Goal: Task Accomplishment & Management: Use online tool/utility

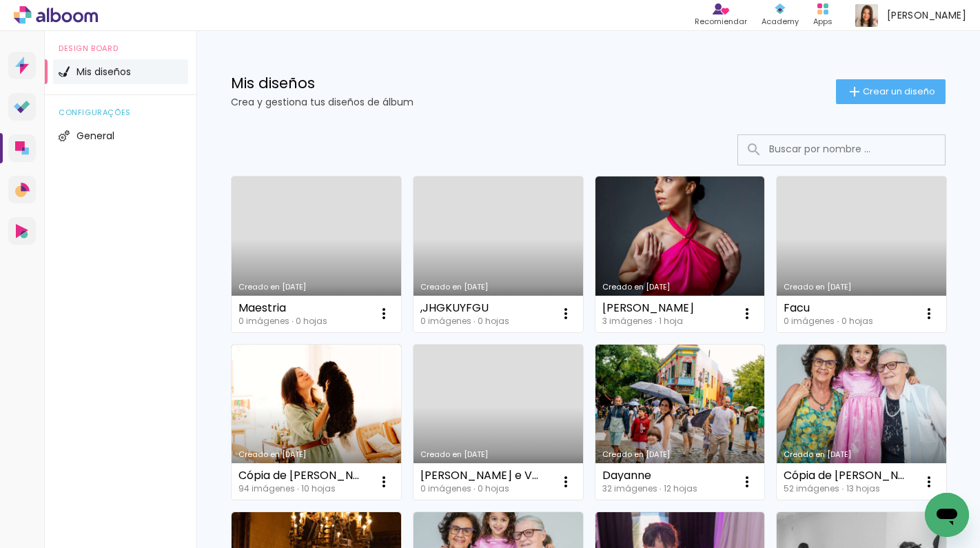
click at [318, 266] on link "Creado en [DATE]" at bounding box center [315, 254] width 169 height 156
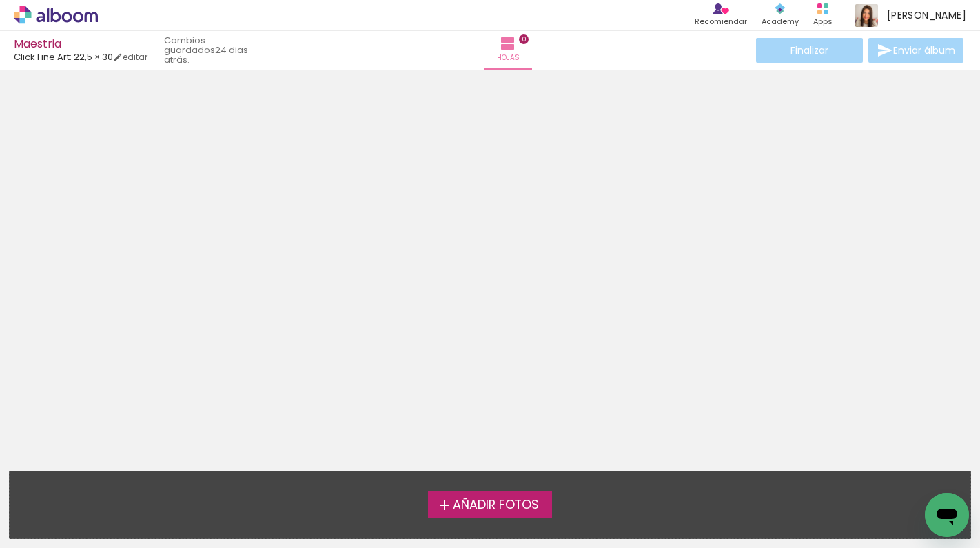
click at [549, 267] on div at bounding box center [490, 265] width 980 height 382
click at [457, 504] on span "Añadir Fotos" at bounding box center [496, 505] width 86 height 12
click at [0, 0] on input "file" at bounding box center [0, 0] width 0 height 0
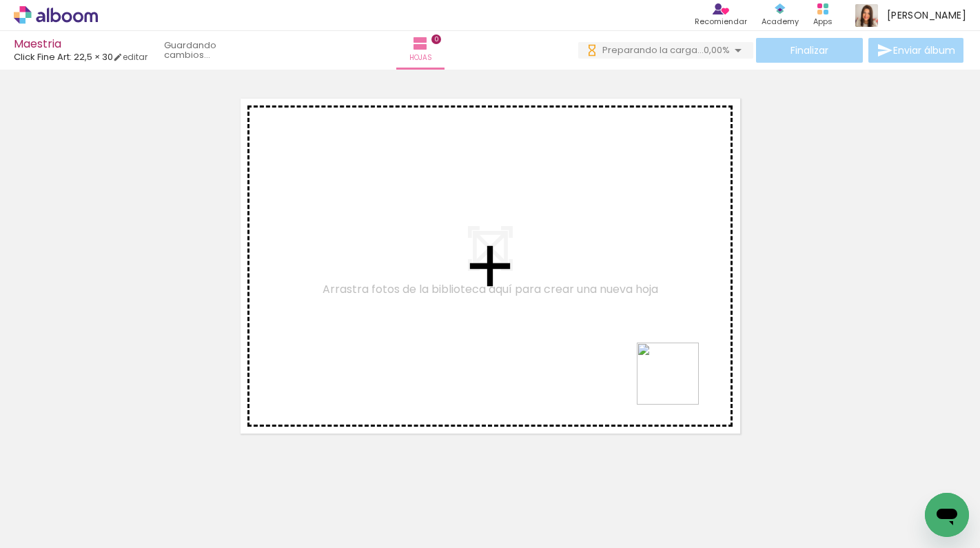
drag, startPoint x: 759, startPoint y: 501, endPoint x: 616, endPoint y: 287, distance: 257.9
click at [616, 287] on quentale-workspace at bounding box center [490, 274] width 980 height 548
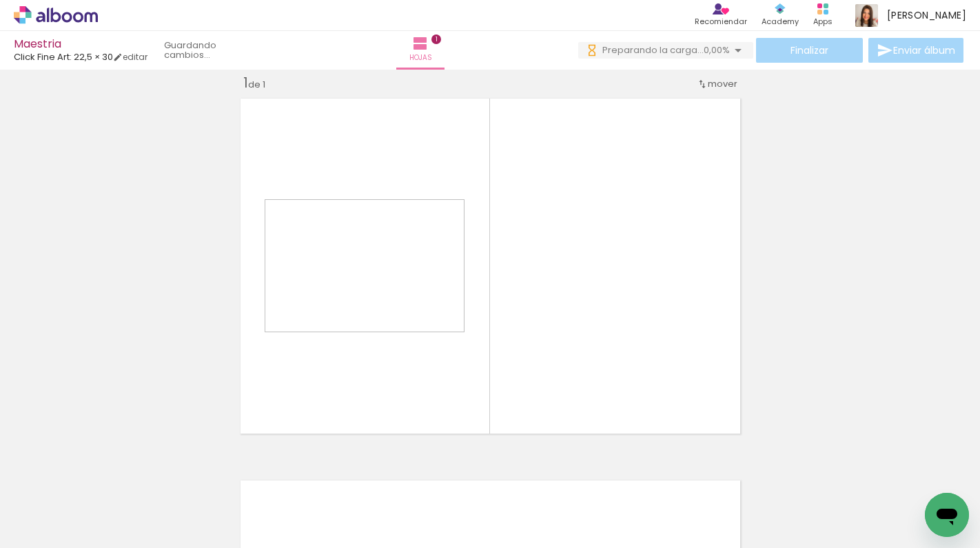
scroll to position [17, 0]
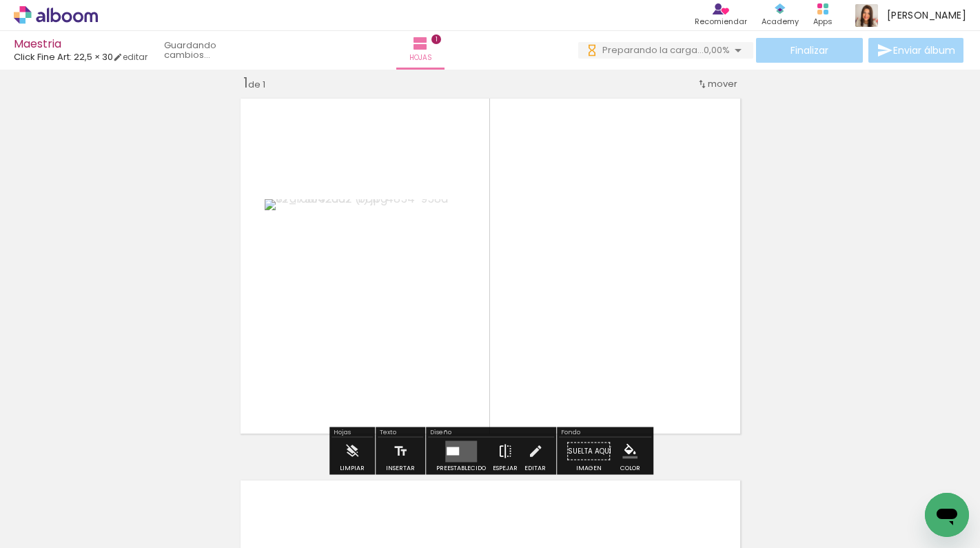
click at [504, 453] on iron-icon at bounding box center [504, 451] width 15 height 28
click at [800, 185] on div "Insertar hoja 1 de 1" at bounding box center [490, 439] width 980 height 764
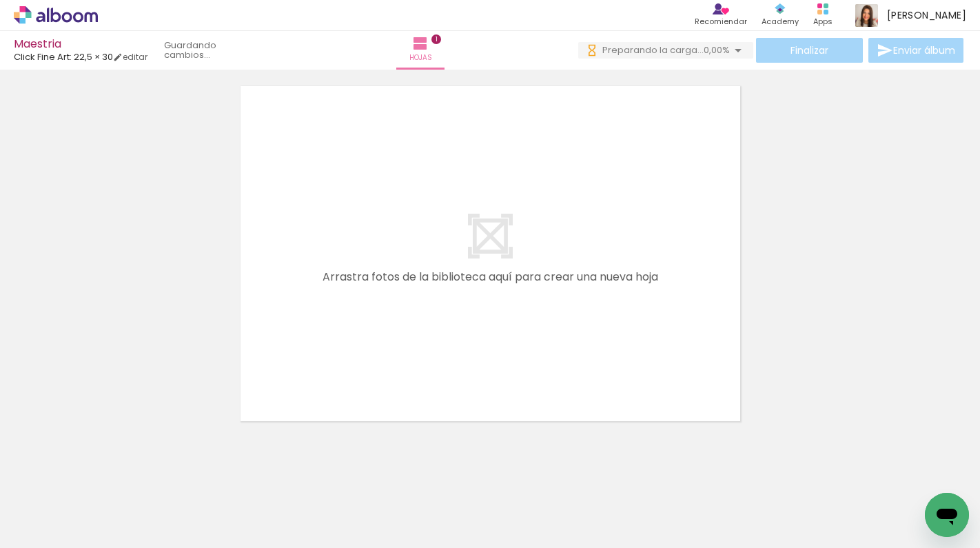
scroll to position [425, 0]
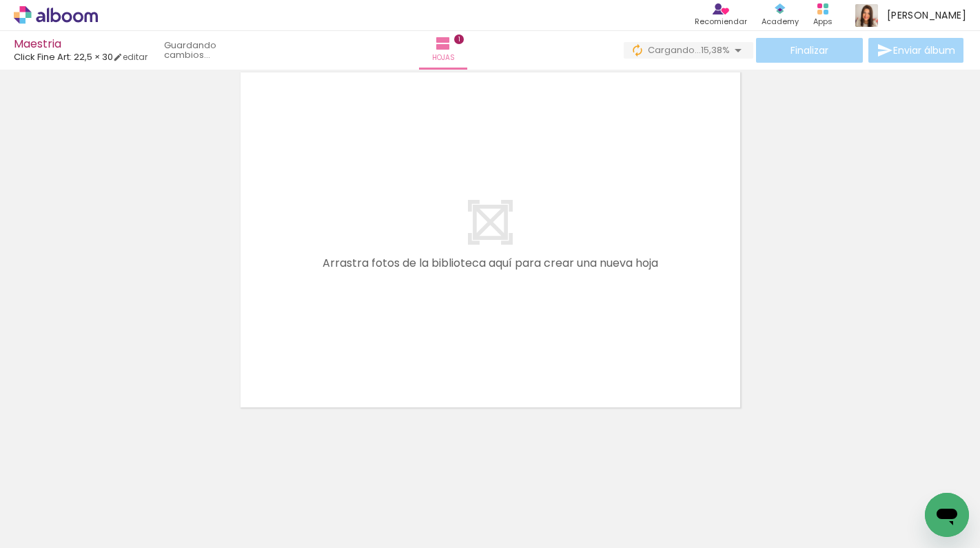
click at [756, 540] on quentale-thumb at bounding box center [740, 501] width 77 height 79
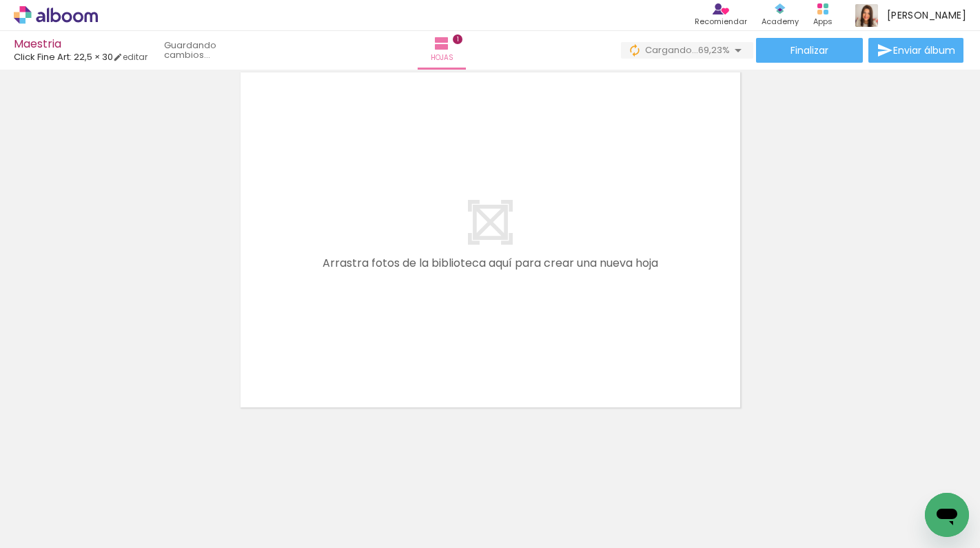
click at [264, 538] on quentale-thumb at bounding box center [277, 501] width 77 height 79
drag, startPoint x: 904, startPoint y: 488, endPoint x: 617, endPoint y: 256, distance: 369.3
click at [617, 256] on quentale-workspace at bounding box center [490, 274] width 980 height 548
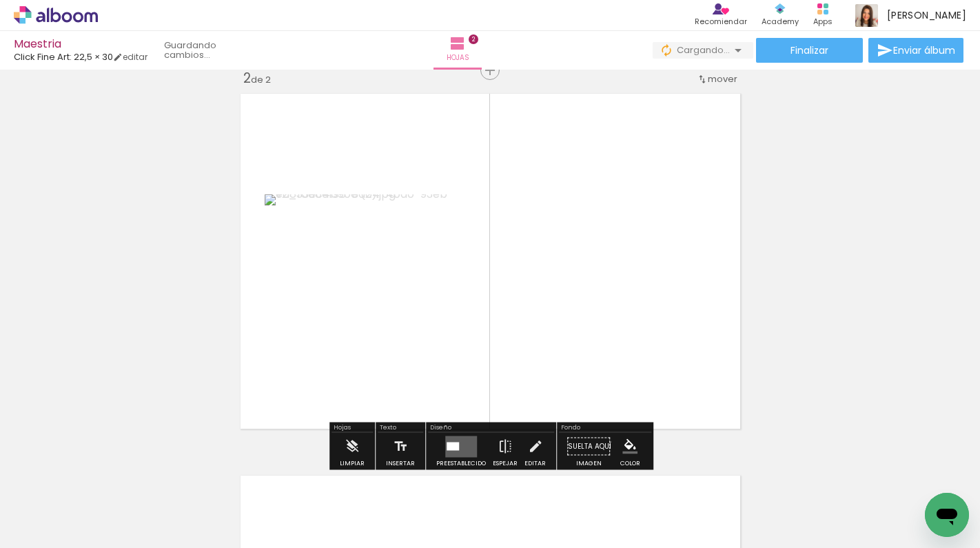
scroll to position [399, 0]
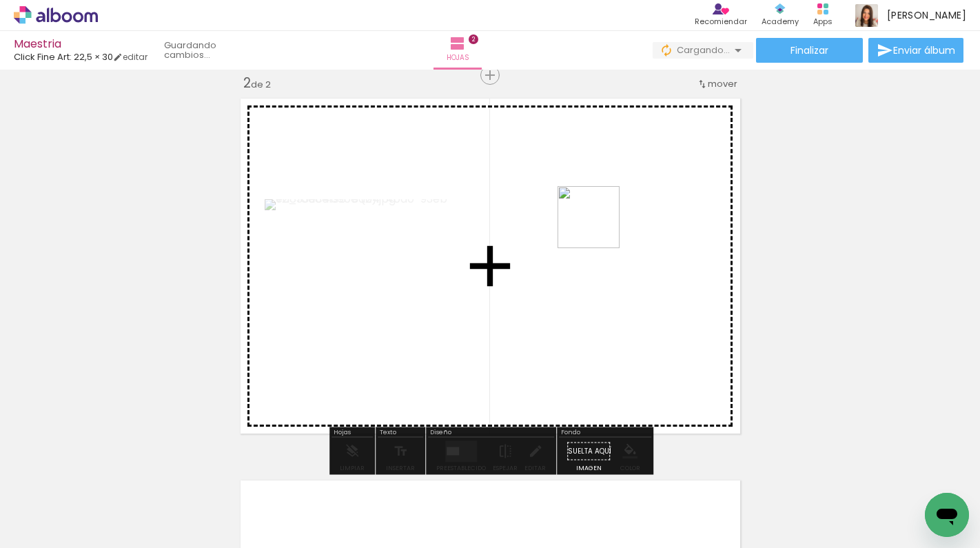
drag, startPoint x: 235, startPoint y: 490, endPoint x: 608, endPoint y: 231, distance: 453.8
click at [605, 227] on quentale-workspace at bounding box center [490, 274] width 980 height 548
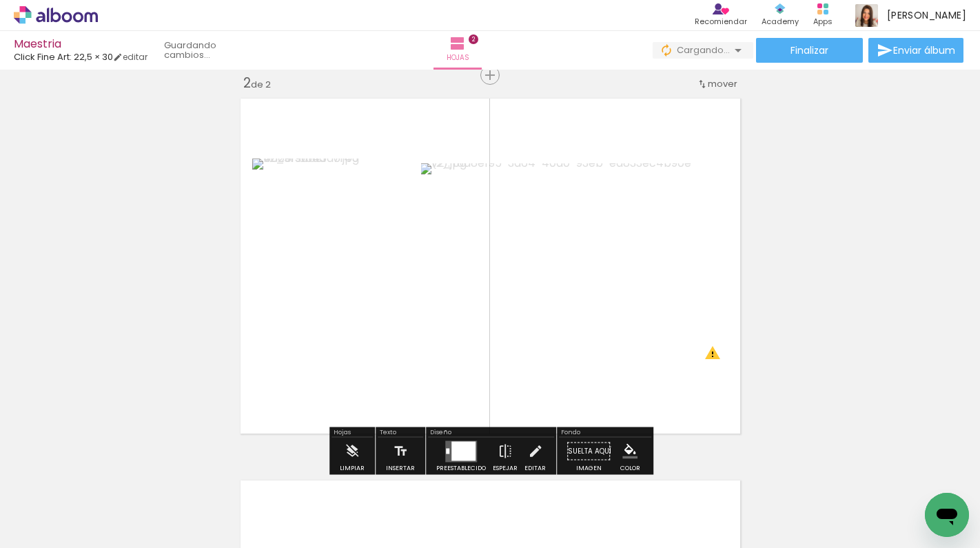
click at [99, 541] on iron-horizontal-list at bounding box center [85, 505] width 28 height 86
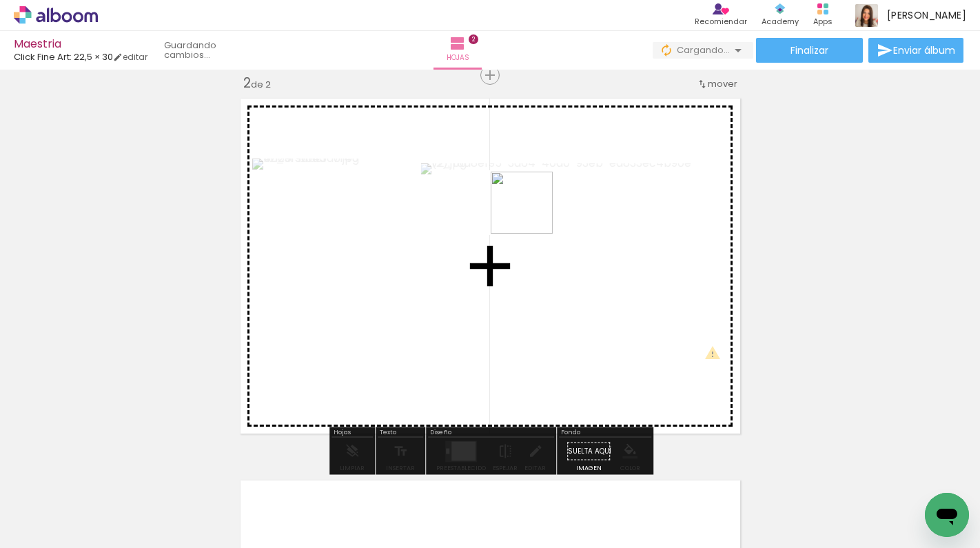
drag, startPoint x: 218, startPoint y: 507, endPoint x: 535, endPoint y: 216, distance: 430.0
click at [536, 214] on quentale-workspace at bounding box center [490, 274] width 980 height 548
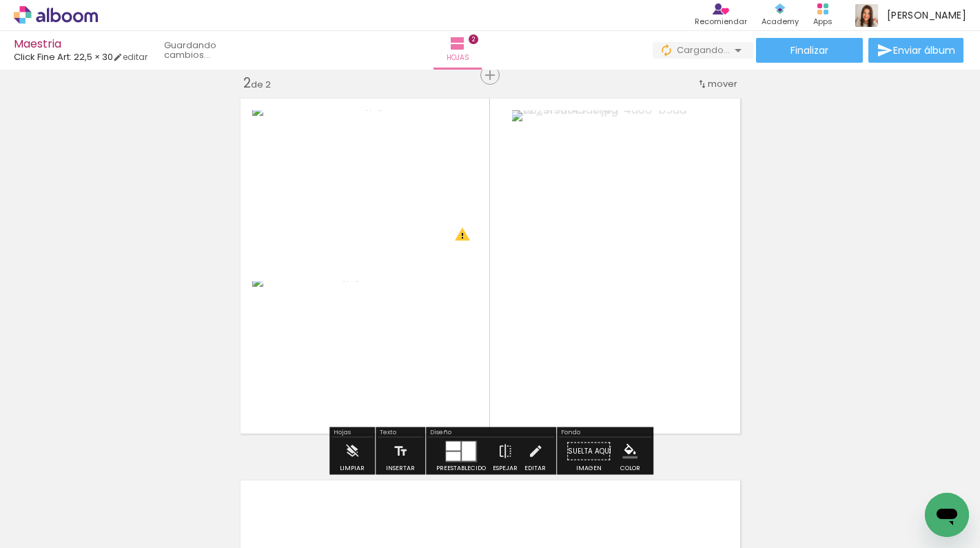
drag, startPoint x: 147, startPoint y: 504, endPoint x: 523, endPoint y: 296, distance: 430.1
click at [521, 296] on quentale-workspace at bounding box center [490, 274] width 980 height 548
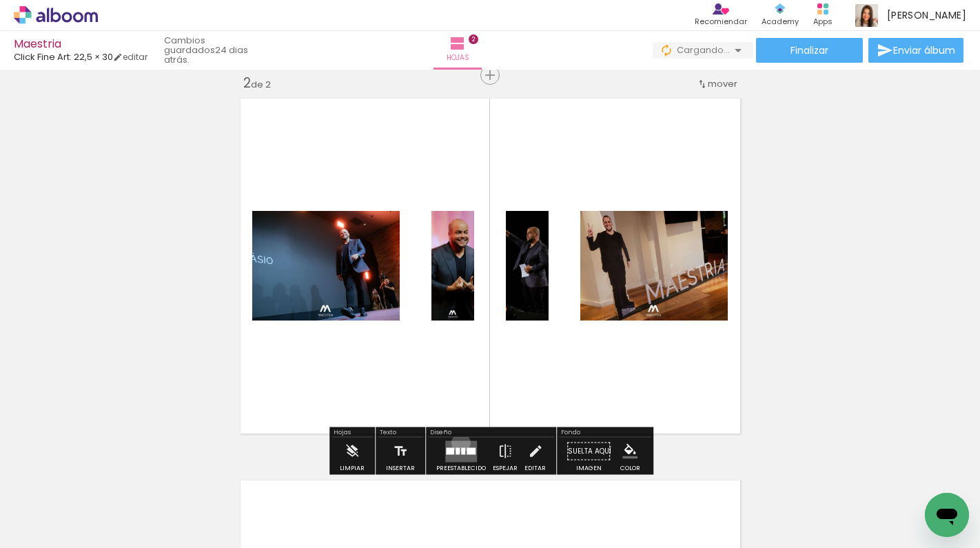
click at [457, 442] on quentale-layouter at bounding box center [461, 450] width 32 height 21
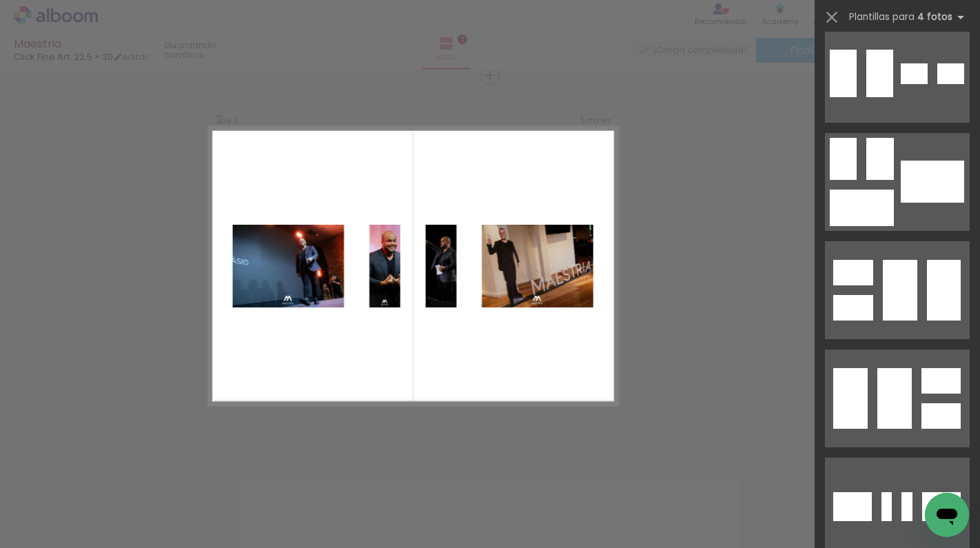
scroll to position [674, 0]
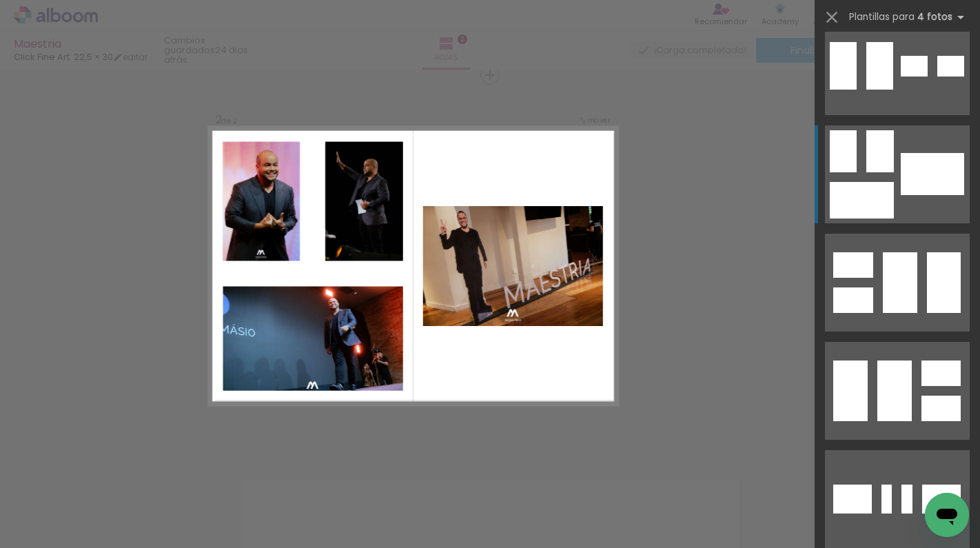
click at [906, 169] on div at bounding box center [931, 174] width 63 height 42
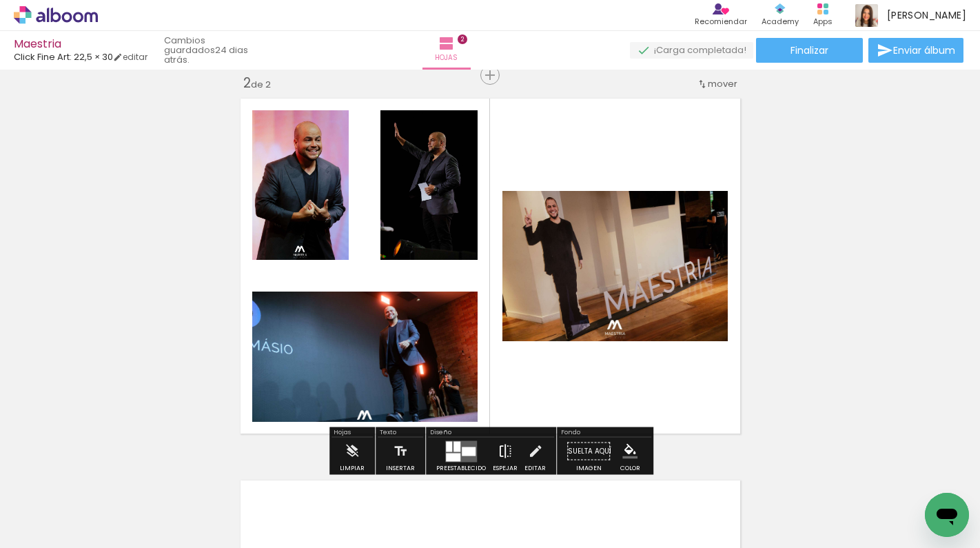
click at [507, 445] on iron-icon at bounding box center [504, 451] width 15 height 28
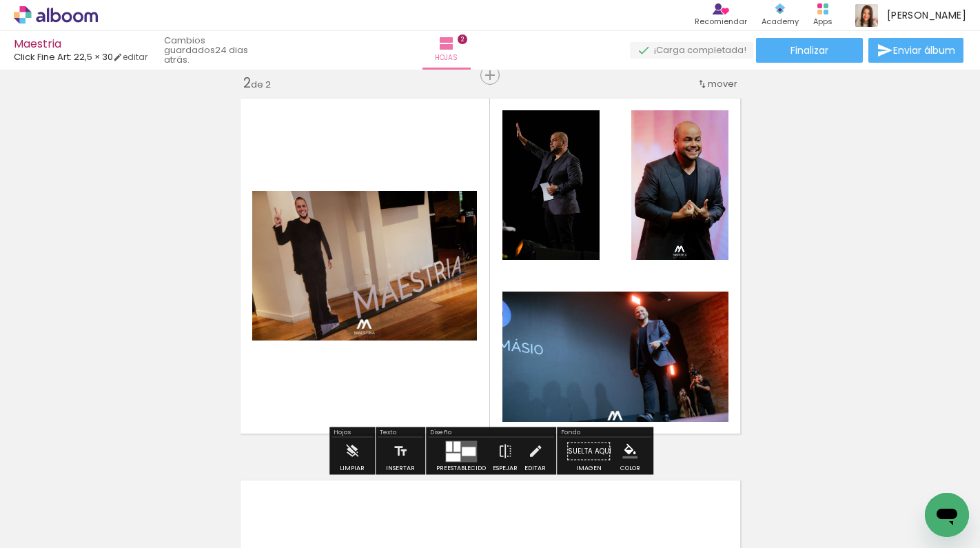
click at [867, 212] on div "Insertar hoja 1 de 2 Insertar hoja 2 de 2" at bounding box center [490, 249] width 980 height 1146
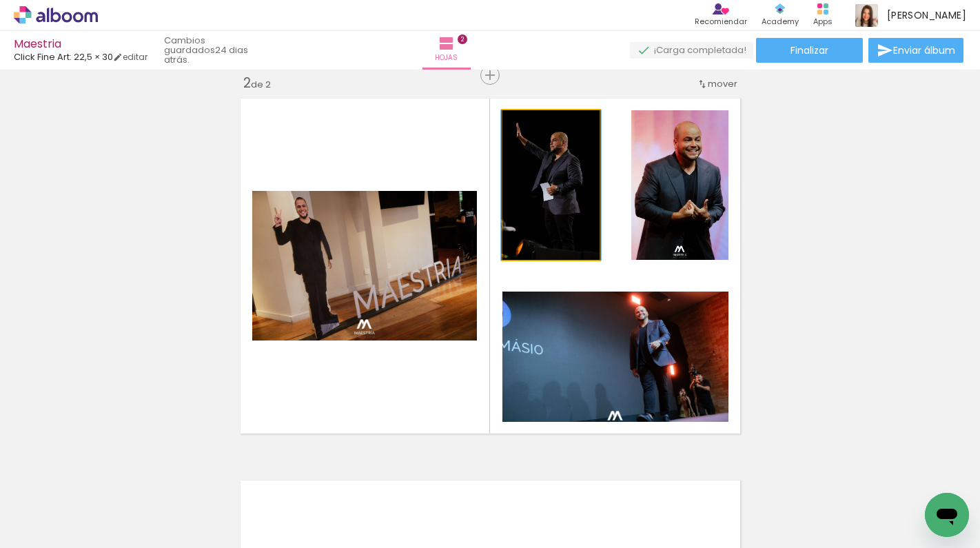
drag, startPoint x: 569, startPoint y: 205, endPoint x: 683, endPoint y: 206, distance: 113.7
click at [0, 0] on slot at bounding box center [0, 0] width 0 height 0
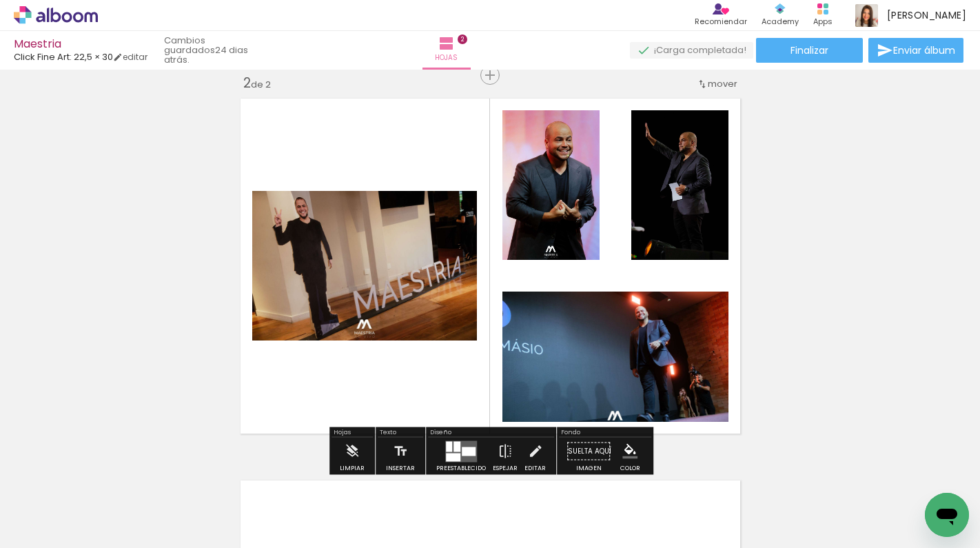
click at [835, 168] on div "Insertar hoja 1 de 2 Insertar hoja 2 de 2" at bounding box center [490, 249] width 980 height 1146
click at [833, 168] on div "Insertar hoja 1 de 2 Insertar hoja 2 de 2" at bounding box center [490, 249] width 980 height 1146
click at [829, 171] on div "Insertar hoja 1 de 2 Insertar hoja 2 de 2" at bounding box center [490, 249] width 980 height 1146
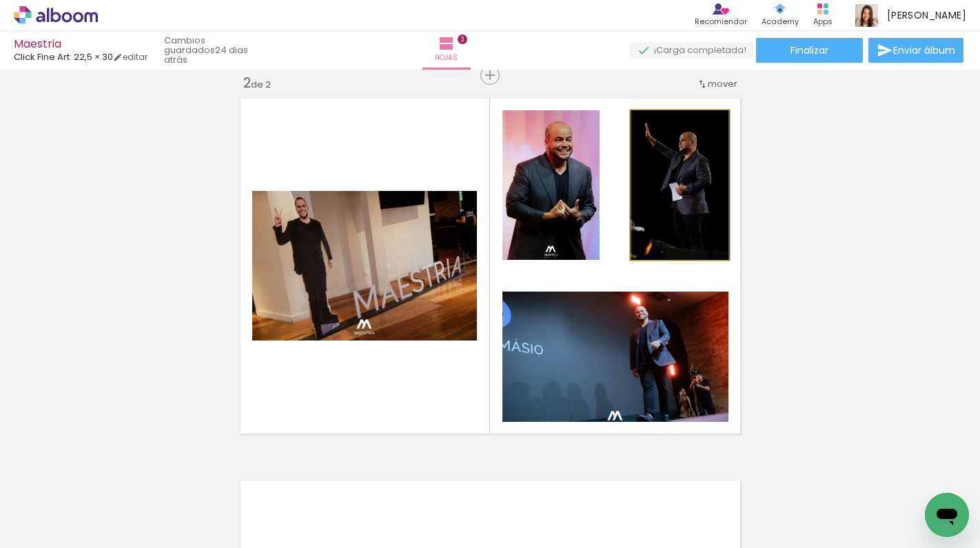
drag, startPoint x: 687, startPoint y: 212, endPoint x: 516, endPoint y: 442, distance: 287.0
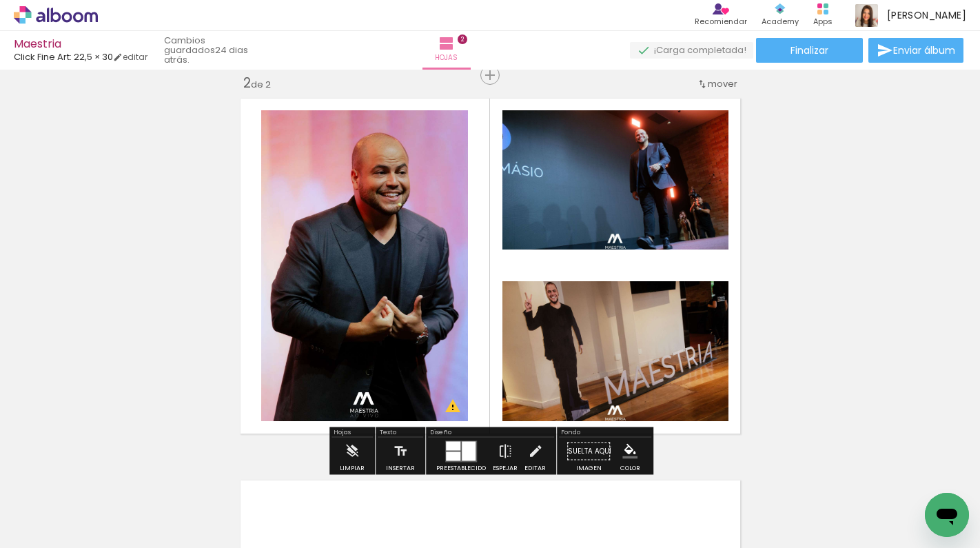
click at [850, 247] on div "Insertar hoja 1 de 2 Insertar hoja 2 de 2 Designbox debe aumentar su imagen en …" at bounding box center [490, 249] width 980 height 1146
click at [506, 449] on iron-icon at bounding box center [504, 451] width 15 height 28
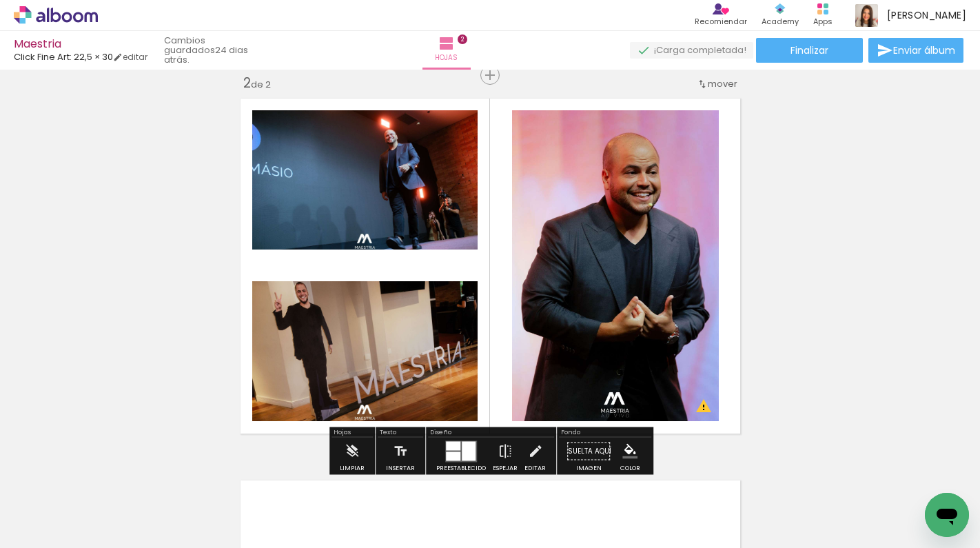
click at [785, 334] on div "Insertar hoja 1 de 2 Insertar hoja 2 de 2 Designbox debe aumentar su imagen en …" at bounding box center [490, 249] width 980 height 1146
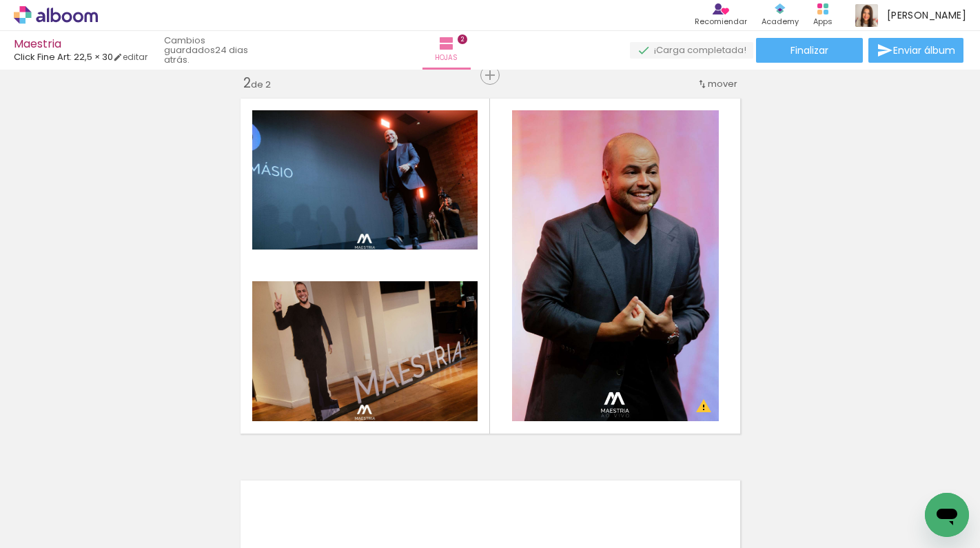
click at [856, 373] on div "Insertar hoja 1 de 2 Insertar hoja 2 de 2 Designbox debe aumentar su imagen en …" at bounding box center [490, 249] width 980 height 1146
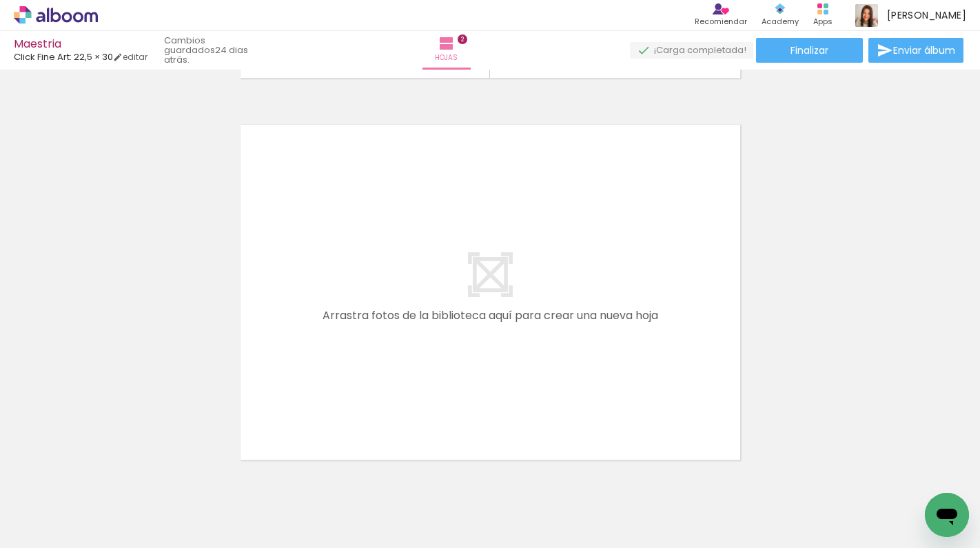
scroll to position [785, 0]
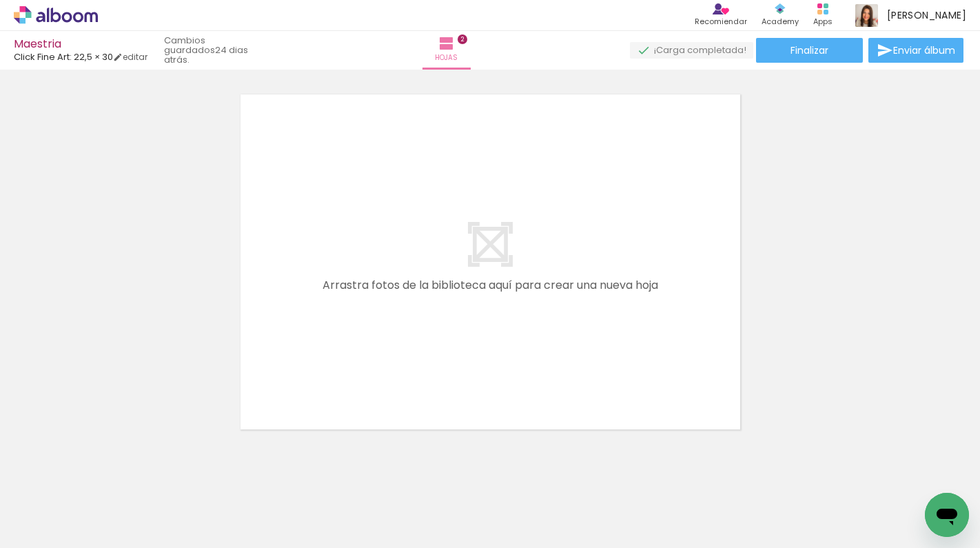
drag, startPoint x: 529, startPoint y: 517, endPoint x: 530, endPoint y: 322, distance: 195.6
click at [530, 322] on quentale-workspace at bounding box center [490, 274] width 980 height 548
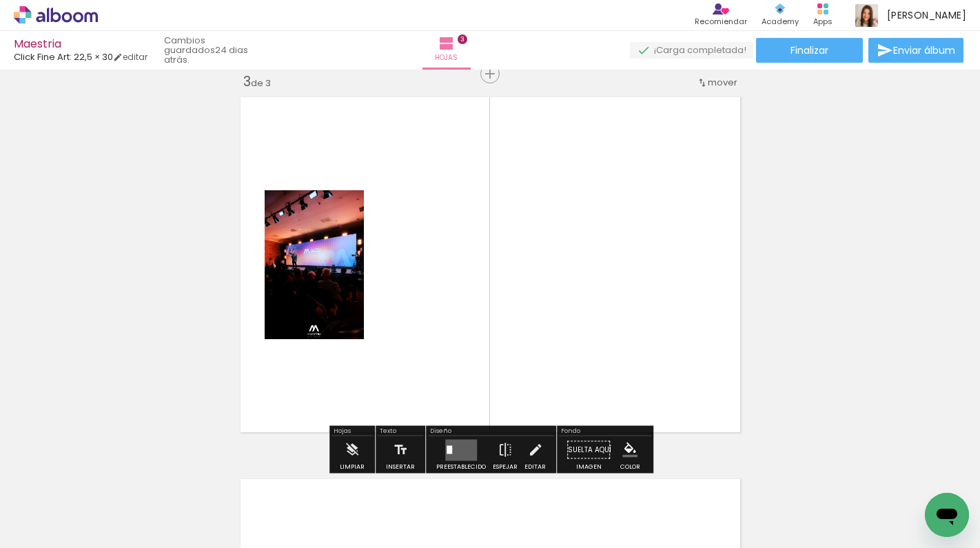
scroll to position [780, 0]
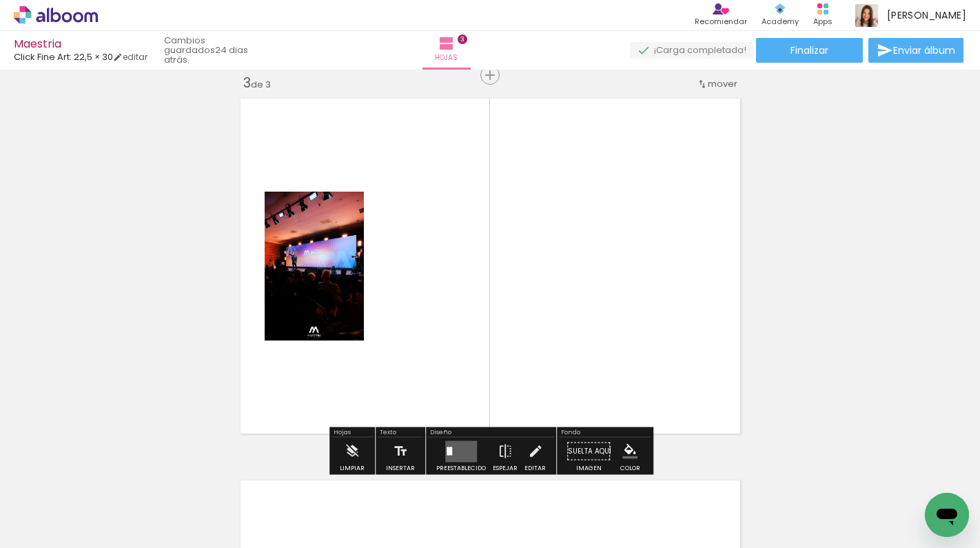
drag, startPoint x: 309, startPoint y: 506, endPoint x: 624, endPoint y: 251, distance: 406.0
click at [624, 251] on quentale-workspace at bounding box center [490, 274] width 980 height 548
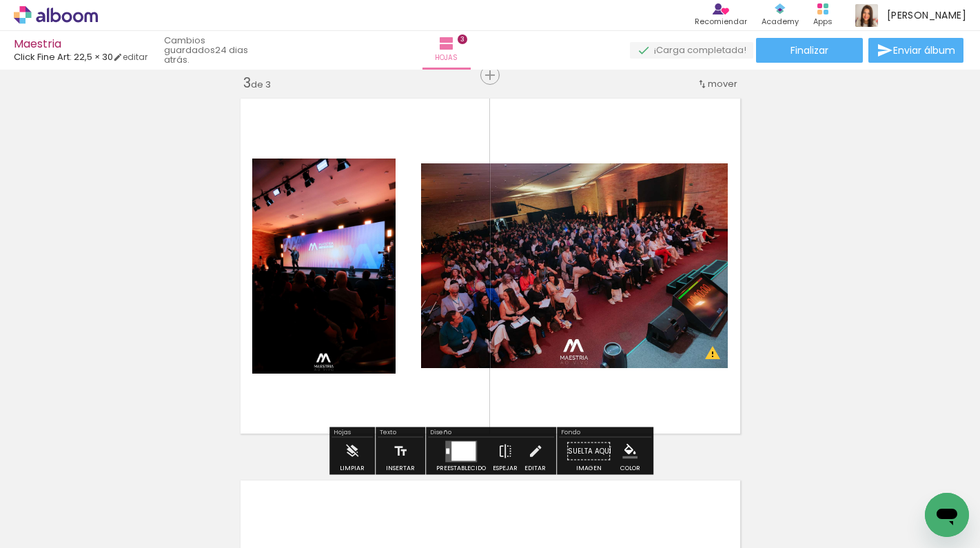
click at [814, 536] on quentale-thumb at bounding box center [814, 501] width 77 height 79
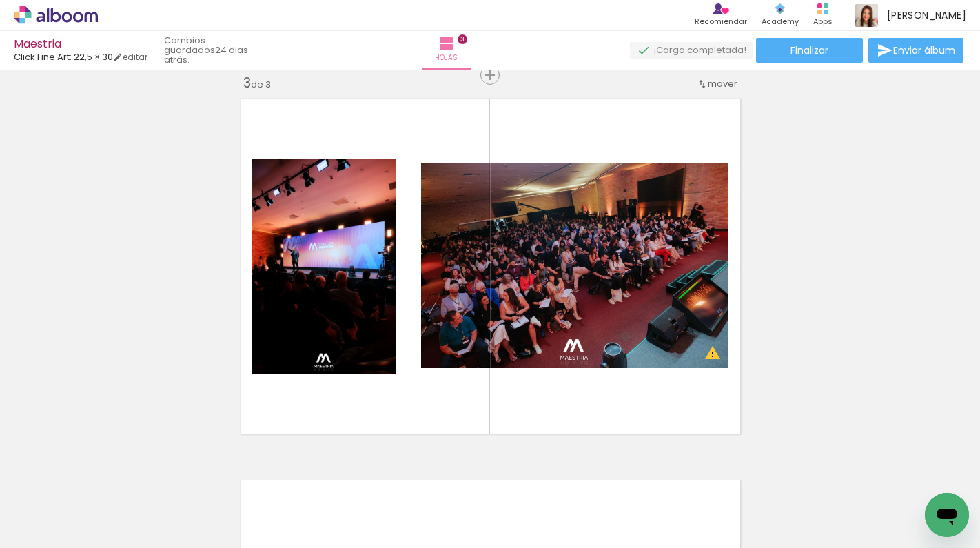
scroll to position [0, 141]
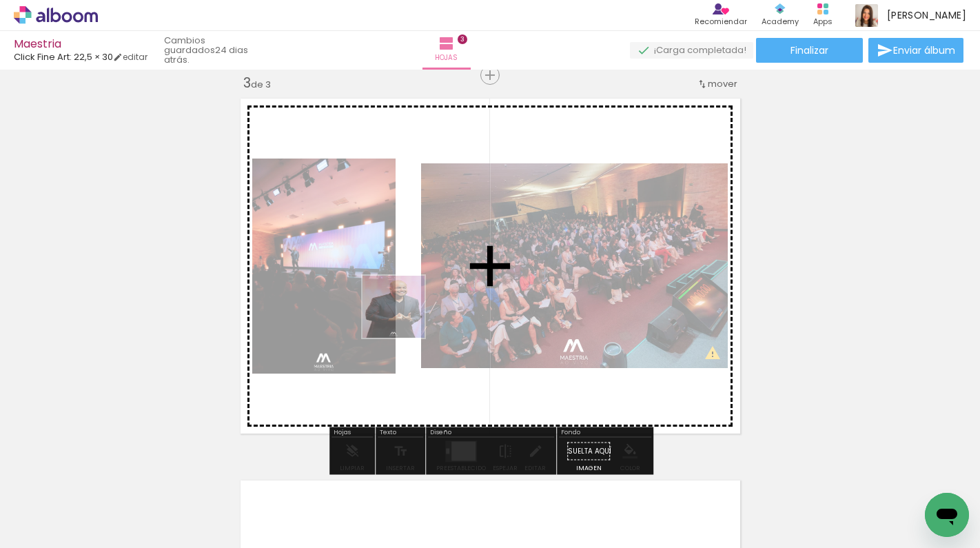
drag, startPoint x: 240, startPoint y: 503, endPoint x: 435, endPoint y: 306, distance: 277.1
click at [433, 304] on quentale-workspace at bounding box center [490, 274] width 980 height 548
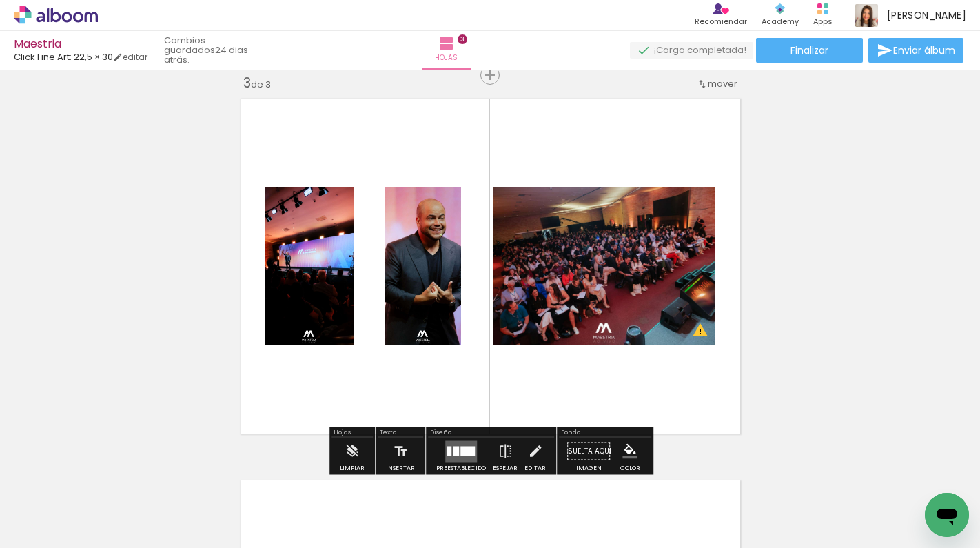
click at [899, 116] on div "Insertar hoja 1 de 3 Insertar hoja 2 de 3 Insertar hoja 3 de 3 Designbox debe a…" at bounding box center [490, 57] width 980 height 1527
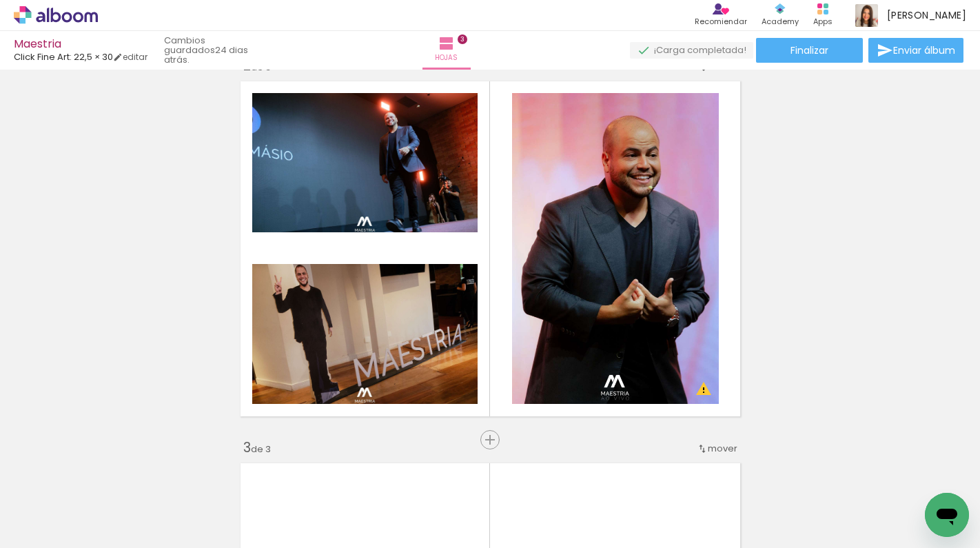
scroll to position [422, 0]
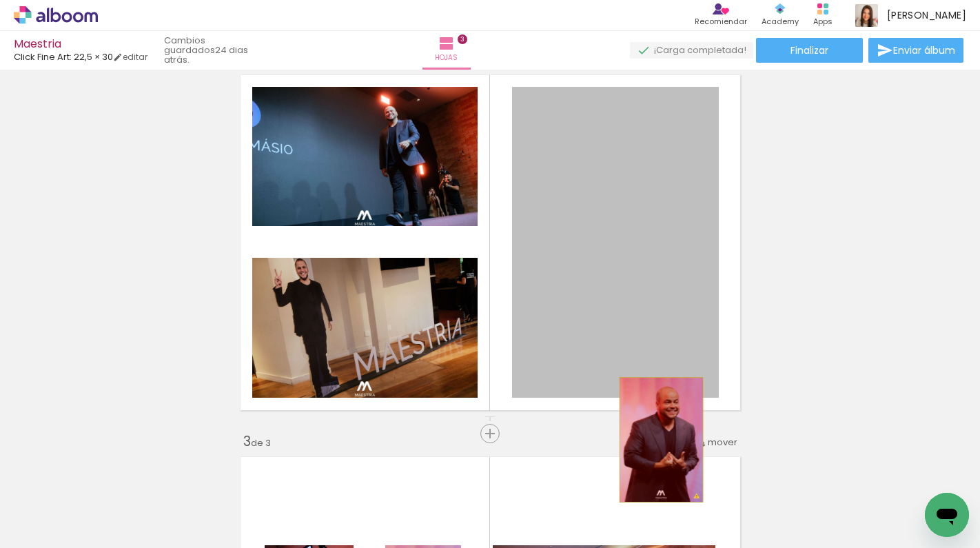
drag, startPoint x: 692, startPoint y: 275, endPoint x: 662, endPoint y: 439, distance: 167.3
click at [662, 439] on div "Insertar hoja 1 de 3 Insertar hoja 2 de 3 Insertar hoja 3 de 3 Designbox debe a…" at bounding box center [490, 415] width 980 height 1527
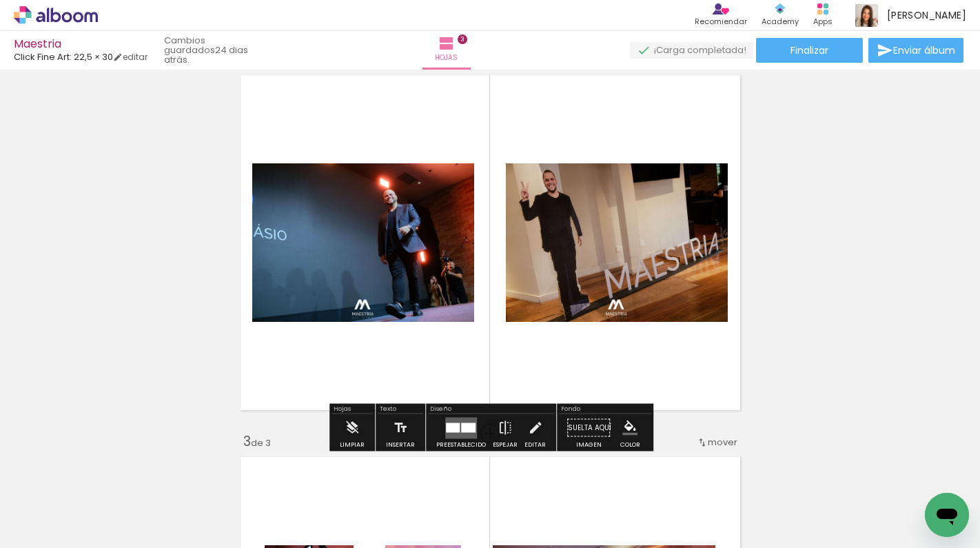
click at [949, 270] on div "Insertar hoja 1 de 3 Insertar hoja 2 de 3 Insertar hoja 3 de 3 Designbox debe a…" at bounding box center [490, 415] width 980 height 1527
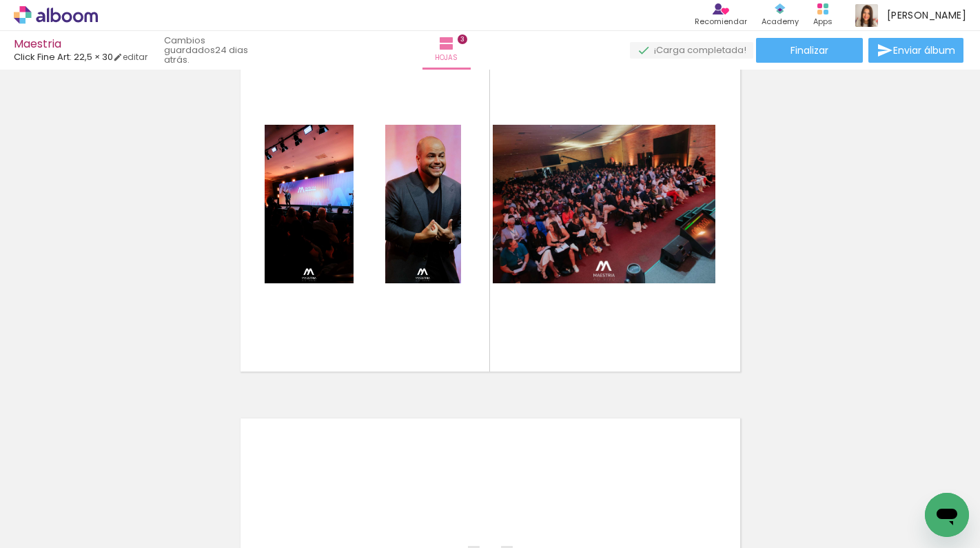
scroll to position [836, 0]
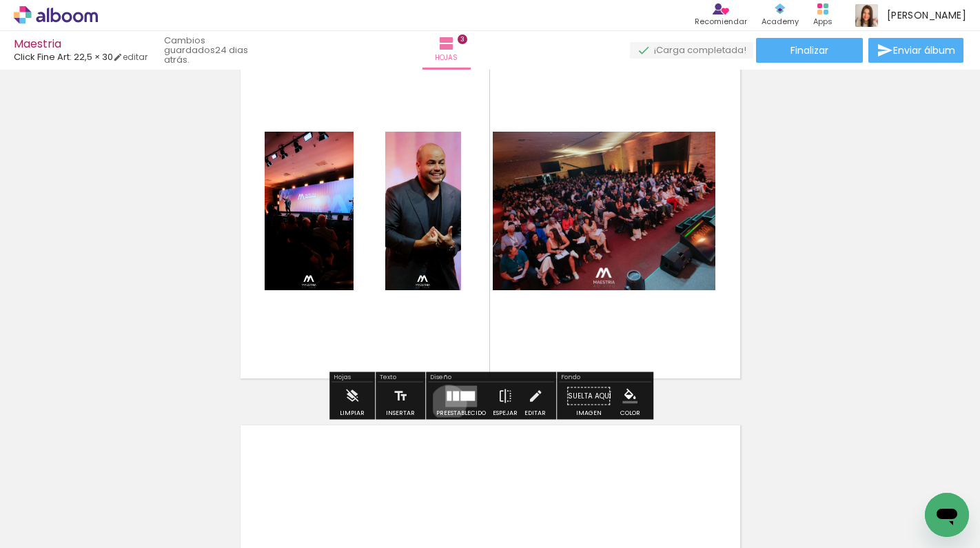
click at [446, 403] on quentale-layouter at bounding box center [461, 395] width 32 height 21
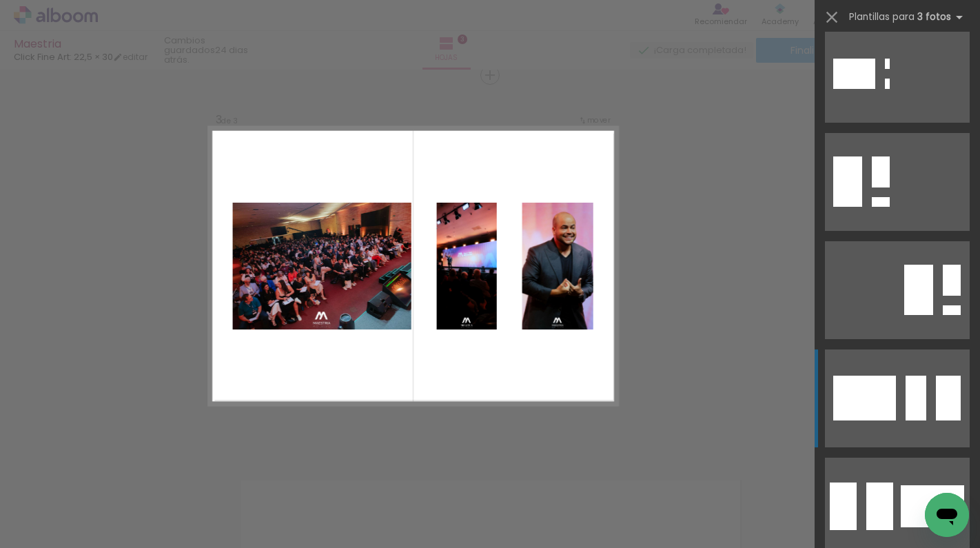
scroll to position [998, 0]
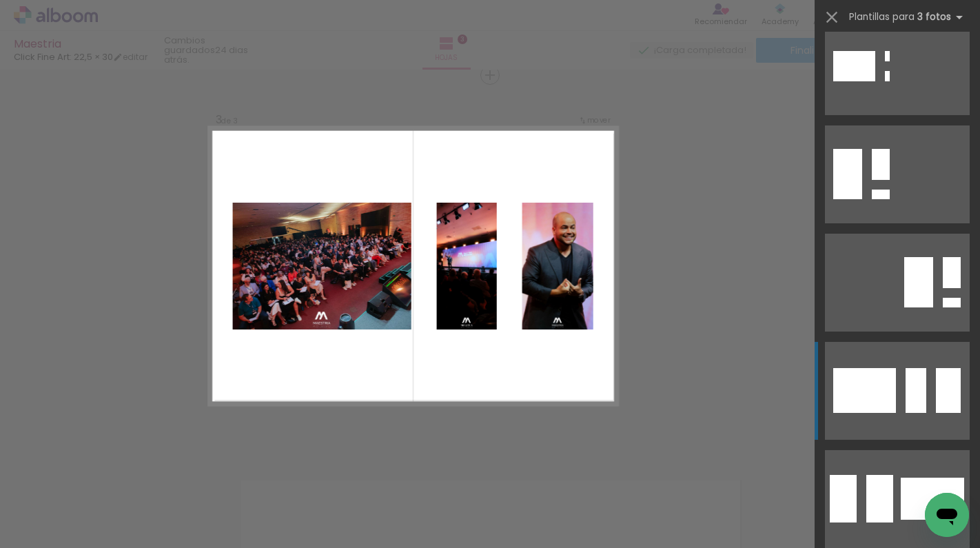
click at [880, 370] on div at bounding box center [864, 390] width 63 height 45
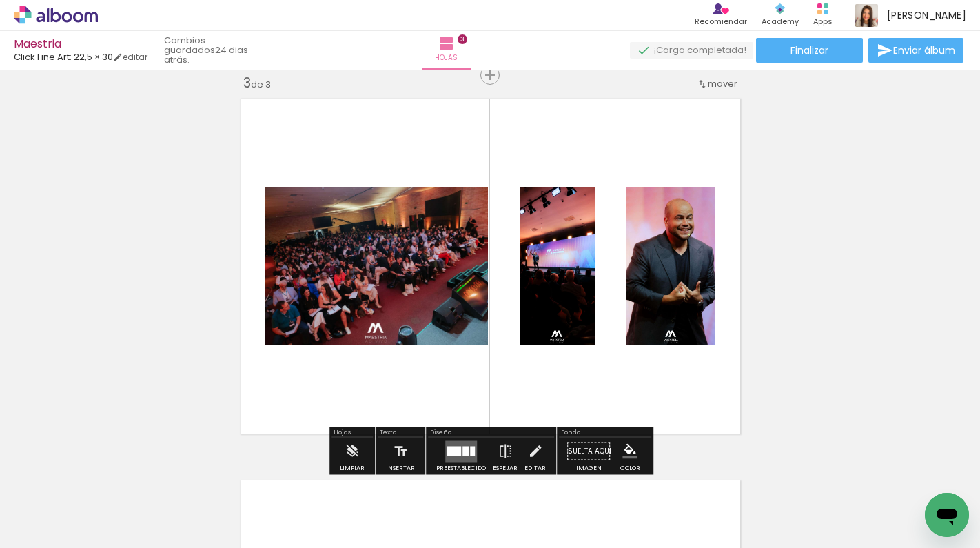
click at [881, 369] on div "Insertar hoja 1 de 3 Insertar hoja 2 de 3 Insertar hoja 3 de 3" at bounding box center [490, 57] width 980 height 1527
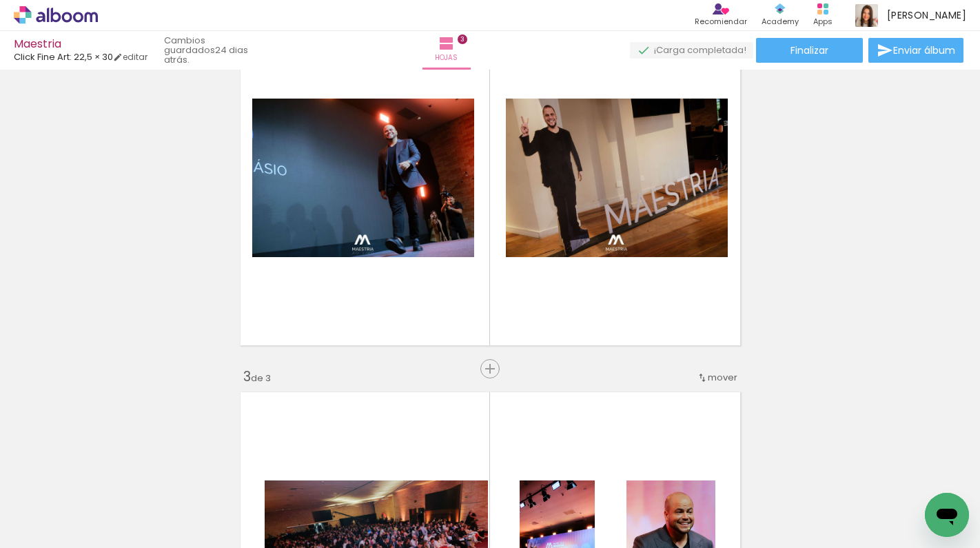
scroll to position [542, 0]
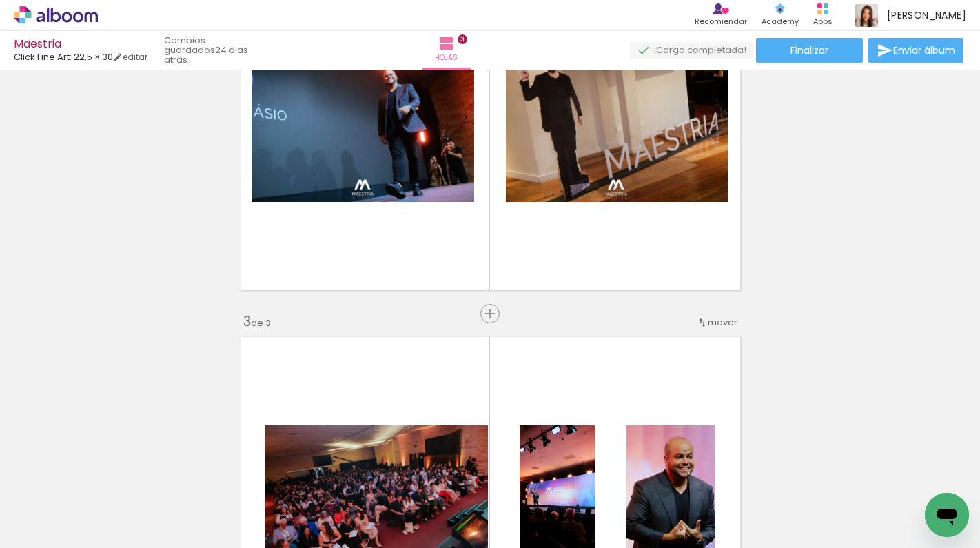
click at [484, 532] on quentale-thumb at bounding box center [445, 501] width 77 height 79
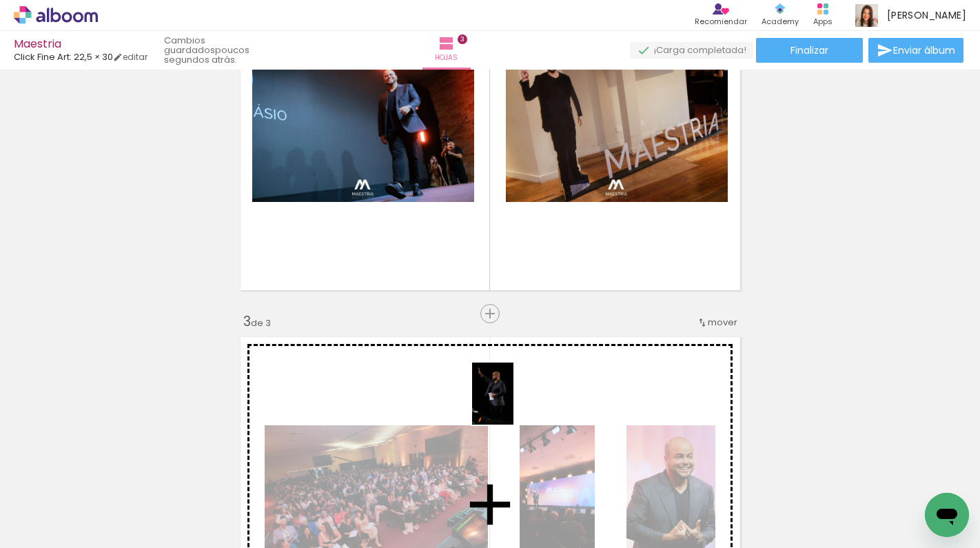
drag, startPoint x: 141, startPoint y: 503, endPoint x: 527, endPoint y: 403, distance: 399.1
click at [528, 403] on quentale-workspace at bounding box center [490, 274] width 980 height 548
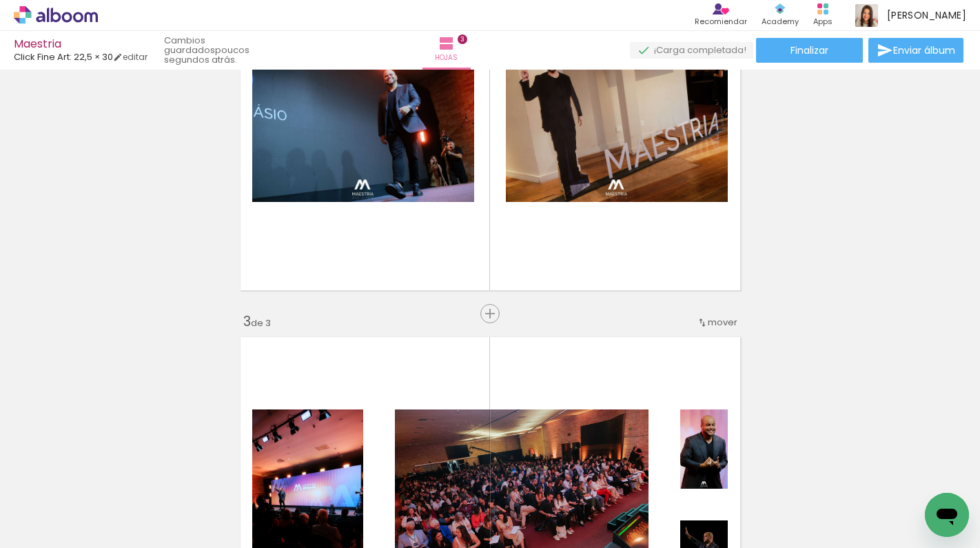
click at [932, 282] on div "Insertar hoja 1 de 3 Insertar hoja 2 de 3 Insertar hoja 3 de 3" at bounding box center [490, 295] width 980 height 1527
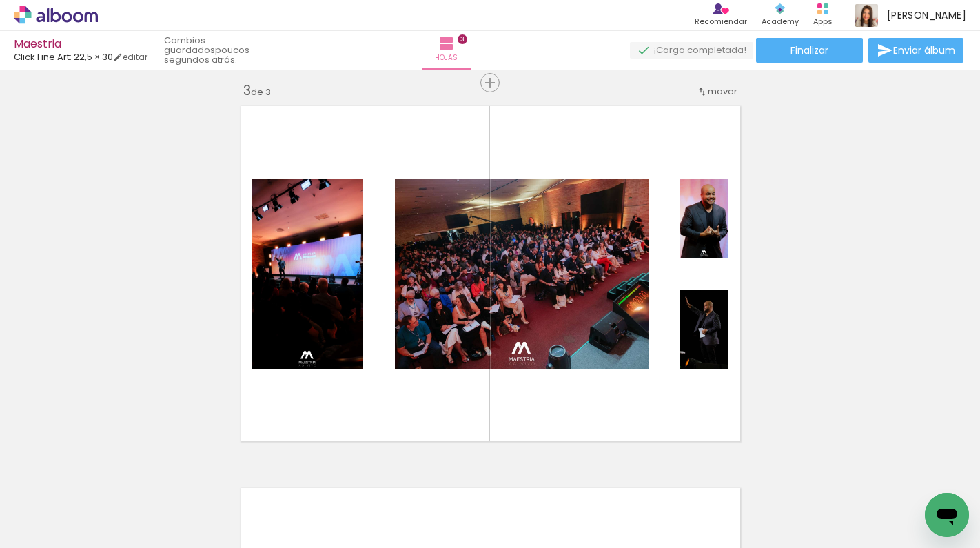
scroll to position [775, 0]
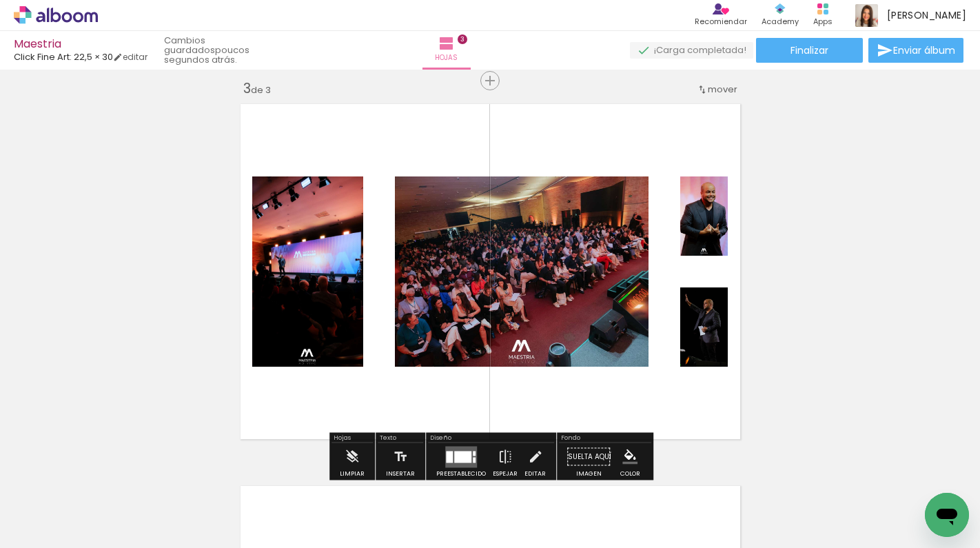
click at [461, 454] on div at bounding box center [462, 456] width 17 height 12
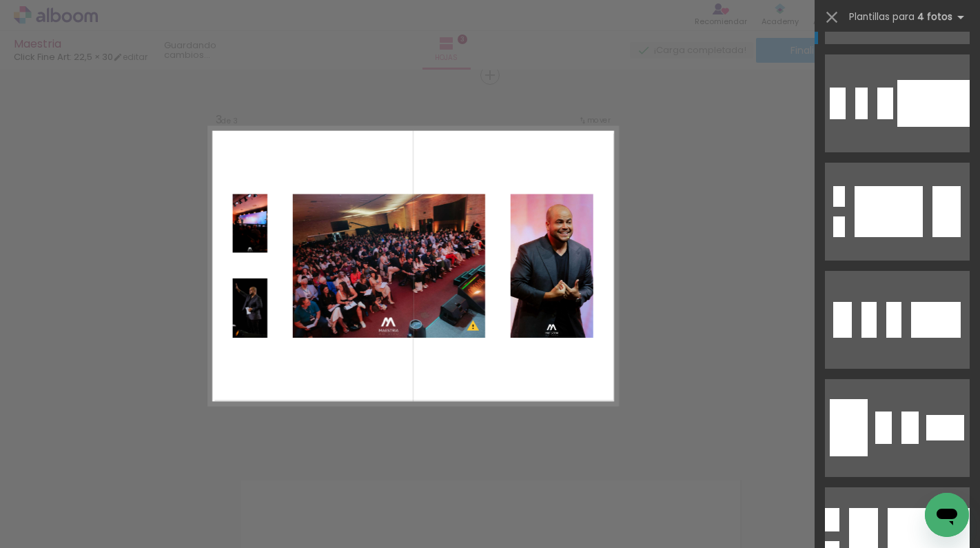
scroll to position [0, 0]
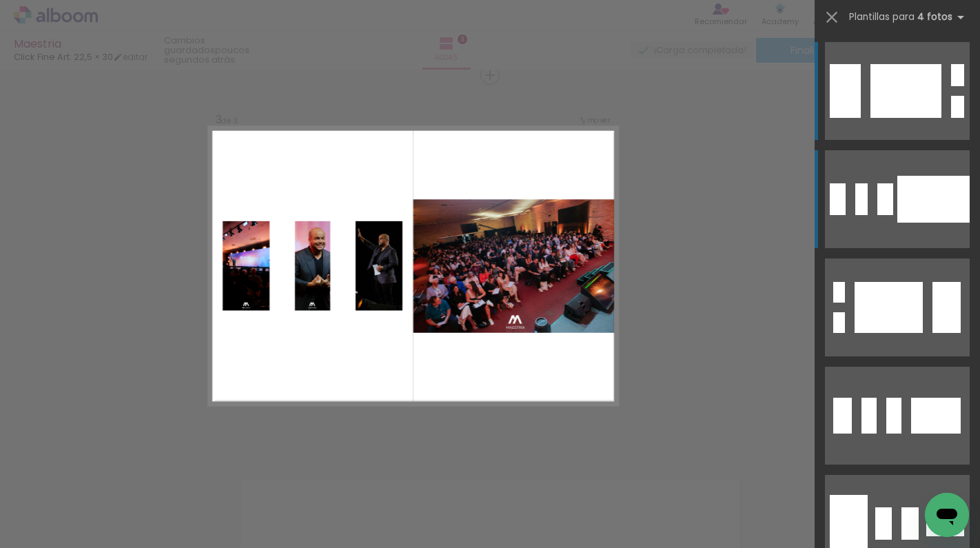
click at [918, 208] on div at bounding box center [933, 199] width 72 height 47
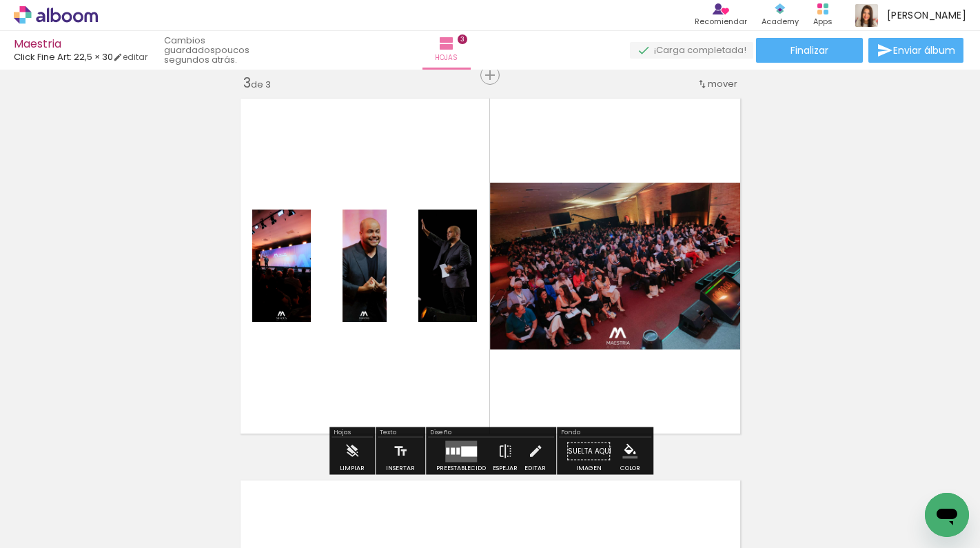
click at [748, 537] on quentale-thumb at bounding box center [740, 501] width 77 height 79
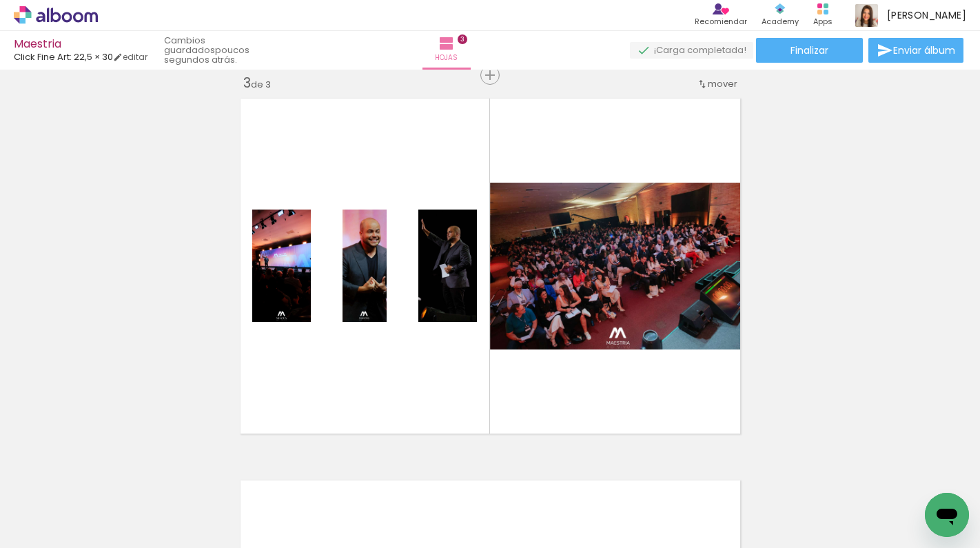
scroll to position [0, 83]
click at [867, 375] on div "Insertar hoja 1 de 3 Insertar hoja 2 de 3 Insertar hoja 3 de 3" at bounding box center [490, 57] width 980 height 1527
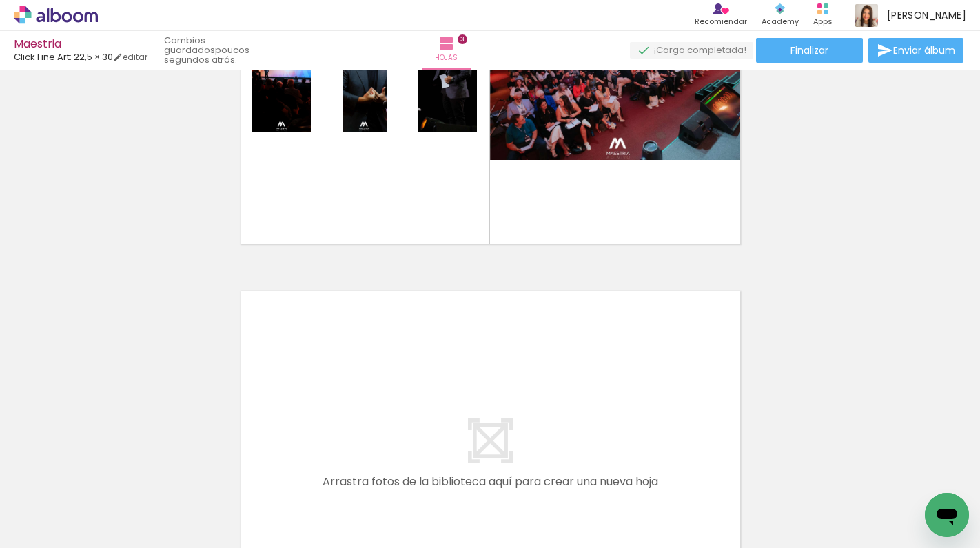
scroll to position [1001, 0]
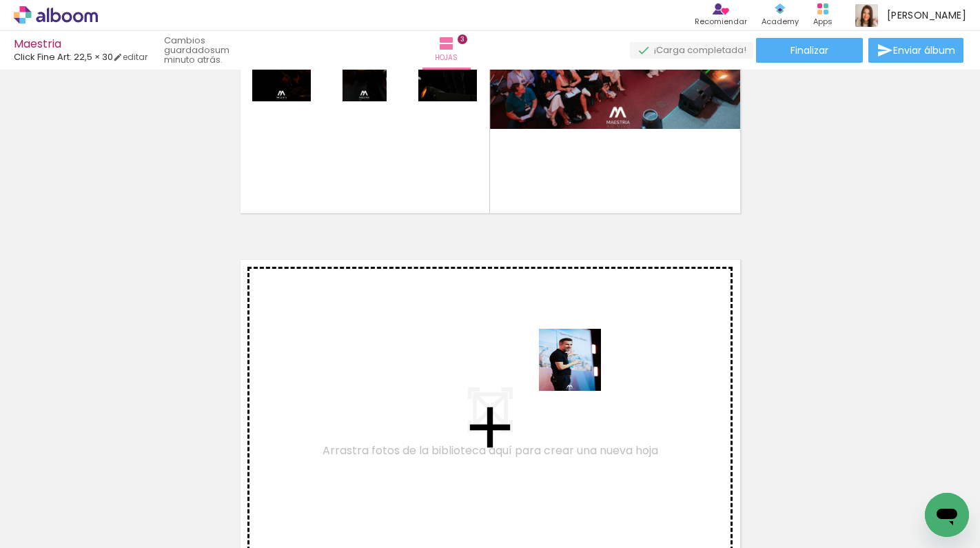
drag, startPoint x: 891, startPoint y: 518, endPoint x: 550, endPoint y: 363, distance: 374.5
click at [550, 363] on quentale-workspace at bounding box center [490, 274] width 980 height 548
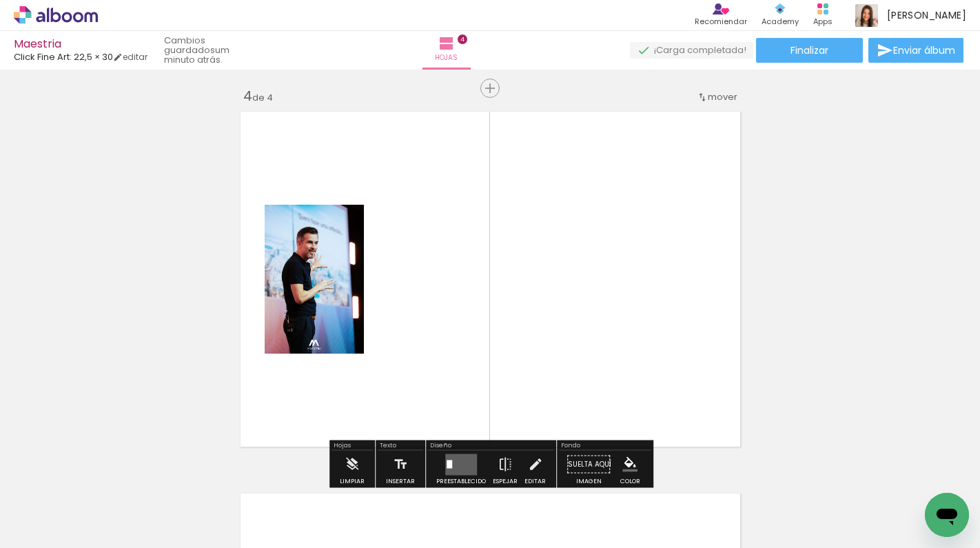
scroll to position [1162, 0]
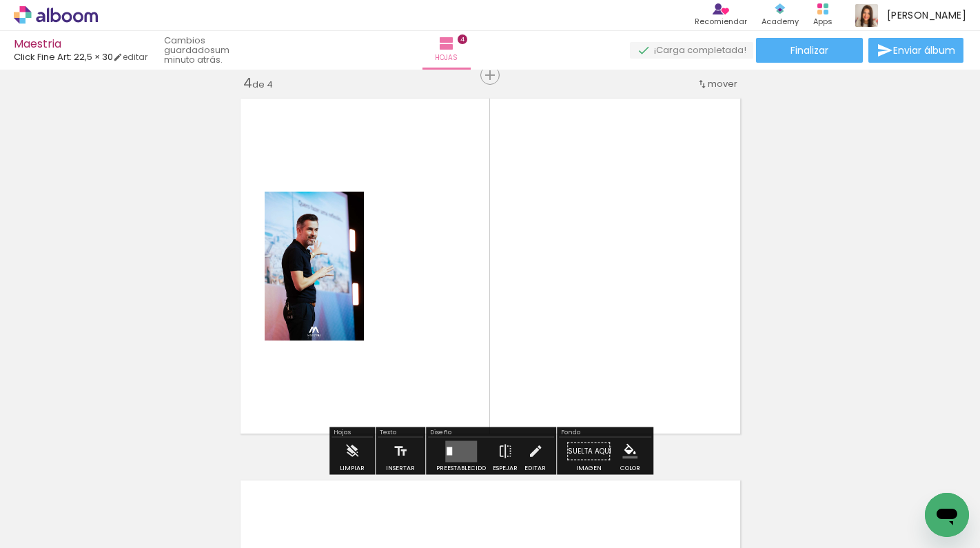
click at [851, 538] on quentale-thumb at bounding box center [812, 501] width 77 height 79
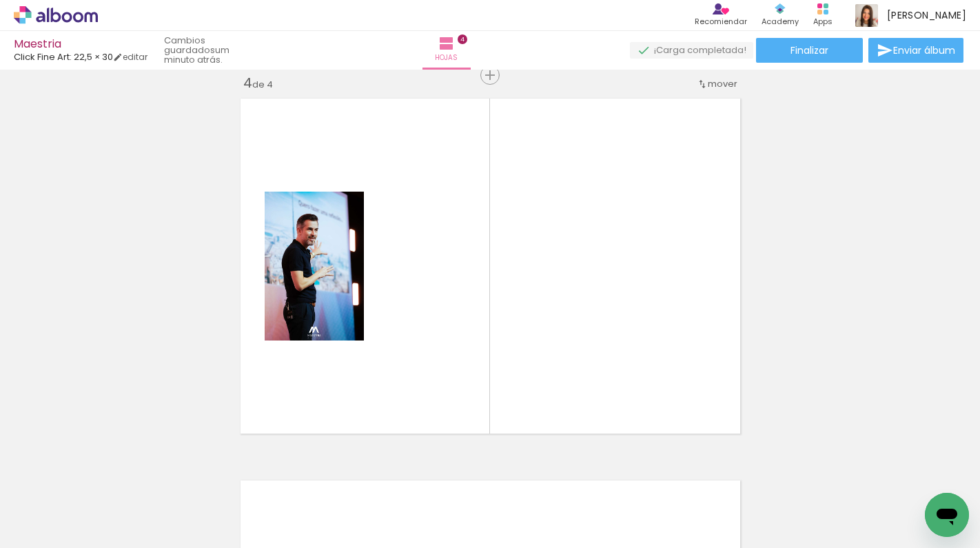
scroll to position [0, 141]
drag, startPoint x: 780, startPoint y: 516, endPoint x: 683, endPoint y: 280, distance: 255.7
click at [683, 280] on quentale-workspace at bounding box center [490, 274] width 980 height 548
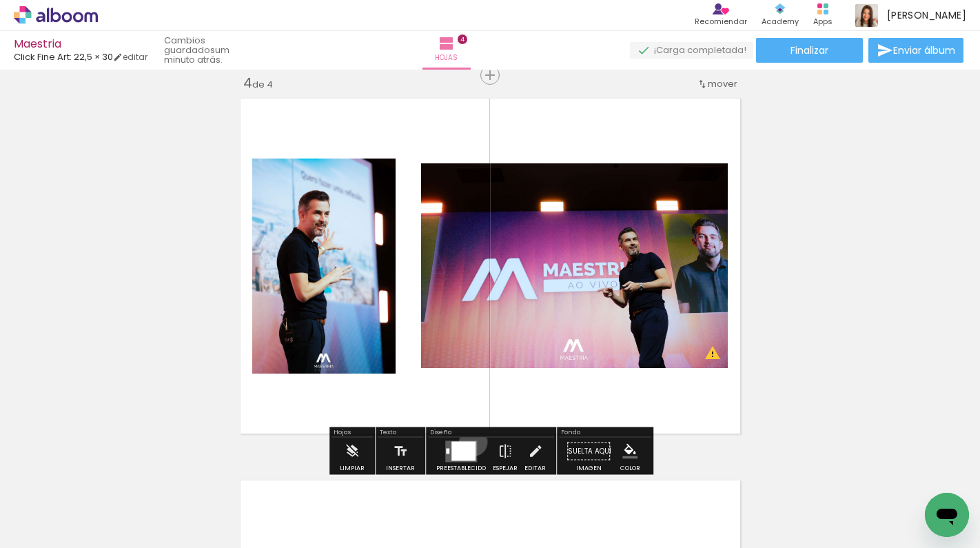
click at [470, 442] on div at bounding box center [463, 450] width 24 height 19
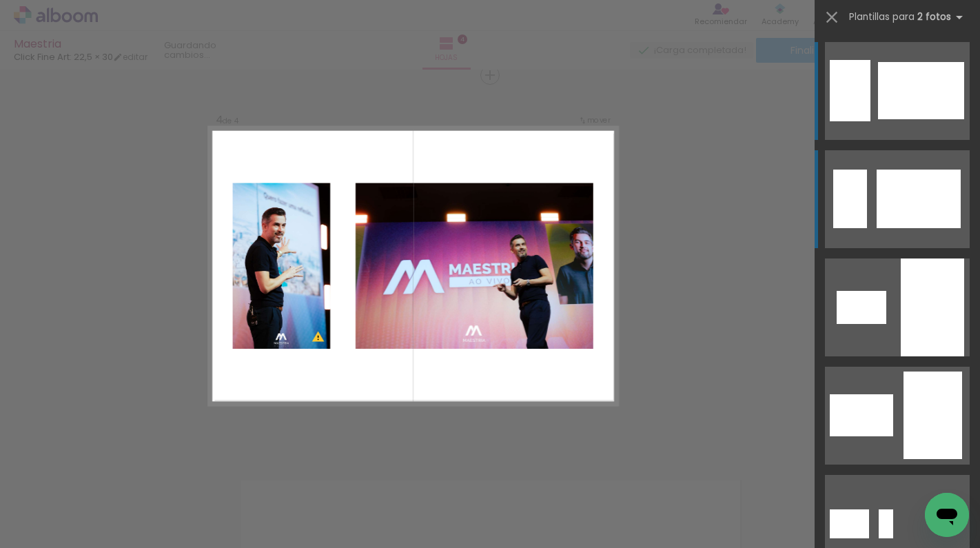
drag, startPoint x: 898, startPoint y: 378, endPoint x: 893, endPoint y: 205, distance: 173.0
click at [0, 0] on slot at bounding box center [0, 0] width 0 height 0
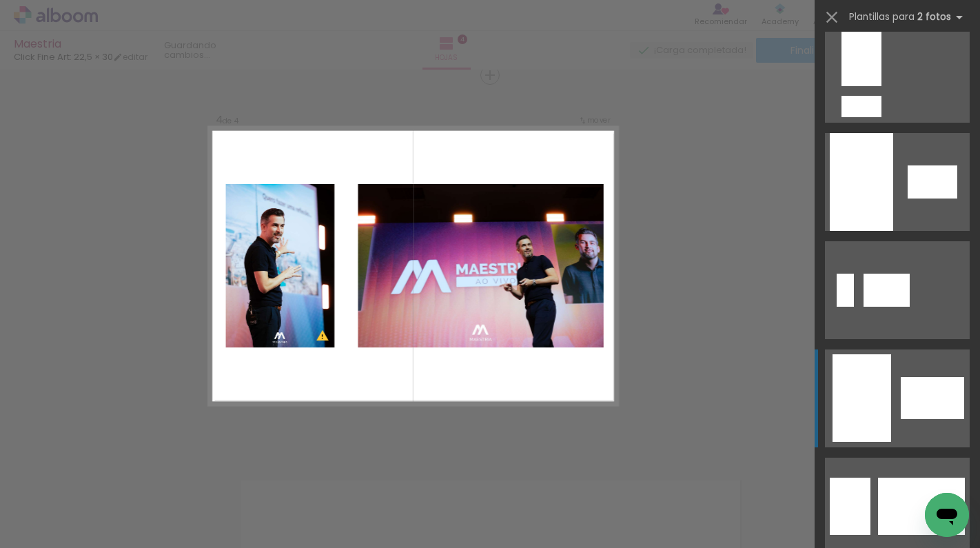
scroll to position [998, 0]
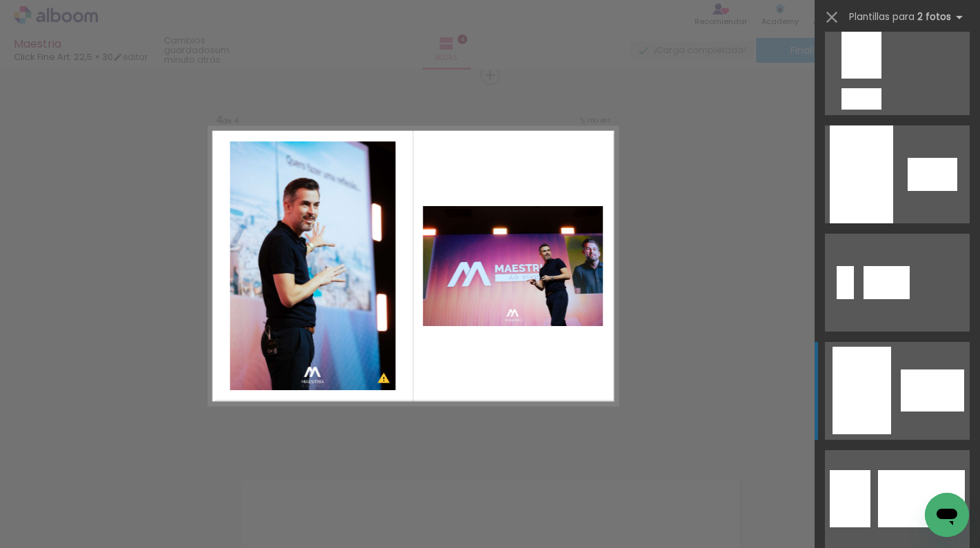
click at [893, 364] on quentale-layouter at bounding box center [897, 391] width 145 height 98
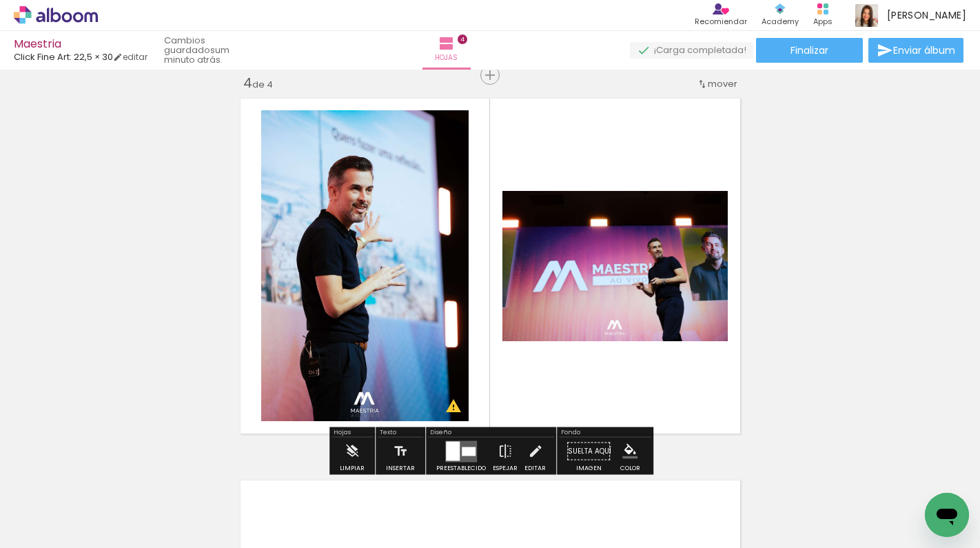
click at [99, 542] on iron-horizontal-list at bounding box center [85, 505] width 28 height 86
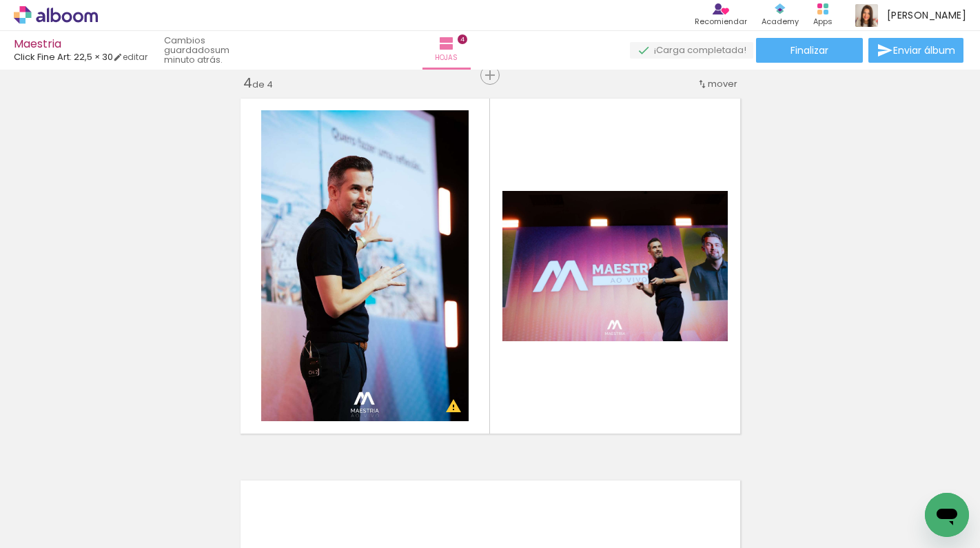
scroll to position [0, 141]
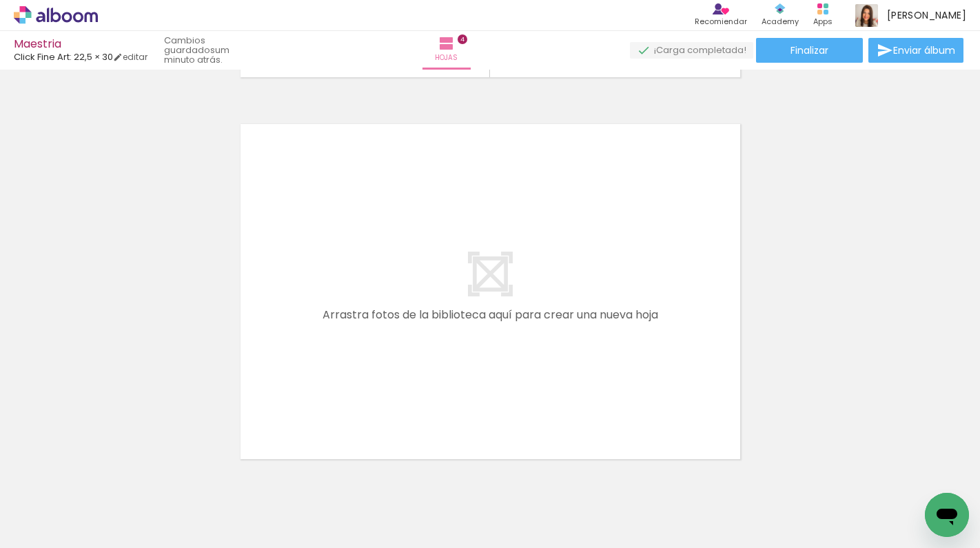
scroll to position [1548, 0]
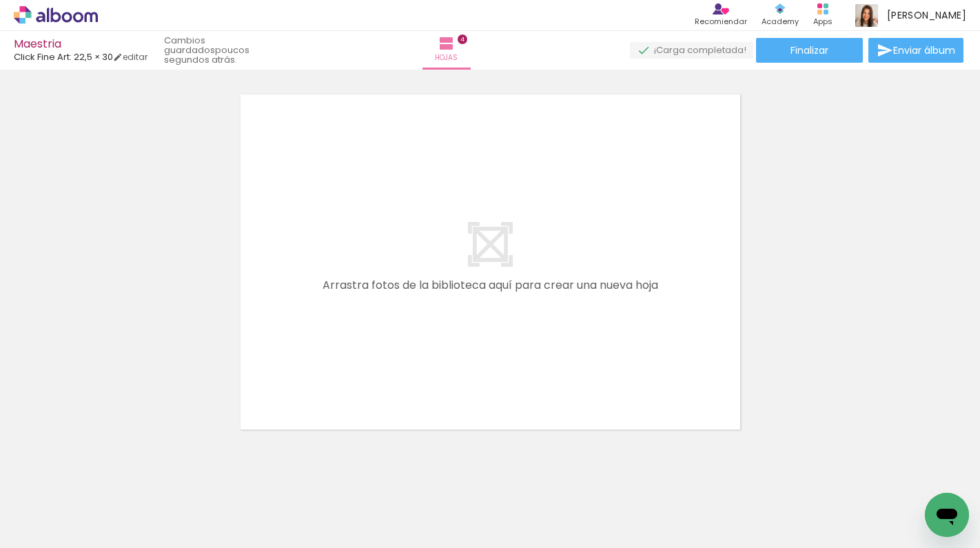
drag, startPoint x: 468, startPoint y: 498, endPoint x: 525, endPoint y: 351, distance: 157.9
click at [521, 347] on quentale-workspace at bounding box center [490, 274] width 980 height 548
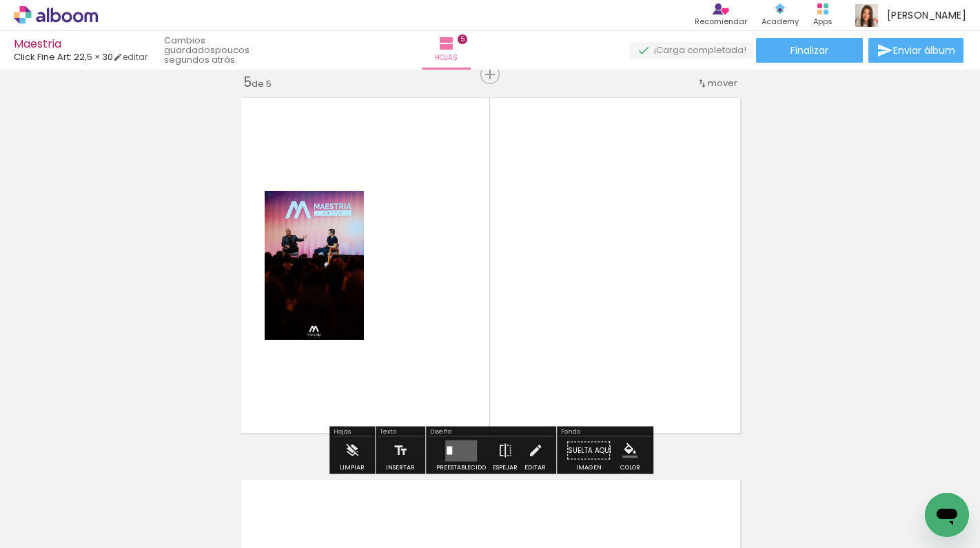
scroll to position [1544, 0]
drag, startPoint x: 545, startPoint y: 487, endPoint x: 616, endPoint y: 235, distance: 262.1
click at [616, 235] on quentale-workspace at bounding box center [490, 274] width 980 height 548
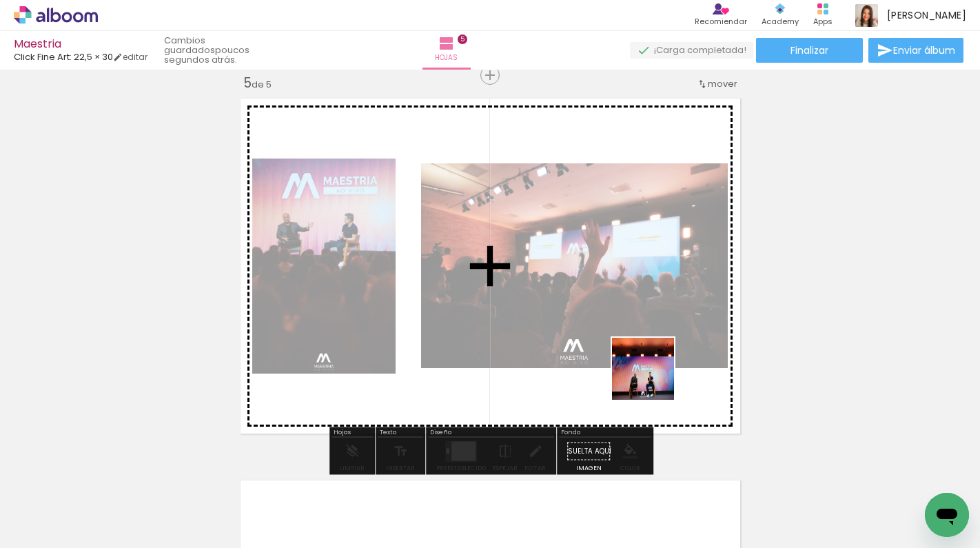
drag, startPoint x: 698, startPoint y: 505, endPoint x: 619, endPoint y: 318, distance: 203.1
click at [617, 318] on quentale-workspace at bounding box center [490, 274] width 980 height 548
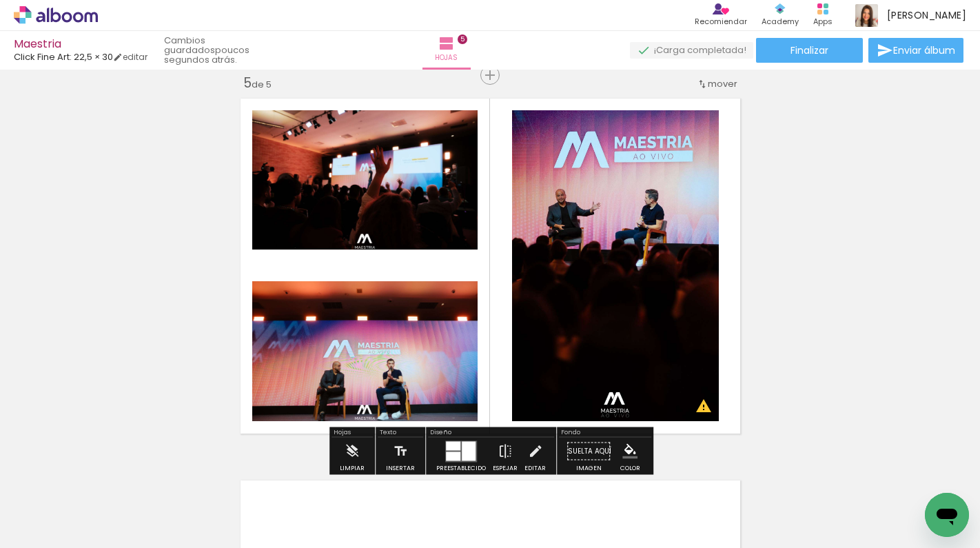
click at [99, 541] on iron-horizontal-list at bounding box center [85, 505] width 28 height 86
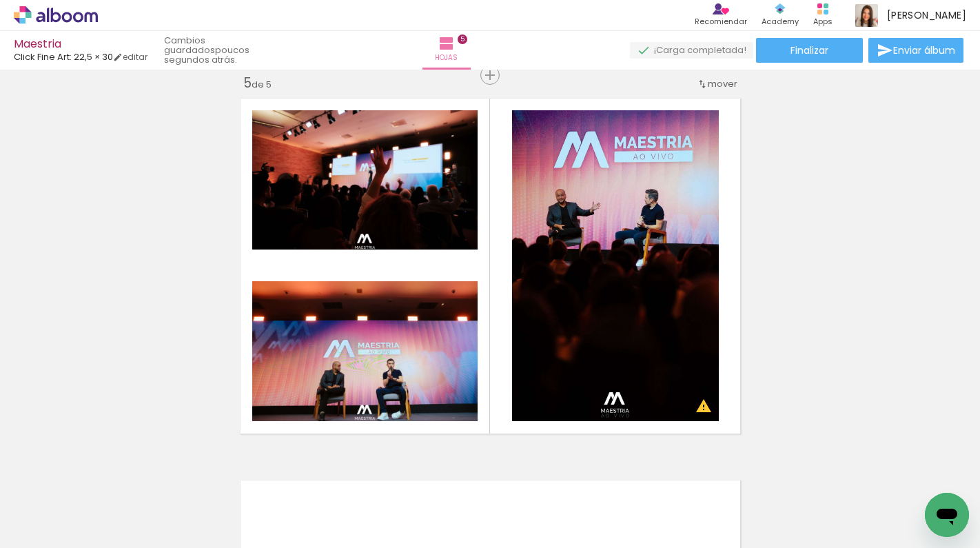
scroll to position [0, 0]
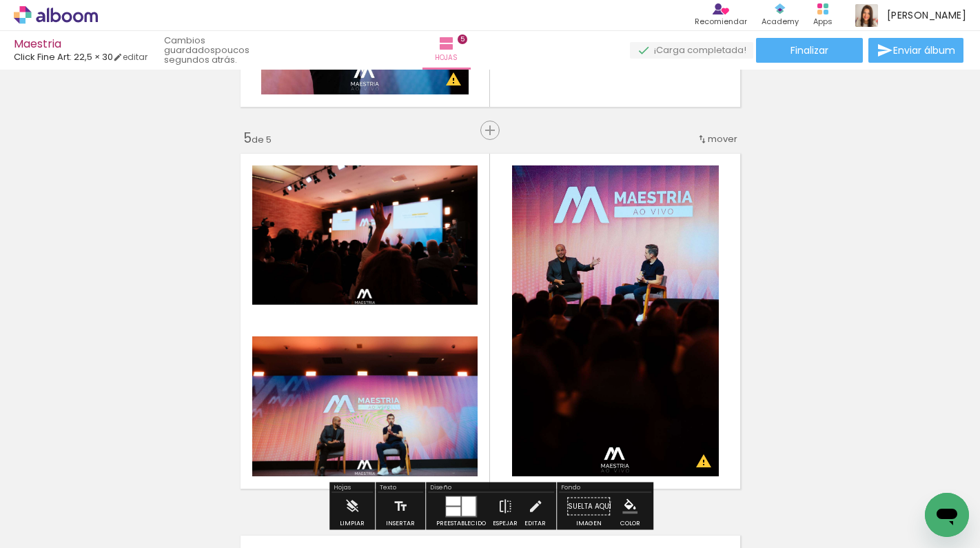
scroll to position [1461, 0]
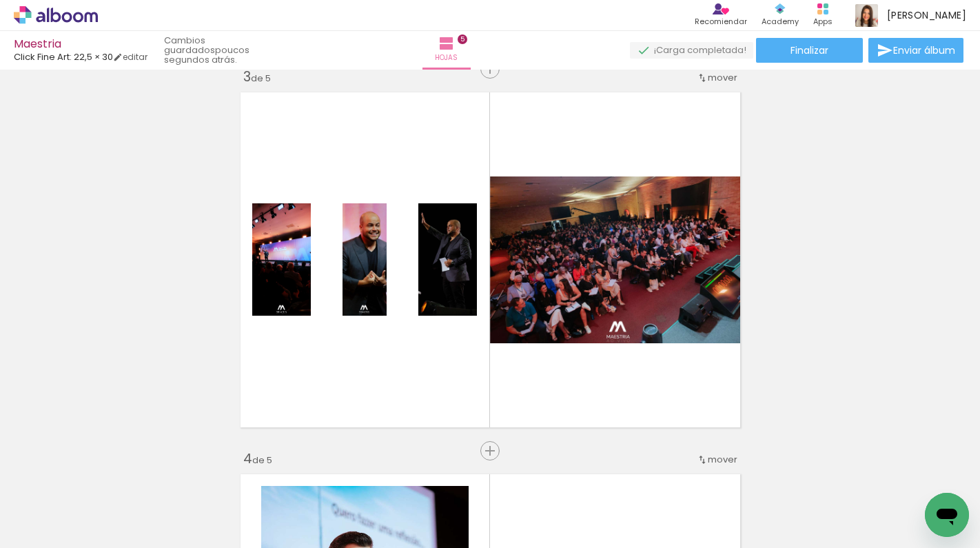
scroll to position [800, 0]
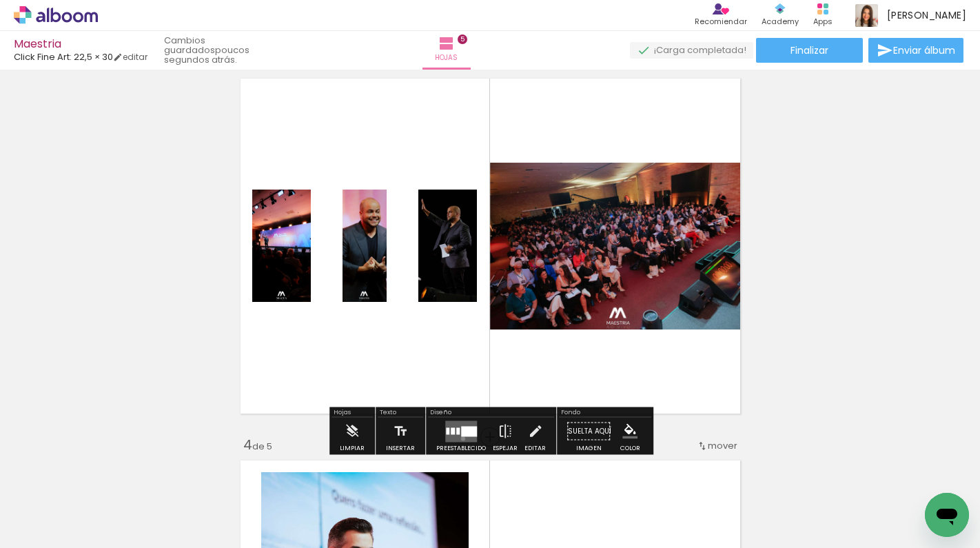
click at [459, 438] on quentale-layouter at bounding box center [461, 430] width 32 height 21
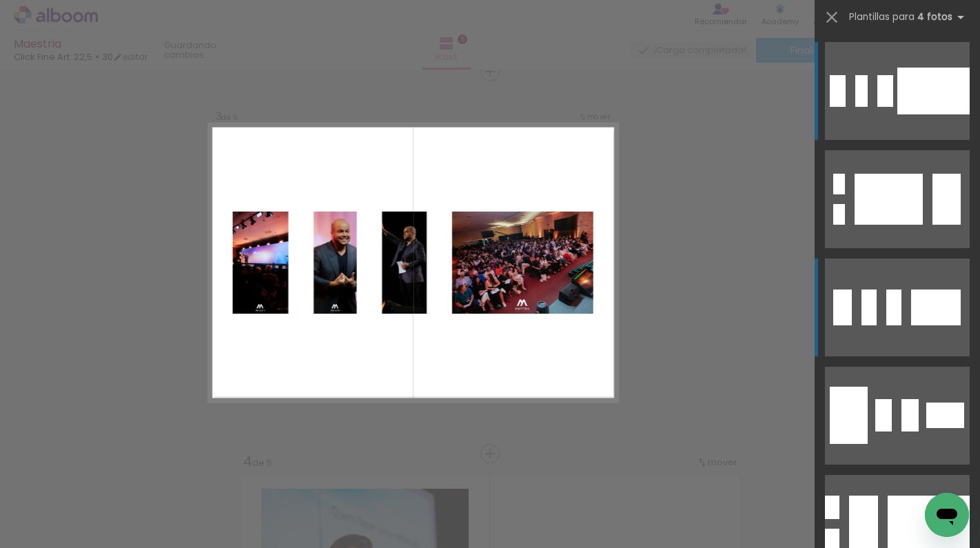
scroll to position [780, 0]
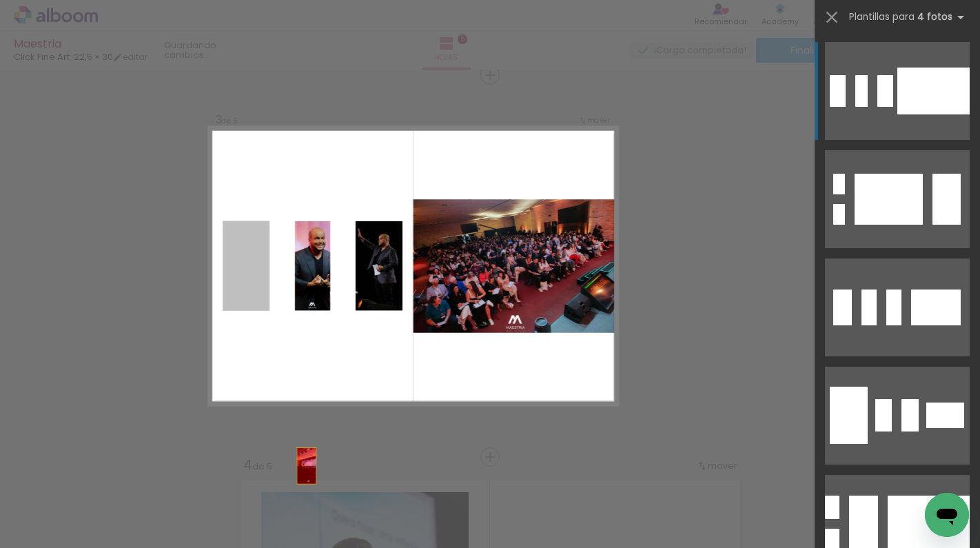
drag, startPoint x: 241, startPoint y: 271, endPoint x: 331, endPoint y: 541, distance: 283.8
click at [332, 541] on quentale-workspace at bounding box center [490, 274] width 980 height 548
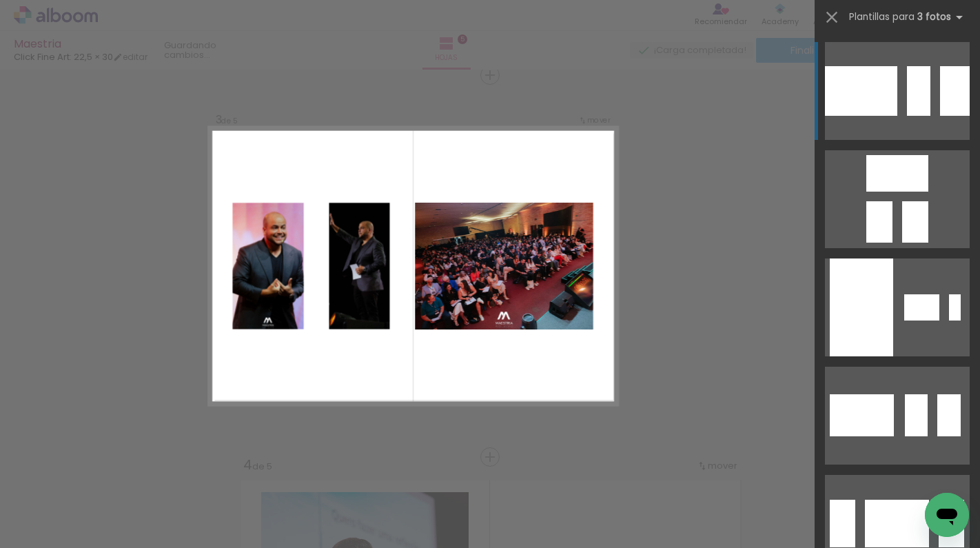
scroll to position [0, 0]
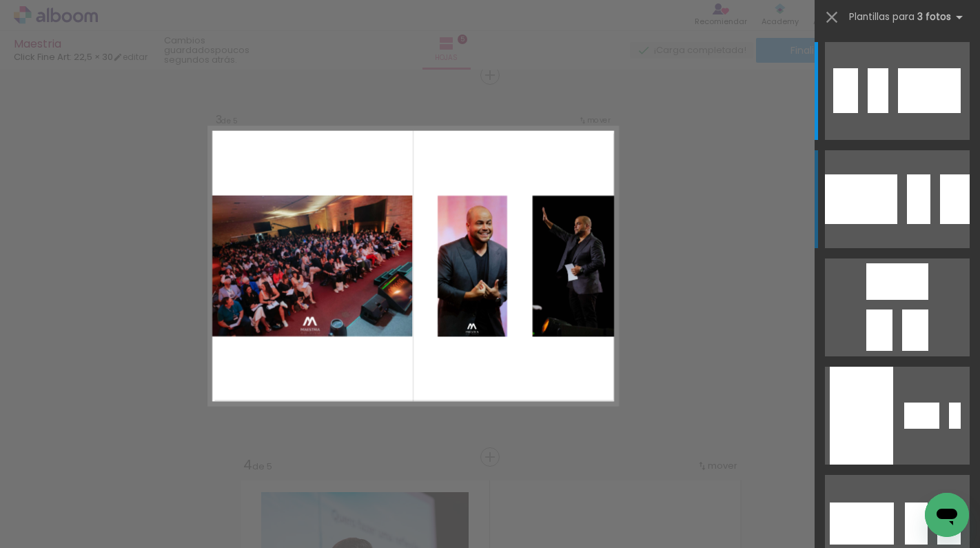
click at [935, 192] on quentale-layouter at bounding box center [897, 199] width 145 height 98
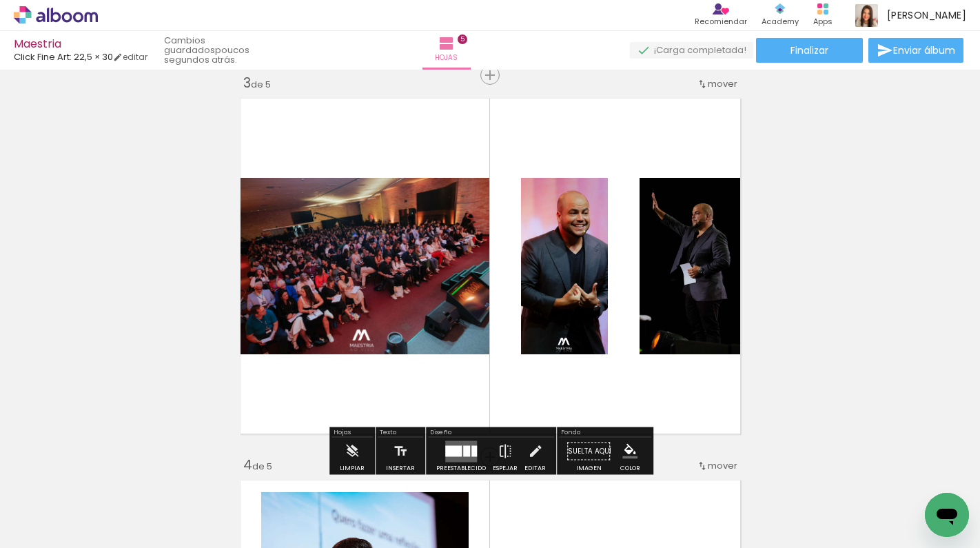
click at [873, 273] on div "Insertar hoja 1 de 5 Insertar hoja 2 de 5 Insertar hoja 3 de 5 Insertar hoja 4 …" at bounding box center [490, 439] width 980 height 2290
click at [590, 264] on quentale-photo at bounding box center [564, 266] width 87 height 176
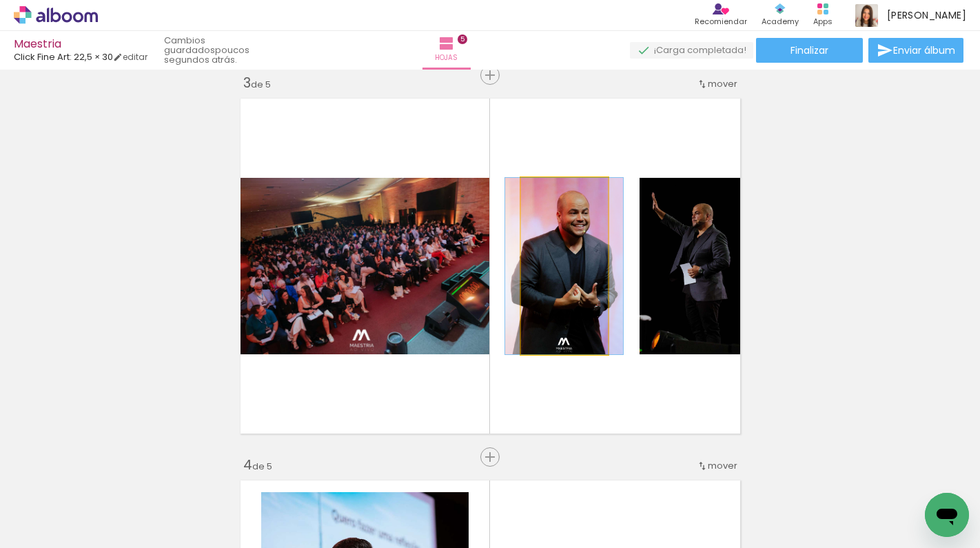
click at [588, 264] on quentale-photo at bounding box center [564, 266] width 87 height 176
drag, startPoint x: 549, startPoint y: 190, endPoint x: 492, endPoint y: 200, distance: 58.1
type paper-slider "100"
click at [492, 200] on quentale-layouter at bounding box center [490, 265] width 512 height 347
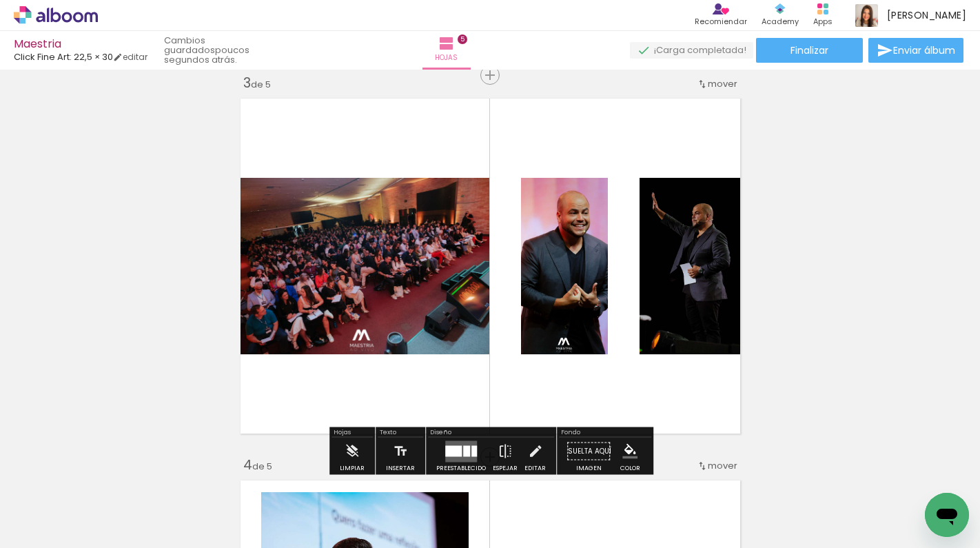
click at [681, 216] on div at bounding box center [682, 214] width 17 height 14
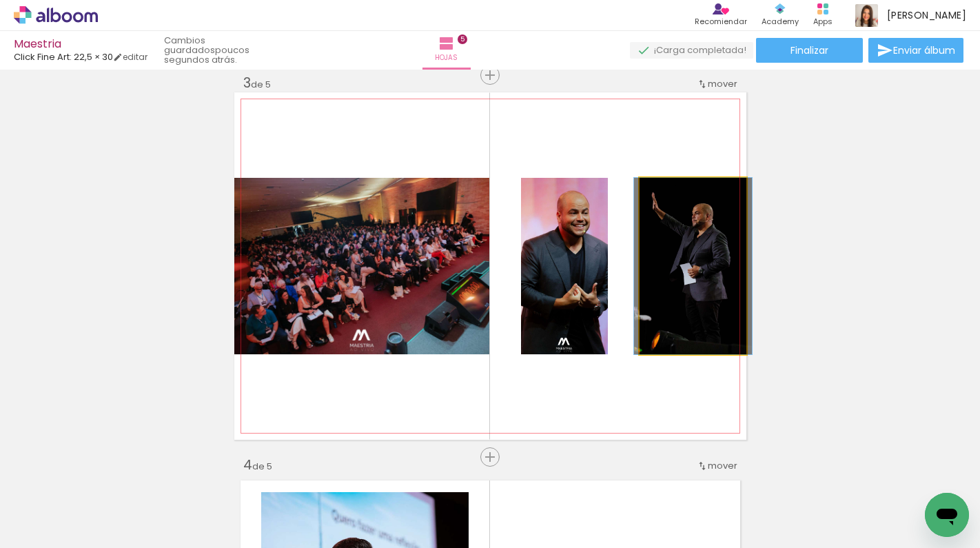
drag, startPoint x: 670, startPoint y: 194, endPoint x: 649, endPoint y: 194, distance: 21.4
click at [648, 194] on div at bounding box center [691, 192] width 96 height 21
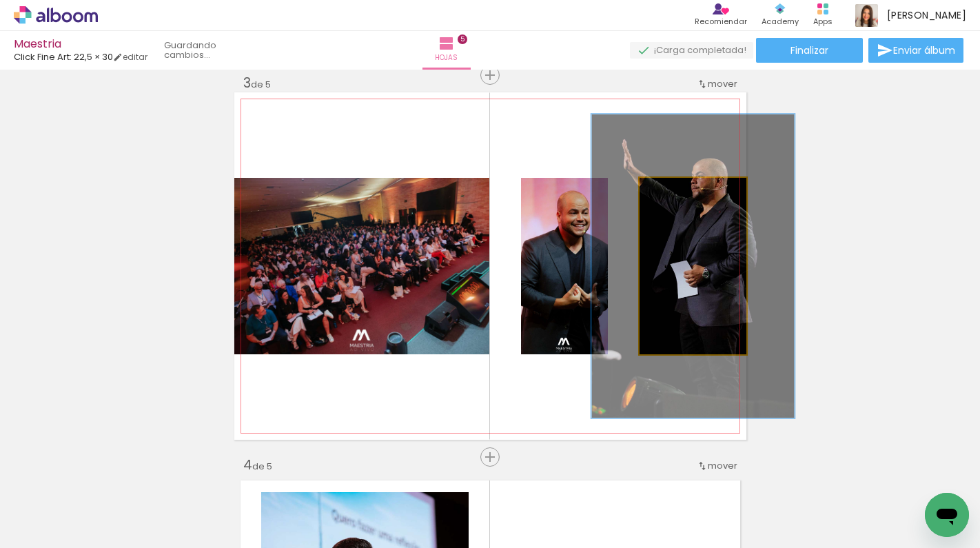
click at [711, 200] on div at bounding box center [699, 192] width 54 height 22
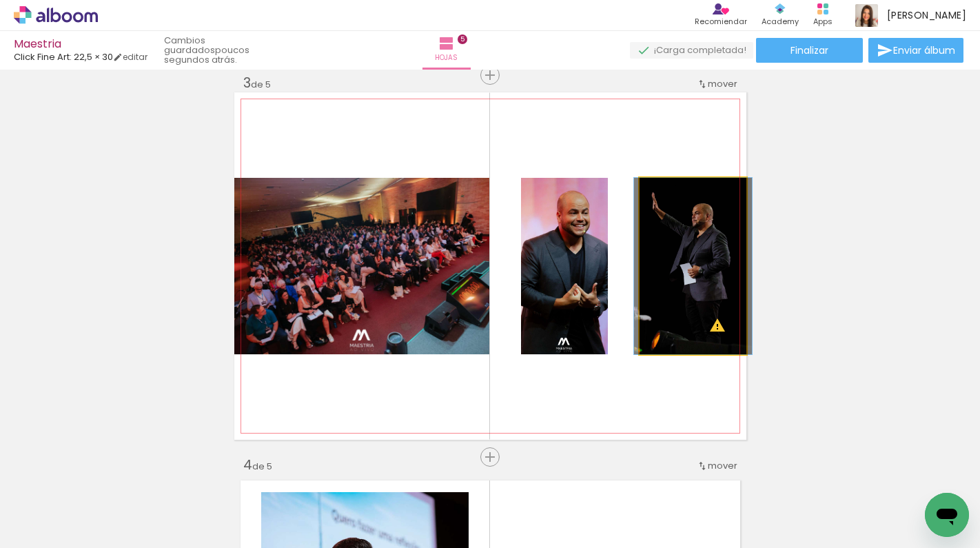
drag, startPoint x: 709, startPoint y: 193, endPoint x: 587, endPoint y: 196, distance: 122.0
type paper-slider "100"
click at [0, 0] on slot at bounding box center [0, 0] width 0 height 0
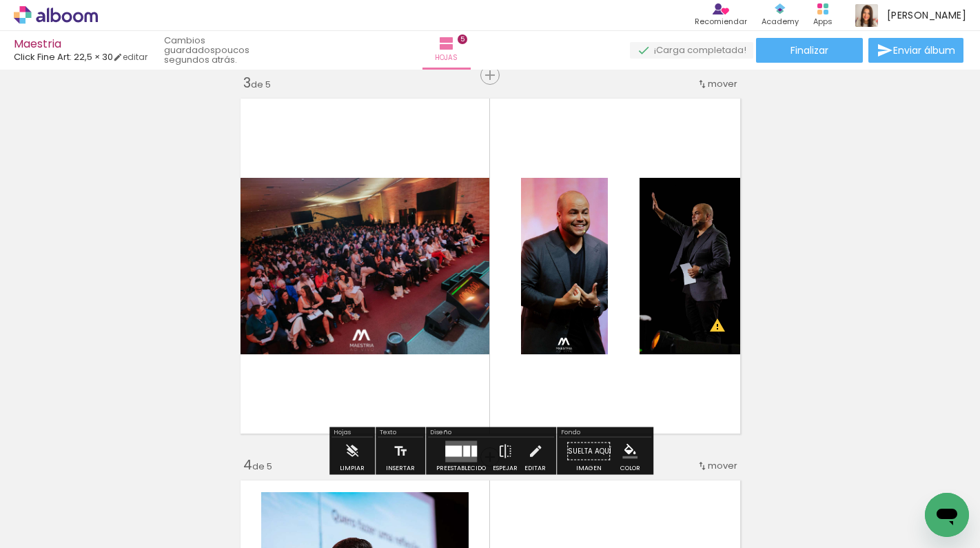
click at [814, 195] on div "Insertar hoja 1 de 5 Insertar hoja 2 de 5 Insertar hoja 3 de 5 Insertar hoja 4 …" at bounding box center [490, 439] width 980 height 2290
click at [810, 218] on div "Insertar hoja 1 de 5 Insertar hoja 2 de 5 Insertar hoja 3 de 5 Insertar hoja 4 …" at bounding box center [490, 439] width 980 height 2290
click at [598, 390] on quentale-layouter at bounding box center [490, 265] width 512 height 347
click at [869, 300] on div "Insertar hoja 1 de 5 Insertar hoja 2 de 5 Insertar hoja 3 de 5 Insertar hoja 4 …" at bounding box center [490, 439] width 980 height 2290
click at [808, 284] on div "Insertar hoja 1 de 5 Insertar hoja 2 de 5 Insertar hoja 3 de 5 Insertar hoja 4 …" at bounding box center [490, 439] width 980 height 2290
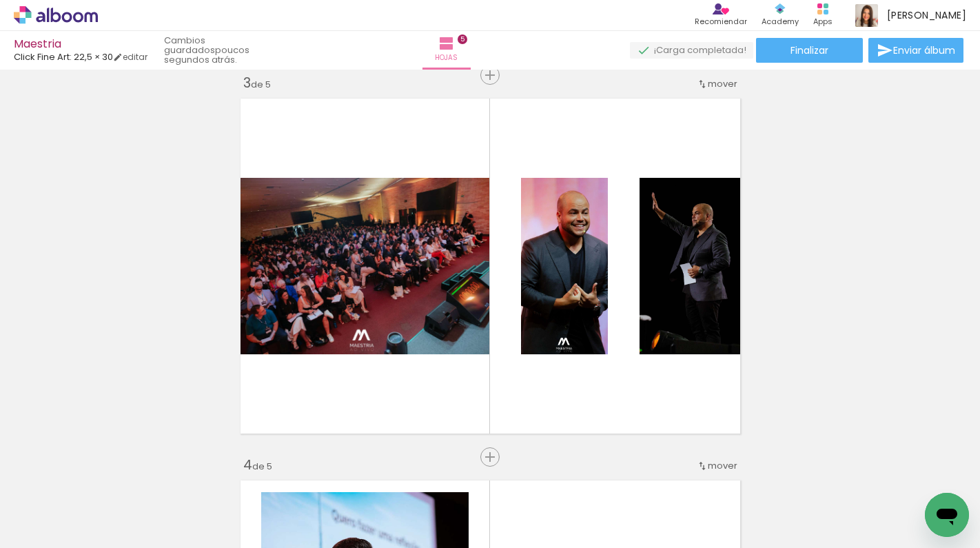
click at [807, 284] on div "Insertar hoja 1 de 5 Insertar hoja 2 de 5 Insertar hoja 3 de 5 Insertar hoja 4 …" at bounding box center [490, 439] width 980 height 2290
click at [942, 204] on div "Insertar hoja 1 de 5 Insertar hoja 2 de 5 Insertar hoja 3 de 5 Insertar hoja 4 …" at bounding box center [490, 439] width 980 height 2290
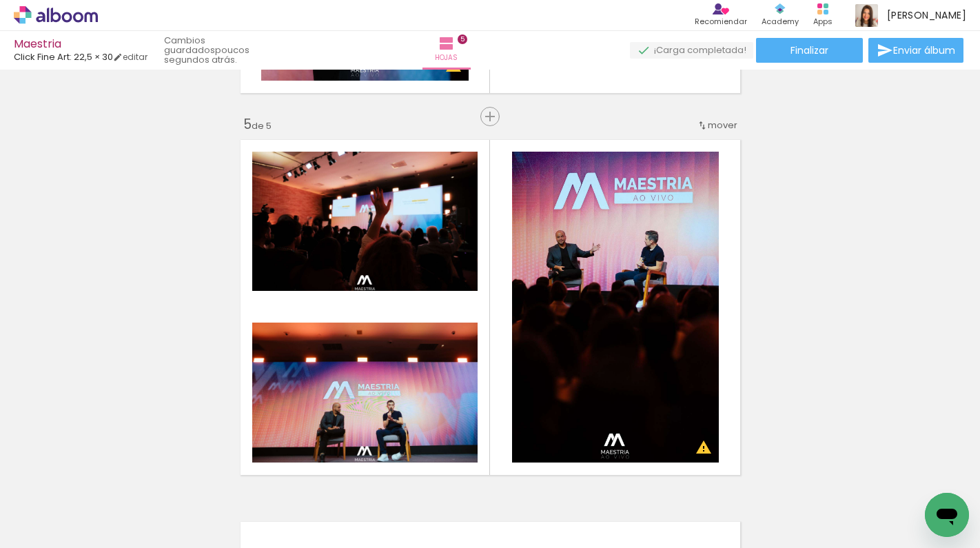
scroll to position [1522, 0]
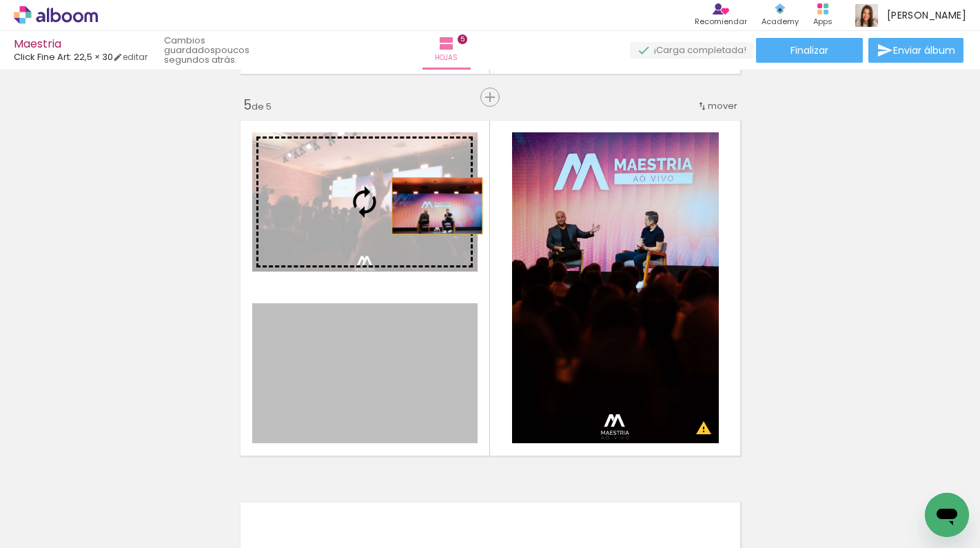
drag, startPoint x: 438, startPoint y: 374, endPoint x: 437, endPoint y: 207, distance: 167.4
click at [0, 0] on slot at bounding box center [0, 0] width 0 height 0
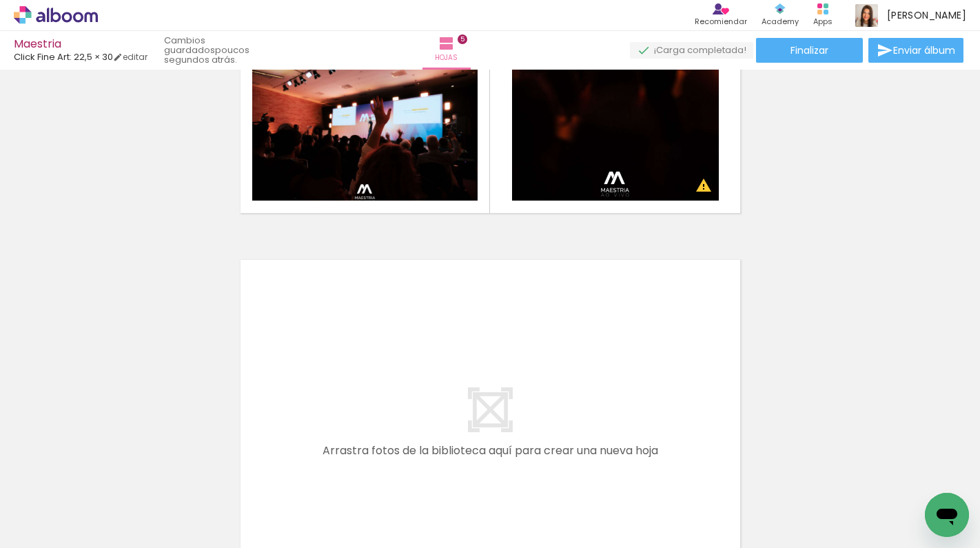
scroll to position [1770, 0]
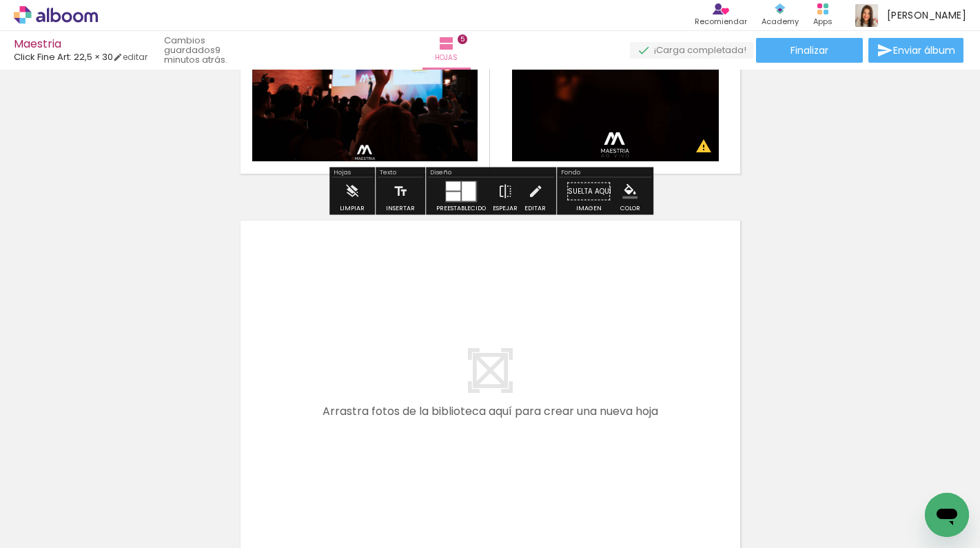
scroll to position [1825, 0]
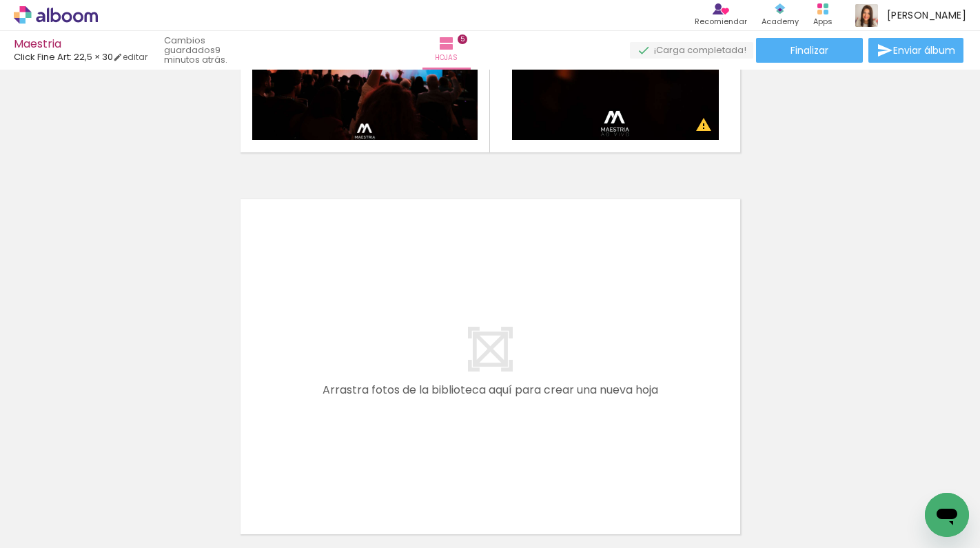
click at [61, 525] on paper-button "Añadir Fotos" at bounding box center [35, 529] width 52 height 22
click at [0, 0] on input "file" at bounding box center [0, 0] width 0 height 0
click at [99, 542] on iron-horizontal-list at bounding box center [85, 505] width 28 height 86
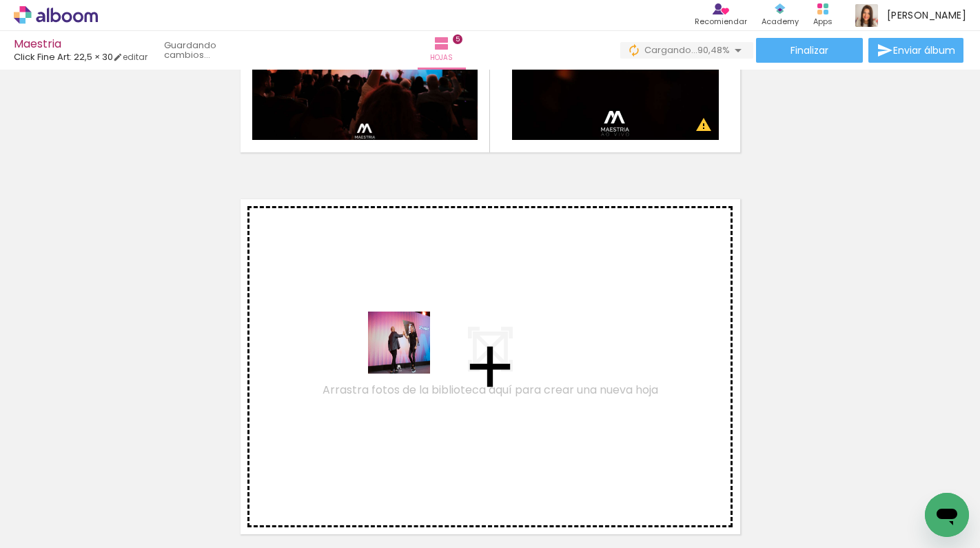
drag, startPoint x: 407, startPoint y: 495, endPoint x: 409, endPoint y: 353, distance: 142.6
click at [409, 353] on quentale-workspace at bounding box center [490, 274] width 980 height 548
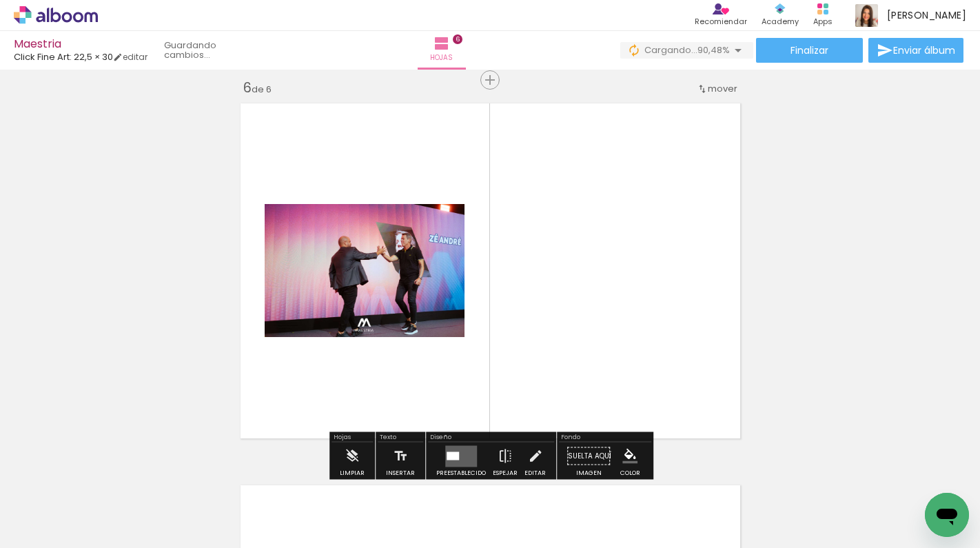
scroll to position [1925, 0]
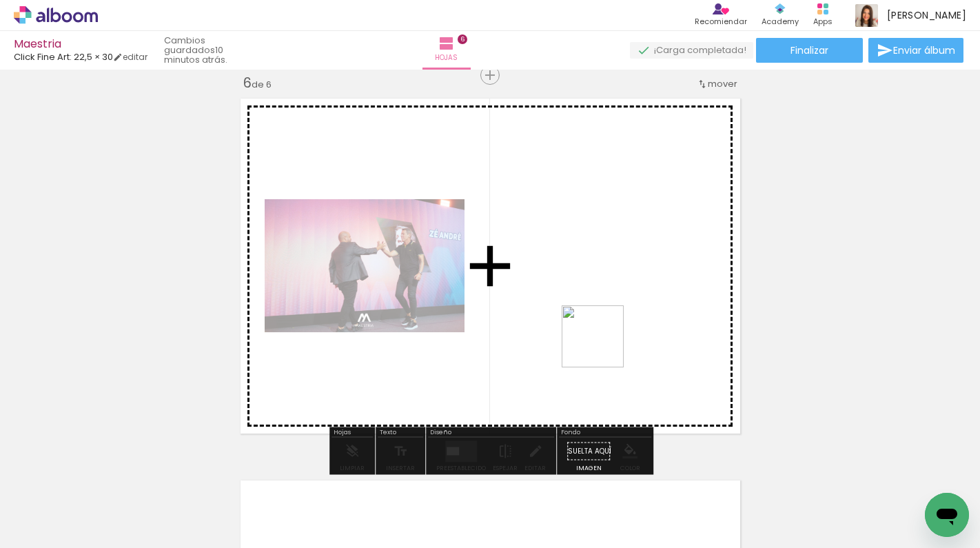
drag, startPoint x: 537, startPoint y: 510, endPoint x: 623, endPoint y: 324, distance: 204.9
click at [623, 324] on quentale-workspace at bounding box center [490, 274] width 980 height 548
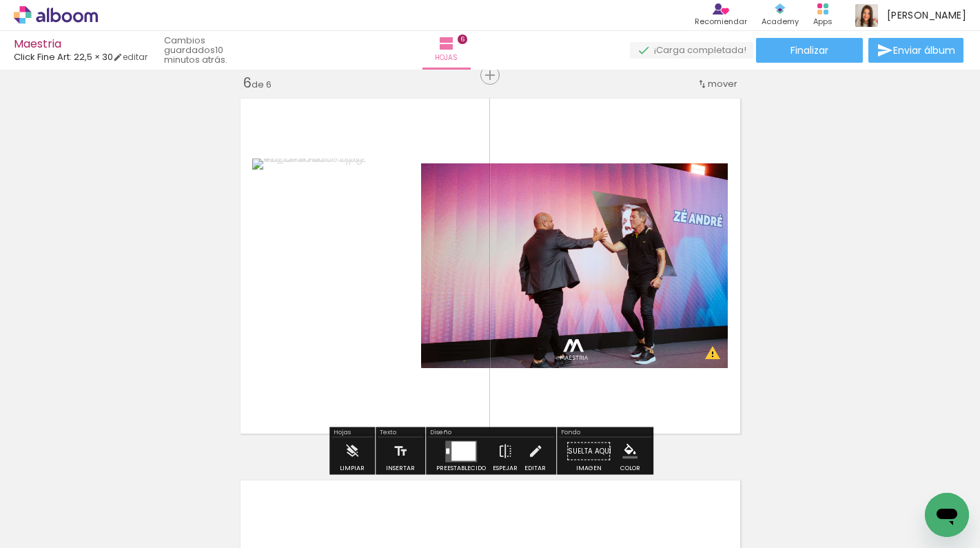
click at [464, 442] on div at bounding box center [463, 450] width 24 height 19
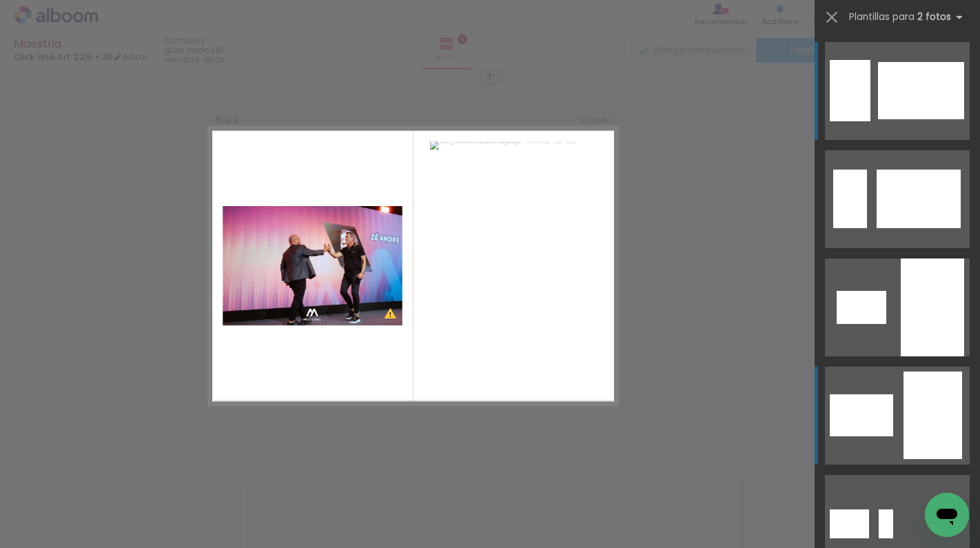
click at [873, 404] on div at bounding box center [860, 415] width 63 height 42
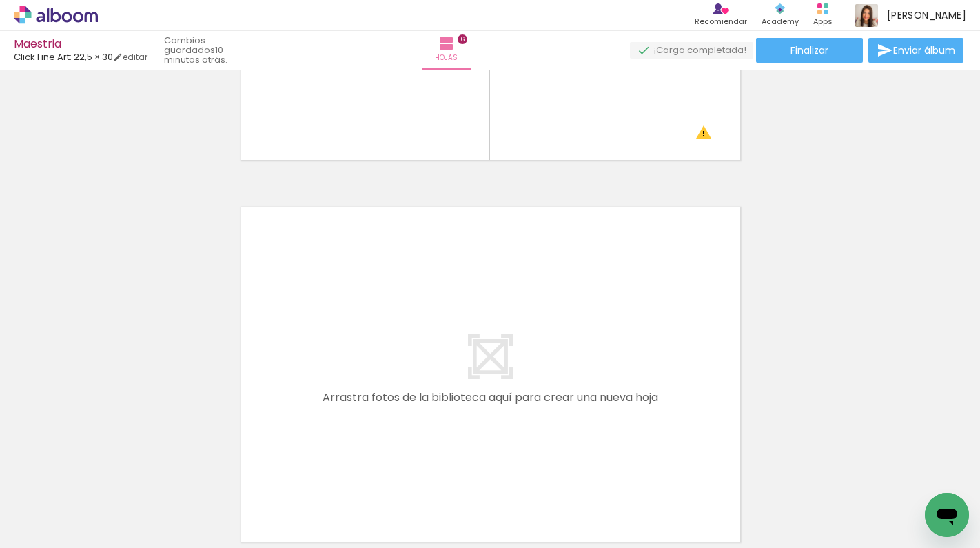
scroll to position [2228, 0]
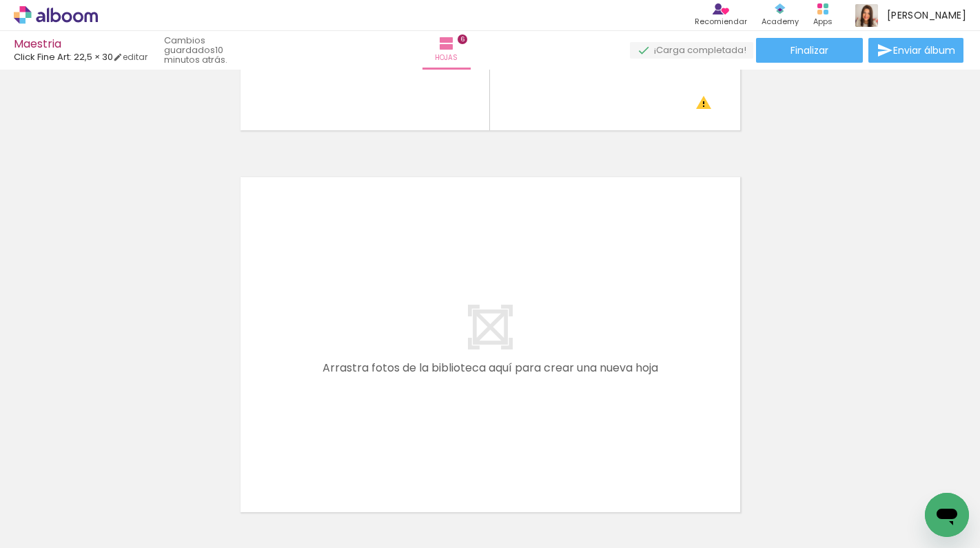
click at [468, 501] on div at bounding box center [445, 501] width 45 height 68
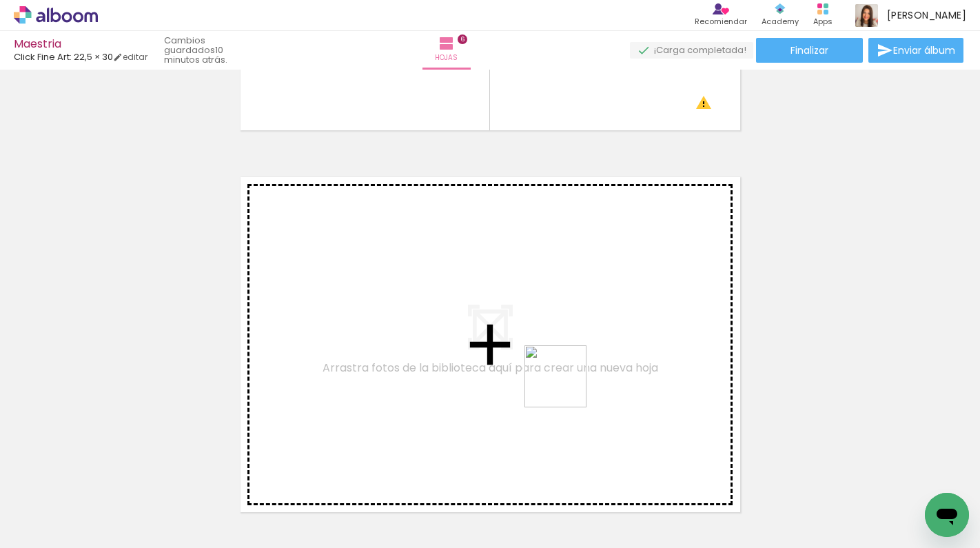
drag, startPoint x: 621, startPoint y: 508, endPoint x: 564, endPoint y: 375, distance: 144.4
click at [564, 375] on quentale-workspace at bounding box center [490, 274] width 980 height 548
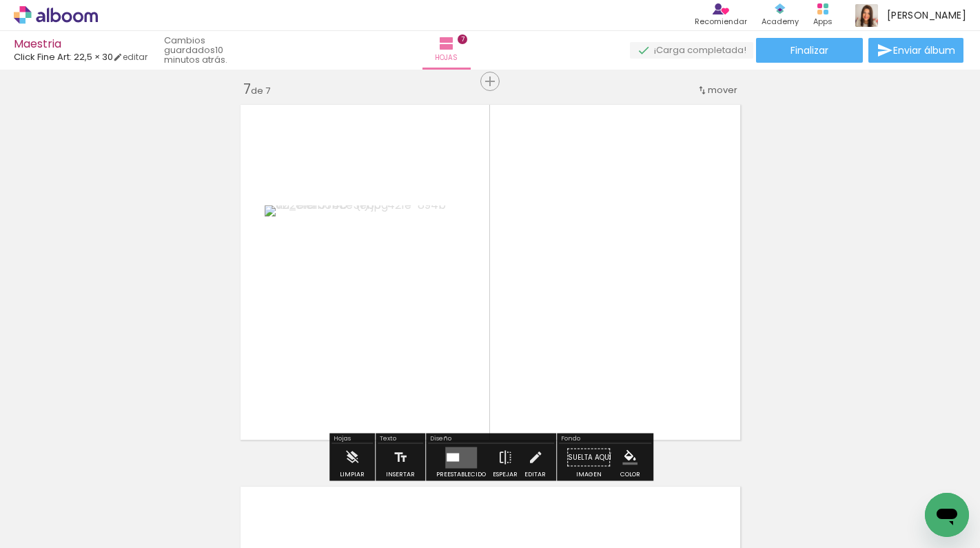
scroll to position [2307, 0]
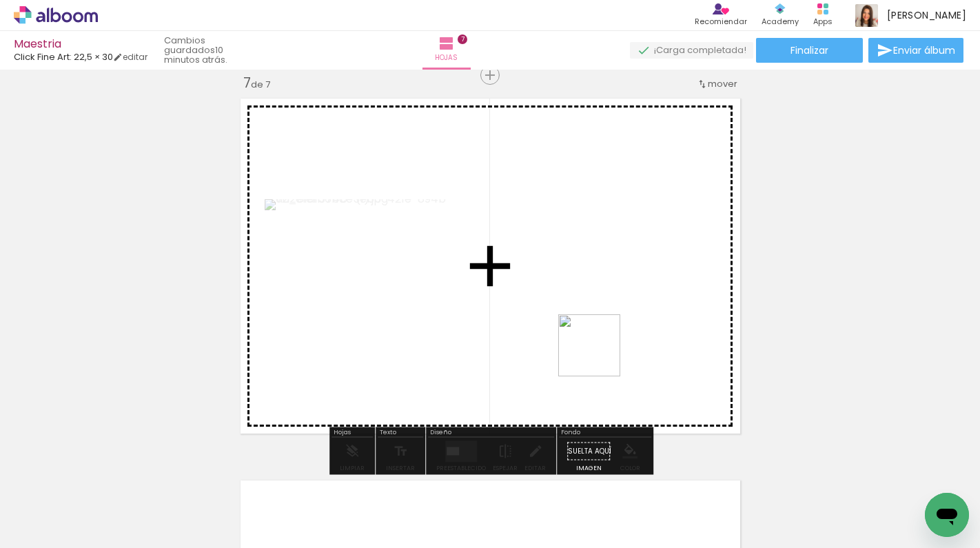
drag, startPoint x: 827, startPoint y: 500, endPoint x: 599, endPoint y: 355, distance: 271.0
click at [599, 355] on quentale-workspace at bounding box center [490, 274] width 980 height 548
drag, startPoint x: 703, startPoint y: 501, endPoint x: 589, endPoint y: 365, distance: 178.0
click at [588, 365] on quentale-workspace at bounding box center [490, 274] width 980 height 548
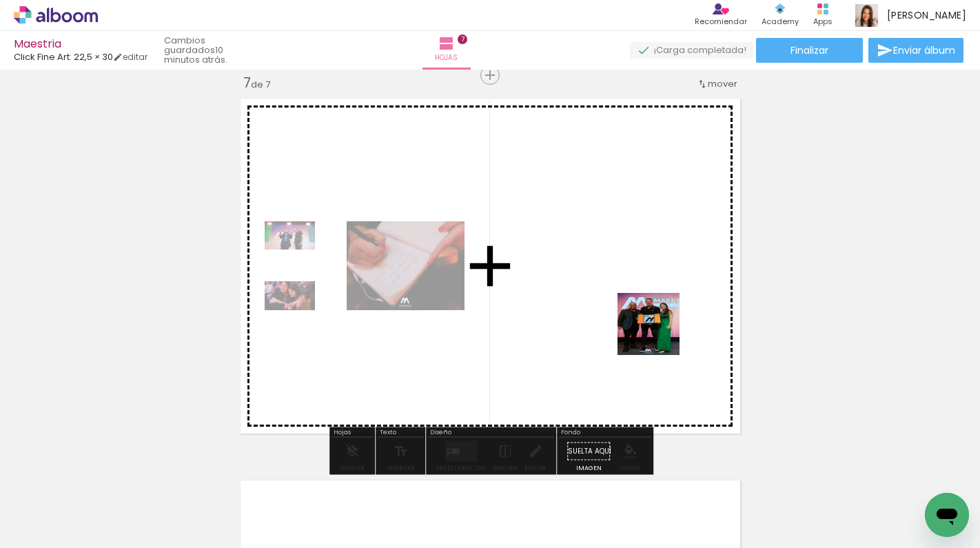
drag, startPoint x: 907, startPoint y: 488, endPoint x: 558, endPoint y: 296, distance: 398.3
click at [558, 296] on quentale-workspace at bounding box center [490, 274] width 980 height 548
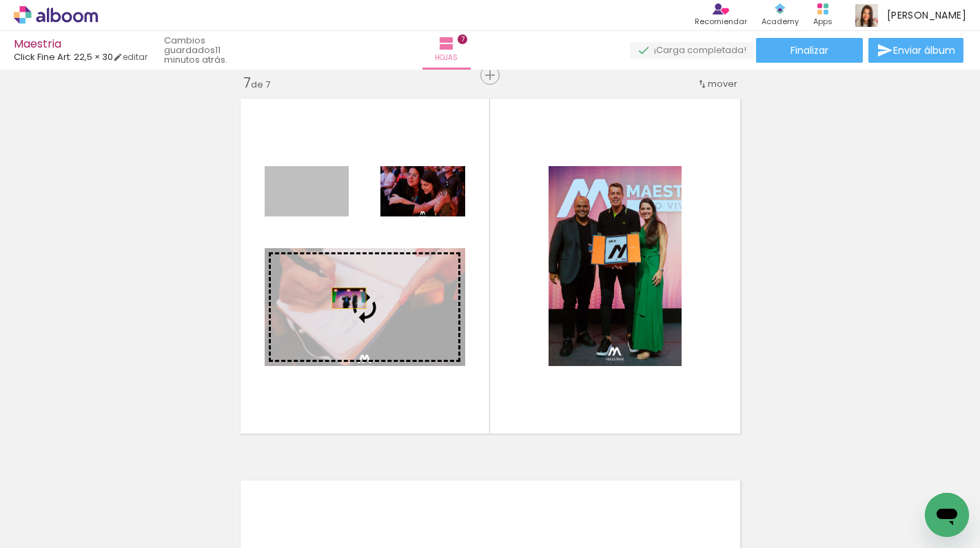
drag, startPoint x: 323, startPoint y: 192, endPoint x: 346, endPoint y: 299, distance: 109.2
click at [0, 0] on slot at bounding box center [0, 0] width 0 height 0
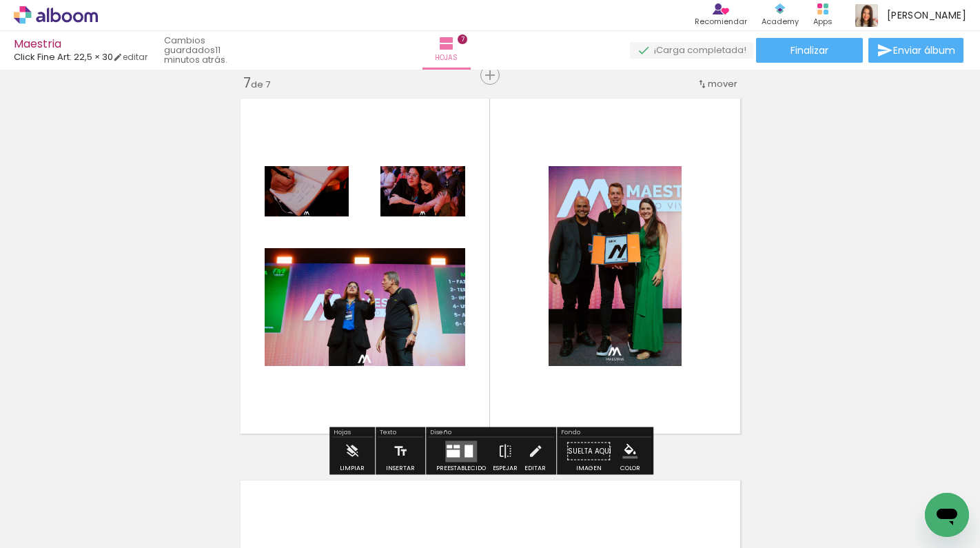
click at [737, 204] on quentale-layouter at bounding box center [490, 265] width 512 height 347
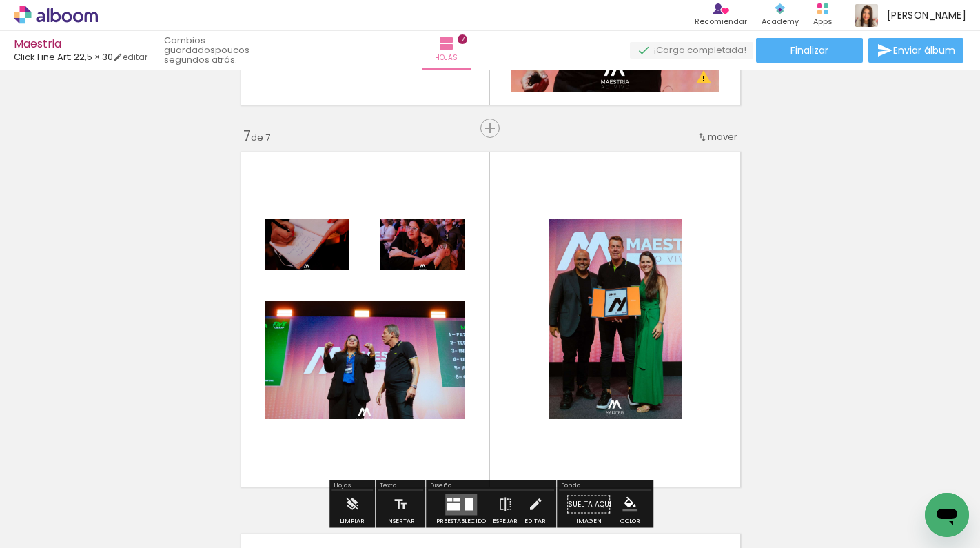
scroll to position [2252, 0]
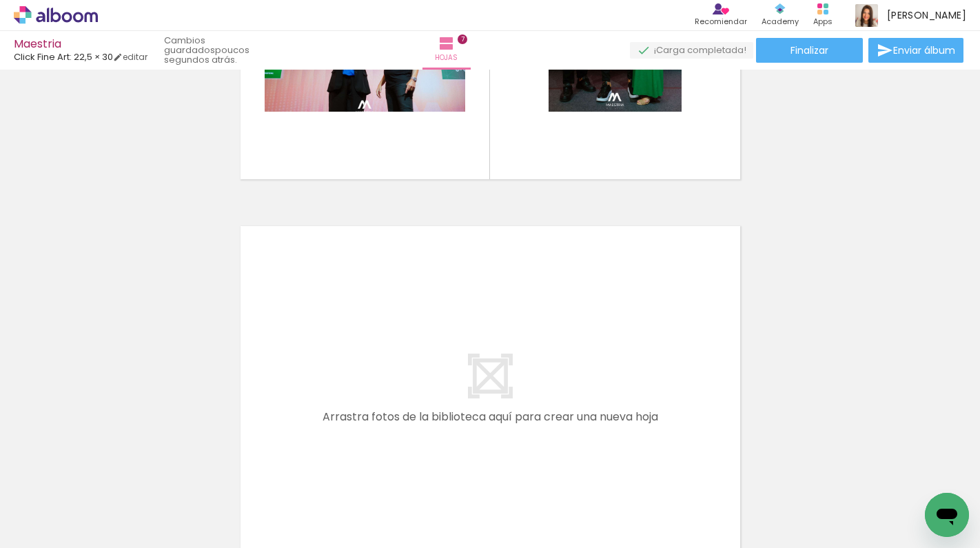
scroll to position [2688, 0]
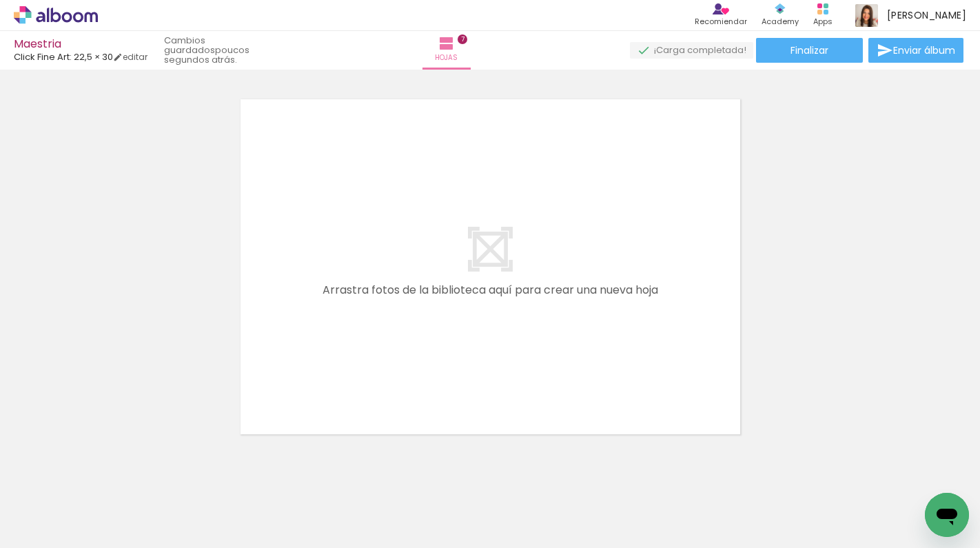
click at [763, 540] on quentale-thumb at bounding box center [754, 501] width 77 height 79
click at [0, 542] on div "Biblioteca 21 fotos Todas las fotos No usadas Añadir Fotos" at bounding box center [0, 505] width 0 height 86
click at [49, 529] on span "Añadir Fotos" at bounding box center [41, 528] width 27 height 15
click at [0, 0] on input "file" at bounding box center [0, 0] width 0 height 0
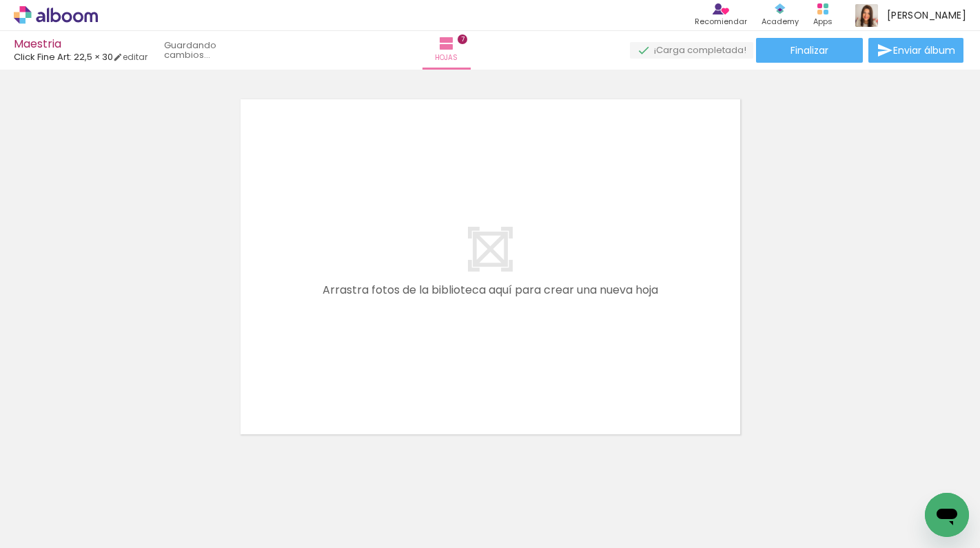
scroll to position [0, 0]
click at [778, 539] on quentale-thumb at bounding box center [776, 501] width 77 height 79
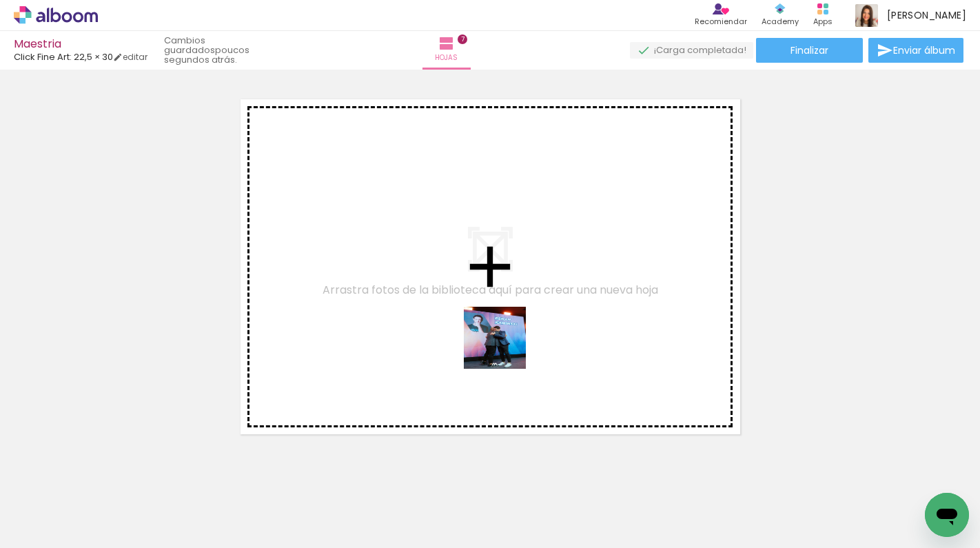
drag, startPoint x: 844, startPoint y: 509, endPoint x: 503, endPoint y: 343, distance: 379.9
click at [498, 344] on quentale-workspace at bounding box center [490, 274] width 980 height 548
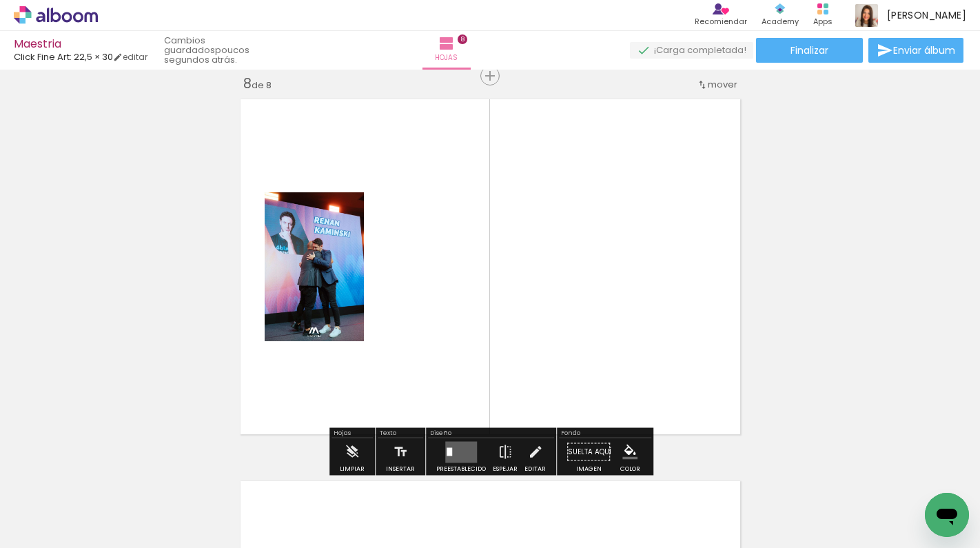
scroll to position [2688, 0]
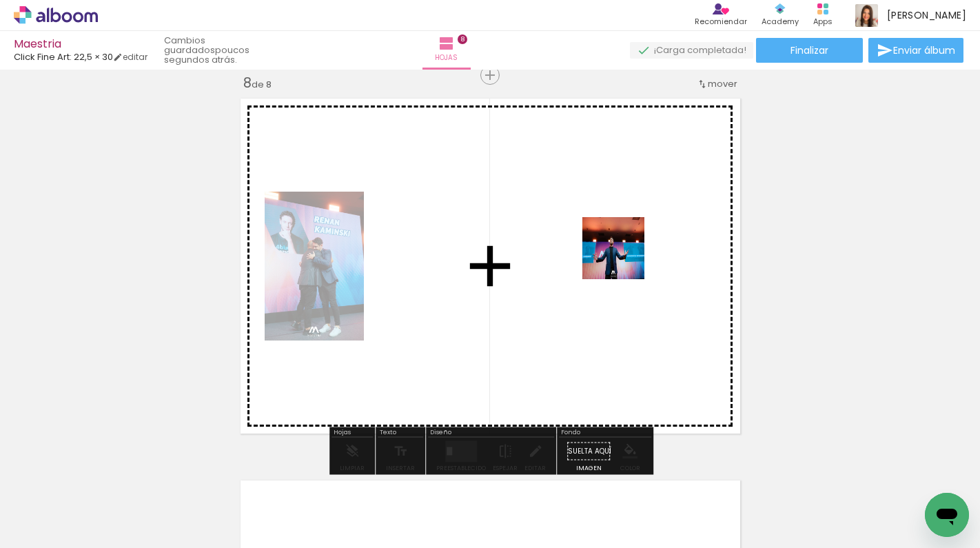
drag, startPoint x: 451, startPoint y: 498, endPoint x: 630, endPoint y: 257, distance: 299.9
click at [630, 257] on quentale-workspace at bounding box center [490, 274] width 980 height 548
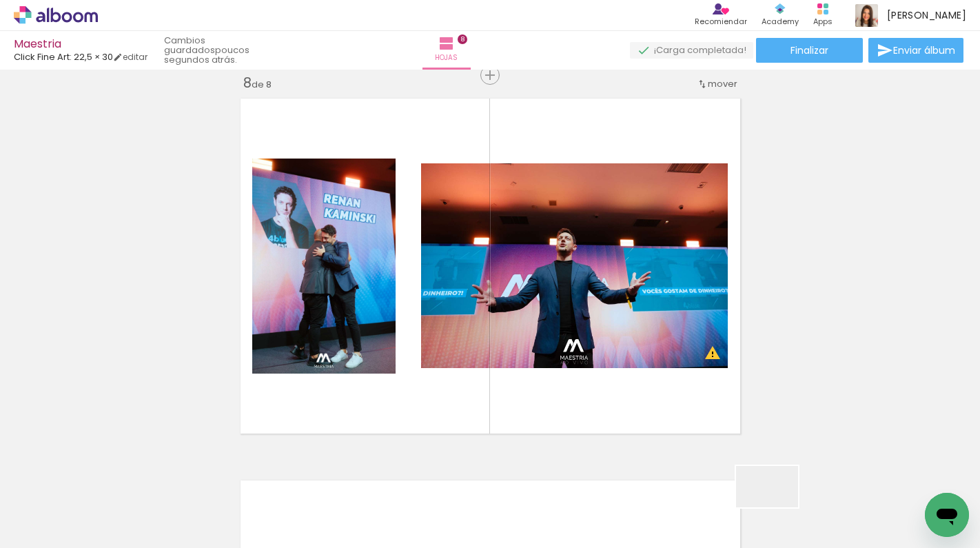
drag, startPoint x: 785, startPoint y: 512, endPoint x: 641, endPoint y: 393, distance: 186.4
click at [639, 392] on quentale-workspace at bounding box center [490, 274] width 980 height 548
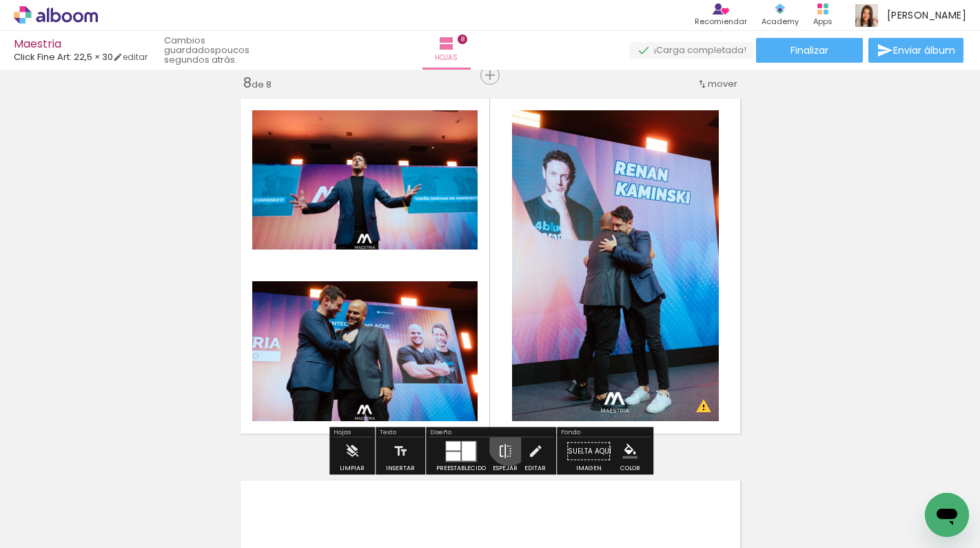
click at [506, 444] on iron-icon at bounding box center [504, 451] width 15 height 28
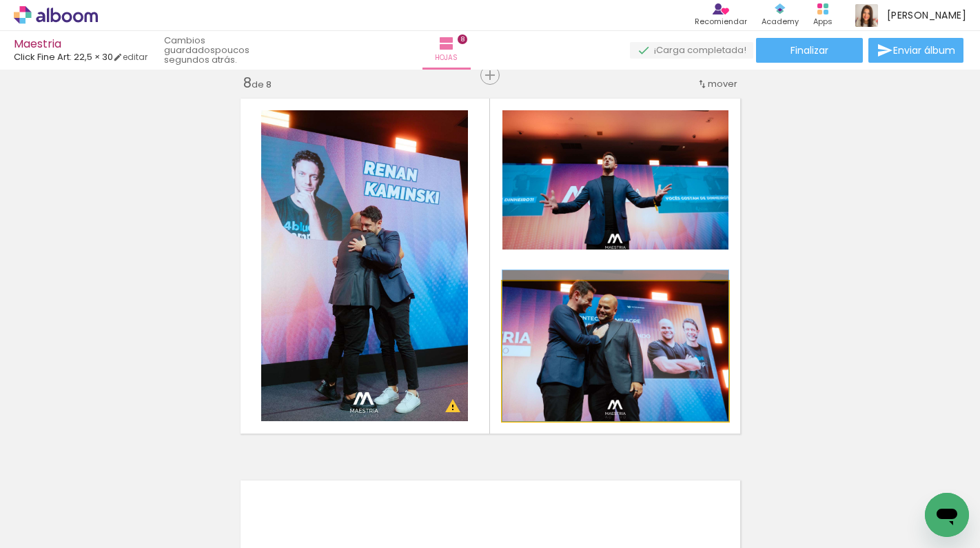
drag, startPoint x: 691, startPoint y: 349, endPoint x: 692, endPoint y: 178, distance: 170.8
click at [0, 0] on slot at bounding box center [0, 0] width 0 height 0
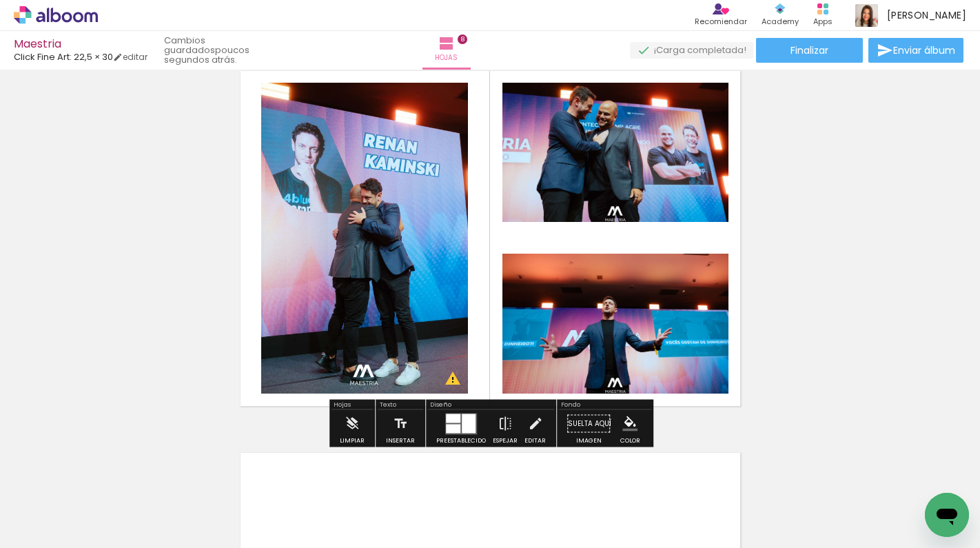
scroll to position [2742, 0]
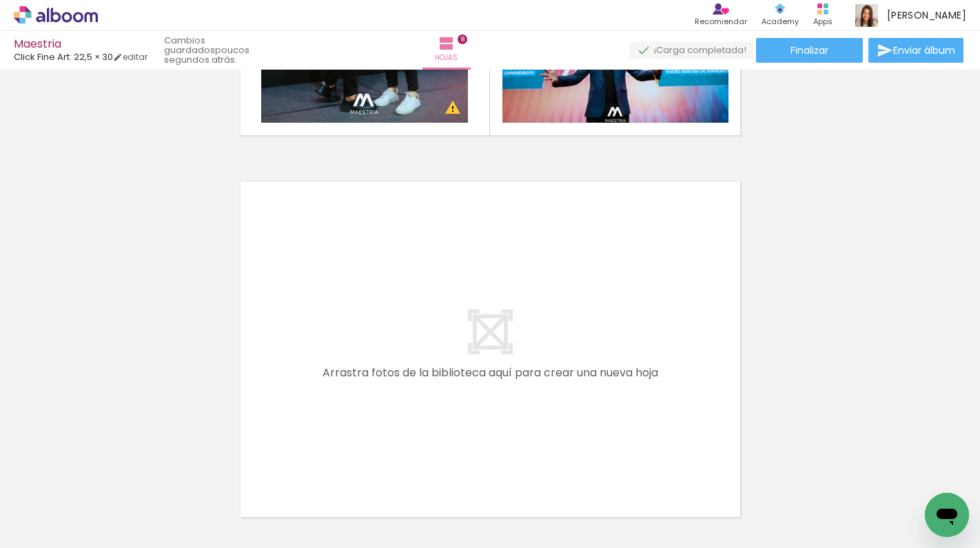
scroll to position [2992, 0]
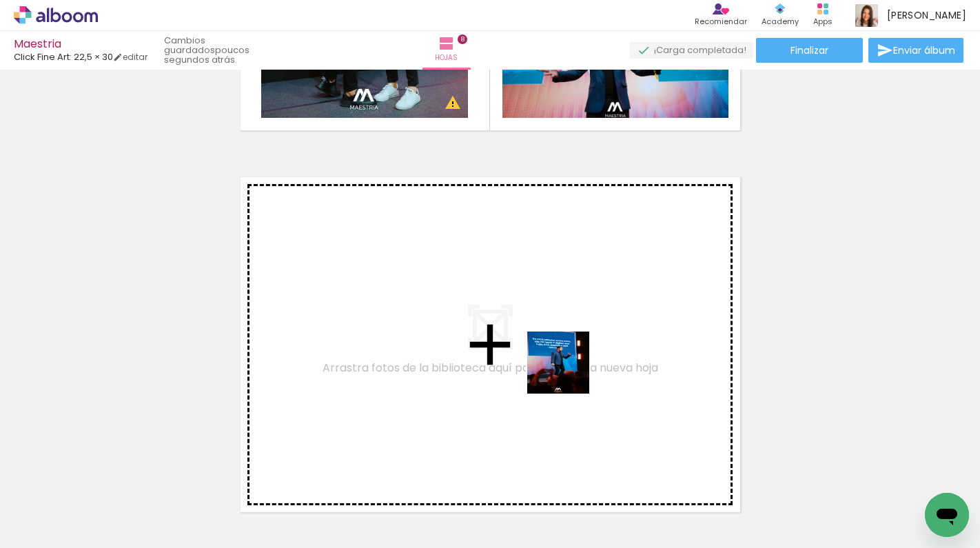
drag, startPoint x: 631, startPoint y: 506, endPoint x: 568, endPoint y: 369, distance: 150.7
click at [568, 369] on quentale-workspace at bounding box center [490, 274] width 980 height 548
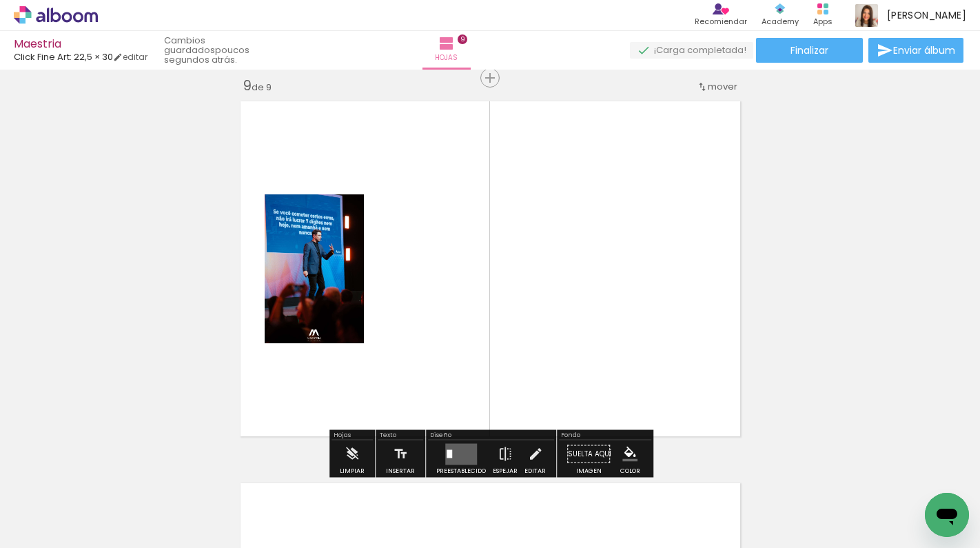
scroll to position [3070, 0]
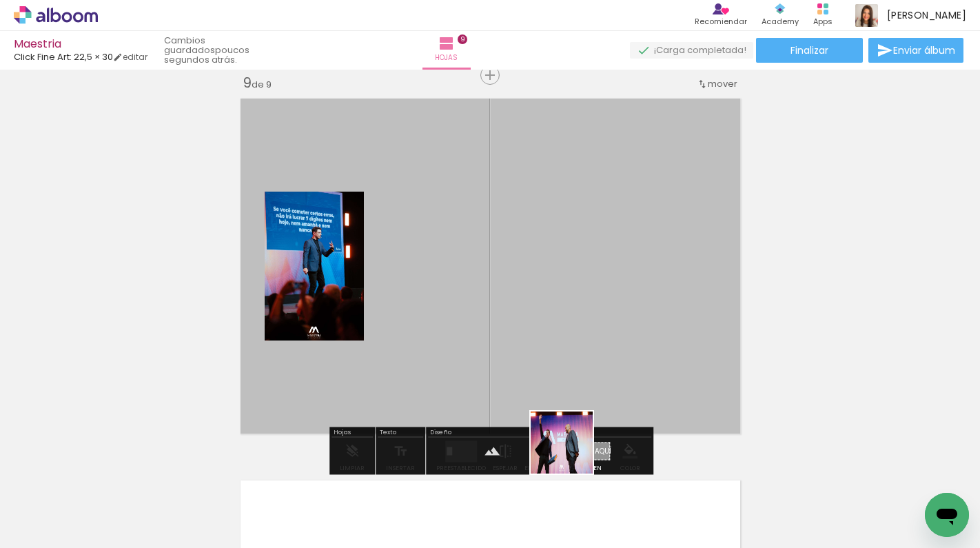
drag, startPoint x: 552, startPoint y: 498, endPoint x: 709, endPoint y: 258, distance: 286.6
click at [709, 258] on quentale-workspace at bounding box center [490, 274] width 980 height 548
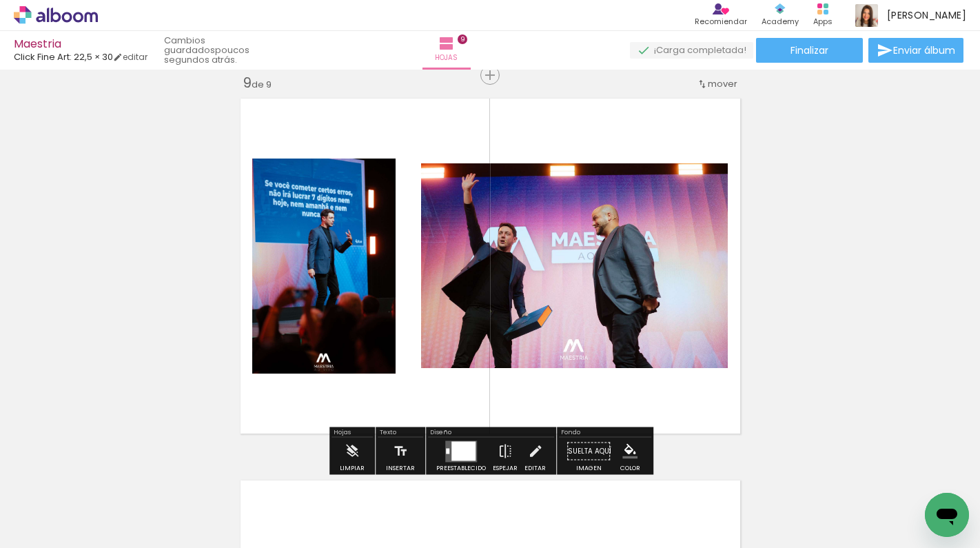
drag, startPoint x: 926, startPoint y: 484, endPoint x: 697, endPoint y: 350, distance: 265.2
click at [696, 350] on quentale-workspace at bounding box center [490, 274] width 980 height 548
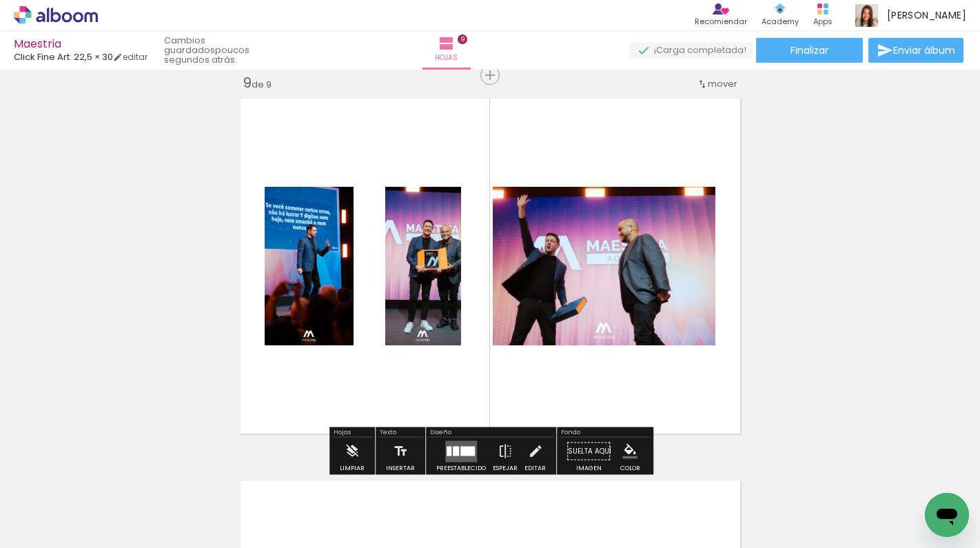
click at [424, 466] on paper-icon-button at bounding box center [415, 473] width 17 height 17
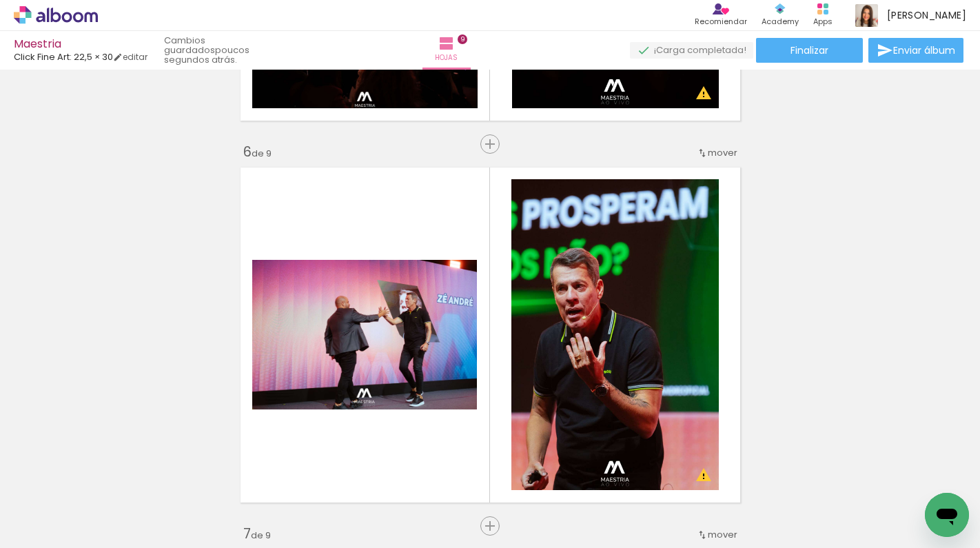
scroll to position [1851, 0]
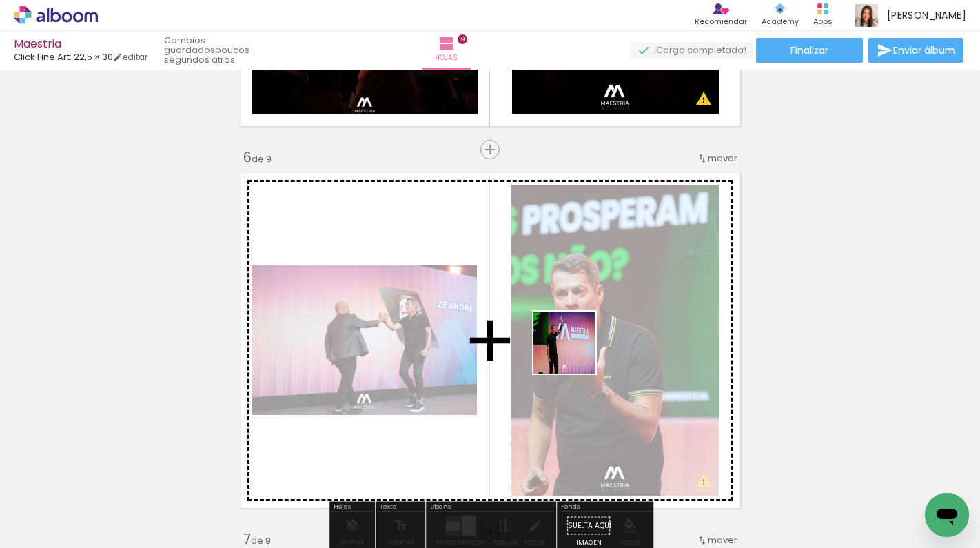
drag, startPoint x: 690, startPoint y: 508, endPoint x: 574, endPoint y: 354, distance: 192.3
click at [574, 353] on quentale-workspace at bounding box center [490, 274] width 980 height 548
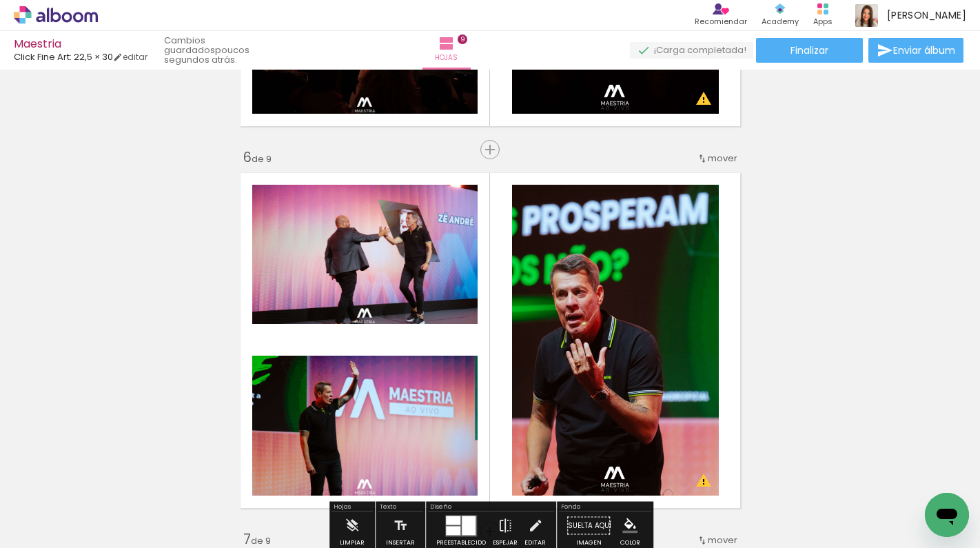
click at [855, 269] on div "Insertar hoja 1 de 9 Insertar hoja 2 de 9 Insertar hoja 3 de 9 Insertar hoja 4 …" at bounding box center [490, 132] width 980 height 3817
click at [909, 250] on div "Insertar hoja 1 de 9 Insertar hoja 2 de 9 Insertar hoja 3 de 9 Insertar hoja 4 …" at bounding box center [490, 132] width 980 height 3817
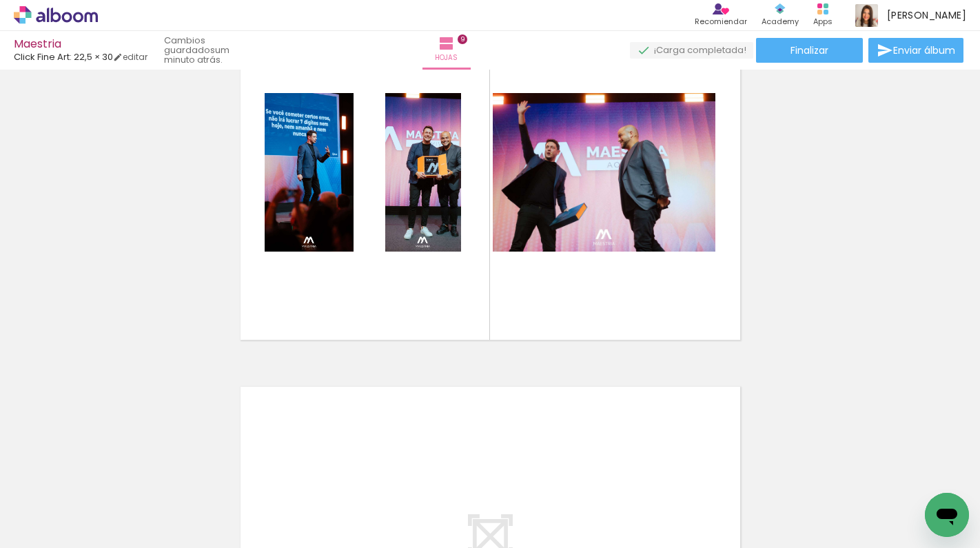
scroll to position [3144, 0]
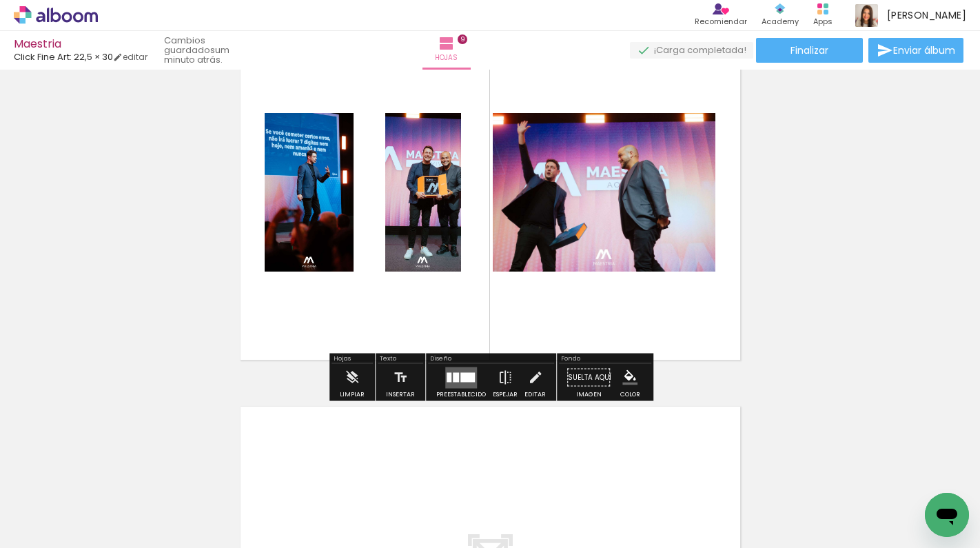
click at [446, 377] on div at bounding box center [448, 377] width 5 height 10
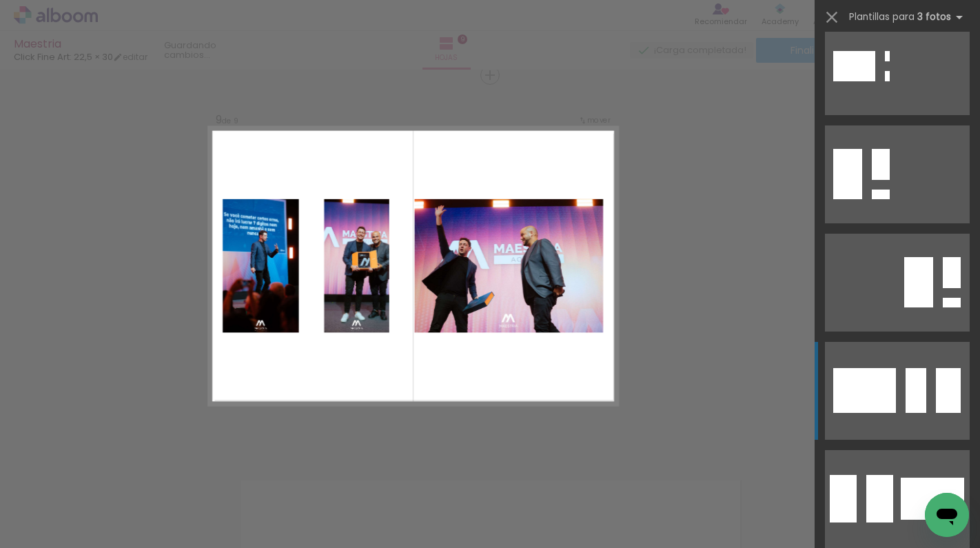
scroll to position [1315, 0]
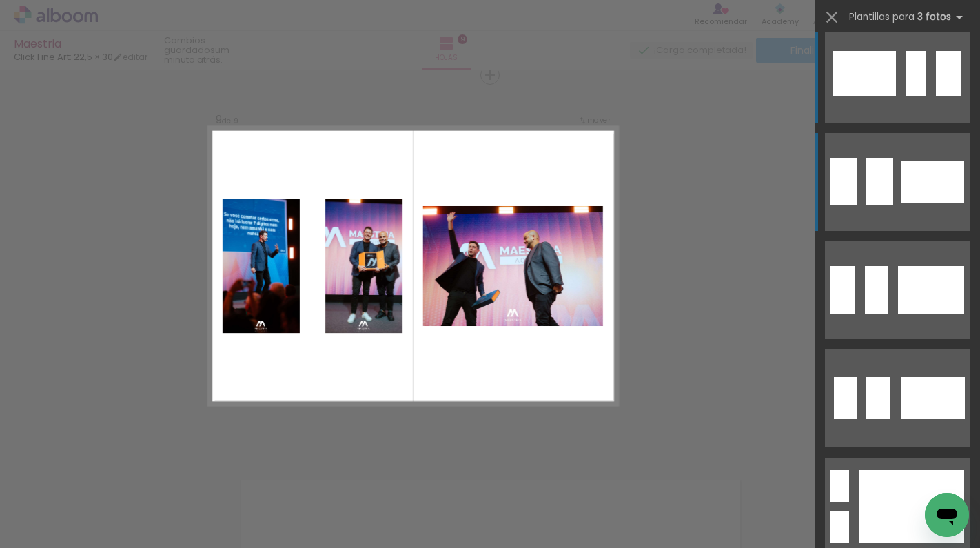
click at [915, 191] on div at bounding box center [931, 181] width 63 height 42
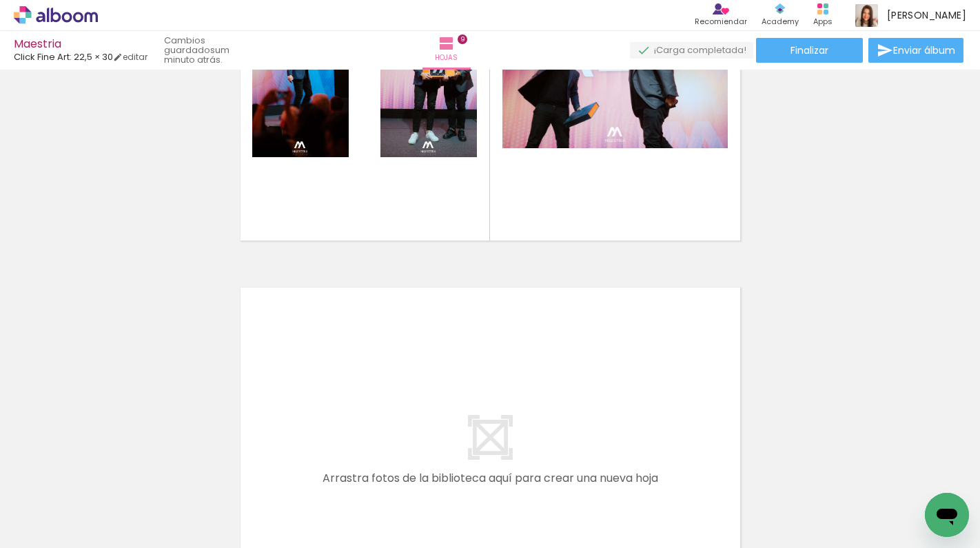
scroll to position [3291, 0]
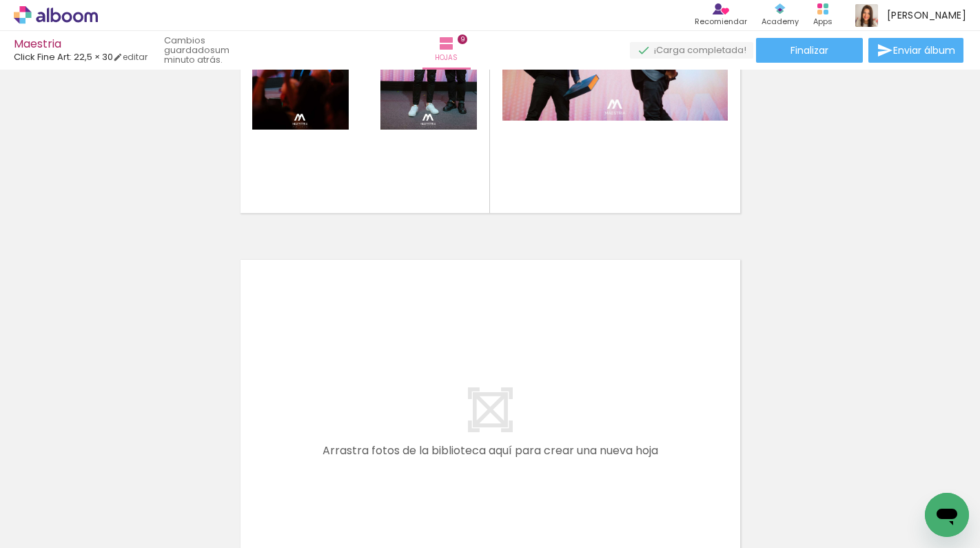
click at [99, 541] on iron-horizontal-list at bounding box center [85, 505] width 28 height 86
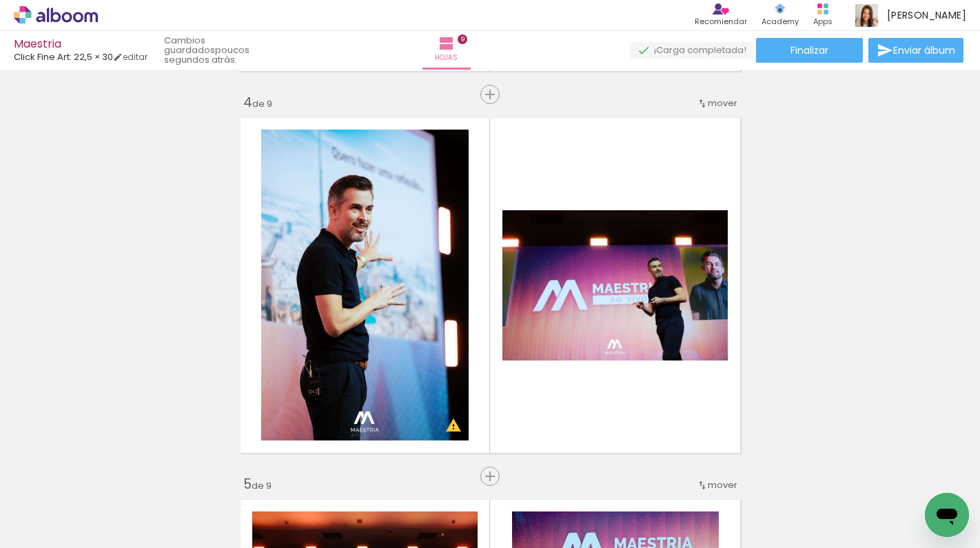
scroll to position [1080, 0]
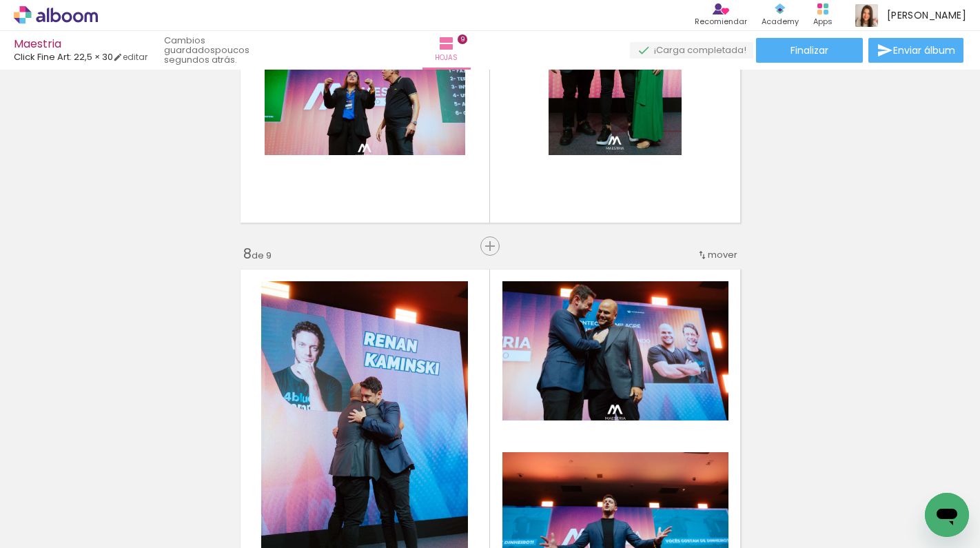
scroll to position [2515, 0]
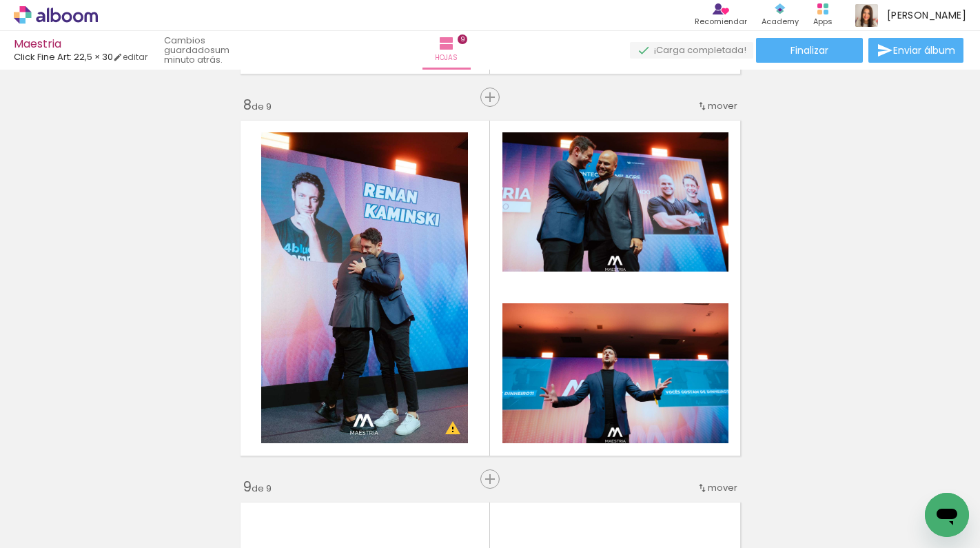
scroll to position [2675, 0]
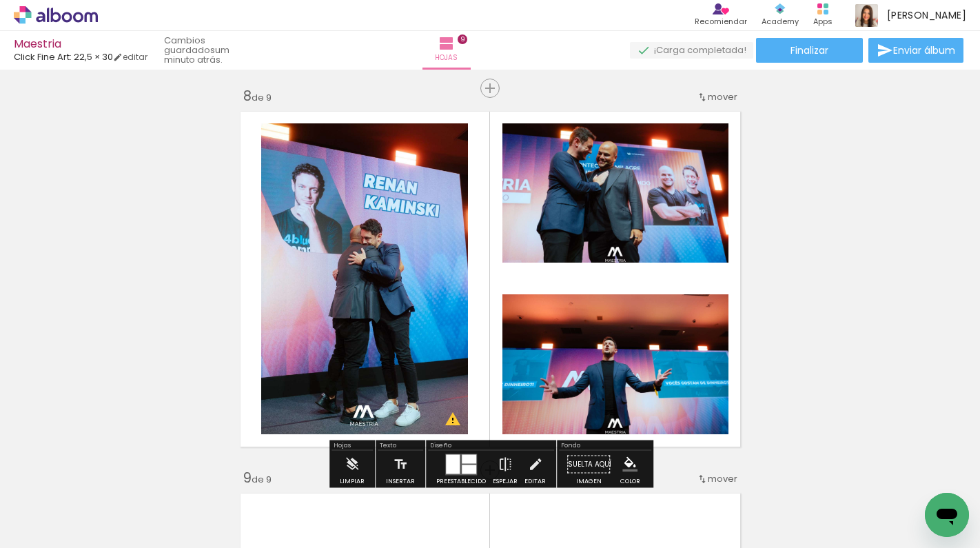
click at [541, 282] on quentale-layouter at bounding box center [490, 278] width 512 height 347
click at [400, 457] on iron-icon at bounding box center [400, 464] width 15 height 28
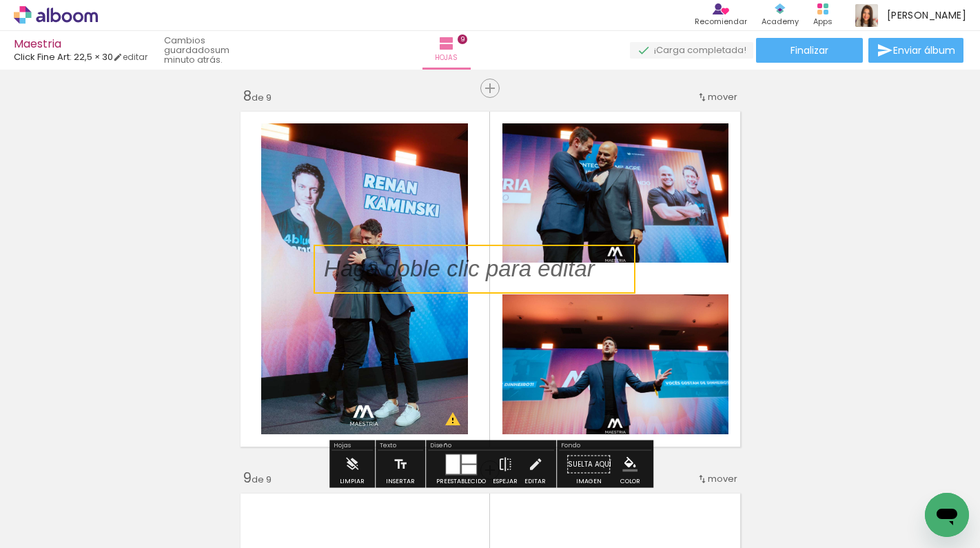
click at [519, 265] on quentale-selection at bounding box center [474, 269] width 322 height 49
type input "Sans Serif"
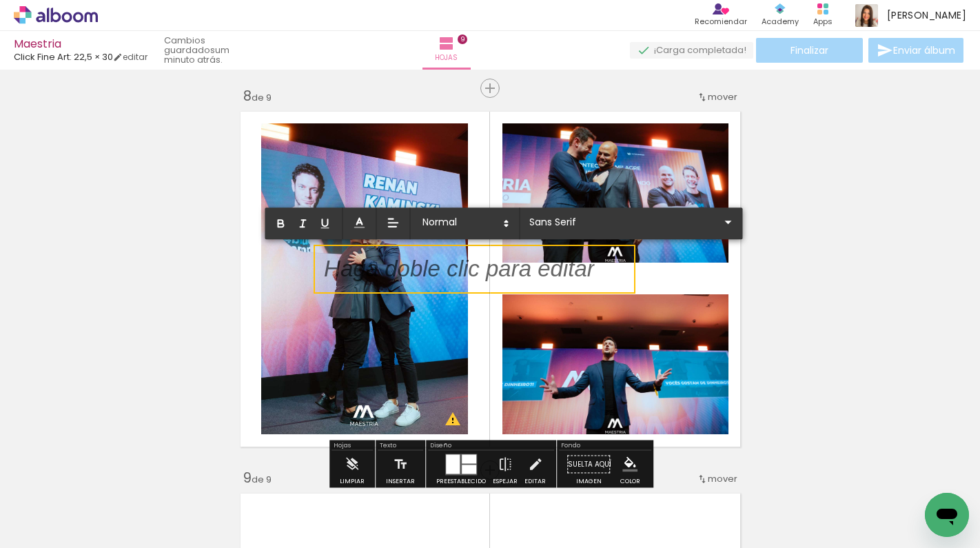
click at [519, 265] on p at bounding box center [459, 277] width 271 height 32
click at [462, 271] on p at bounding box center [459, 277] width 271 height 32
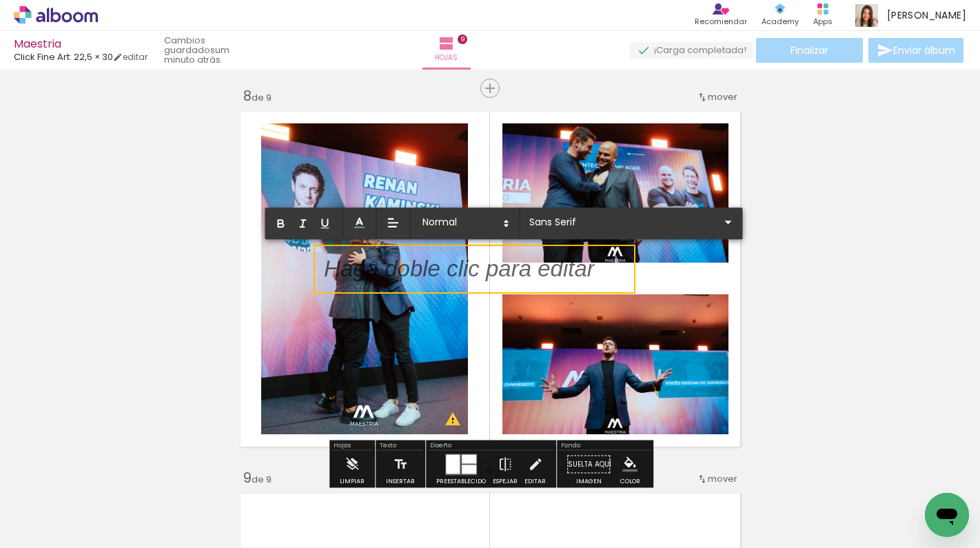
click at [462, 271] on p at bounding box center [459, 277] width 271 height 32
click at [604, 276] on quentale-selection at bounding box center [474, 269] width 322 height 49
click at [605, 276] on quentale-selection at bounding box center [474, 269] width 322 height 49
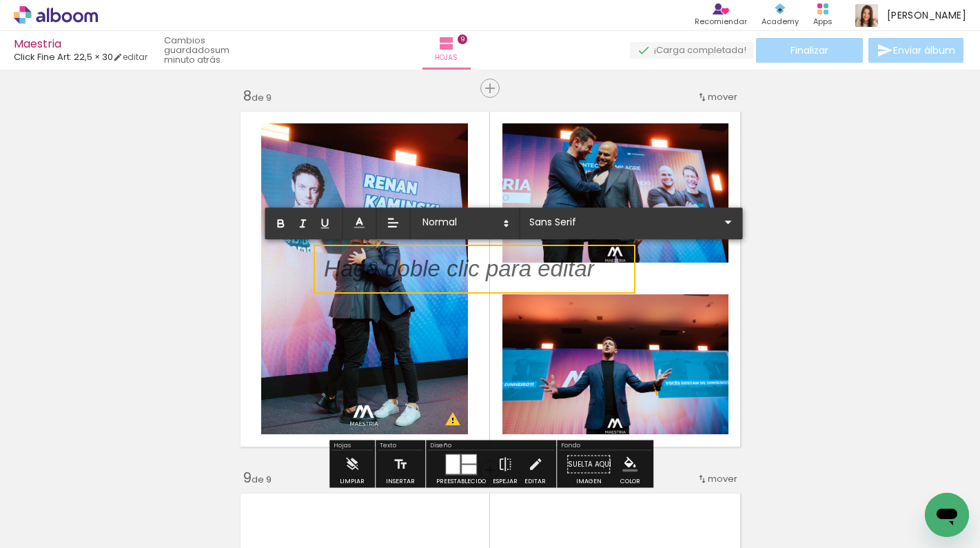
click at [659, 260] on quentale-layouter at bounding box center [490, 278] width 512 height 347
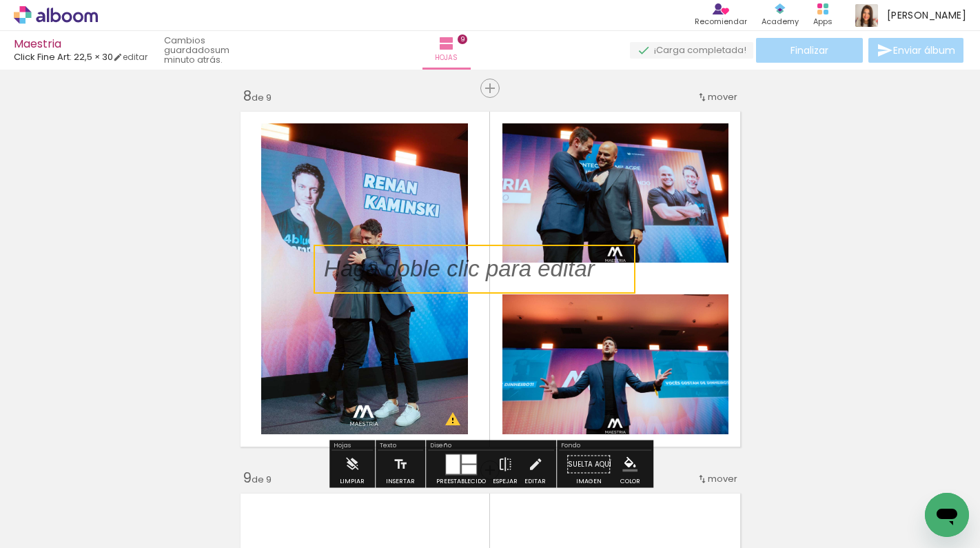
click at [600, 268] on quentale-selection at bounding box center [474, 269] width 322 height 49
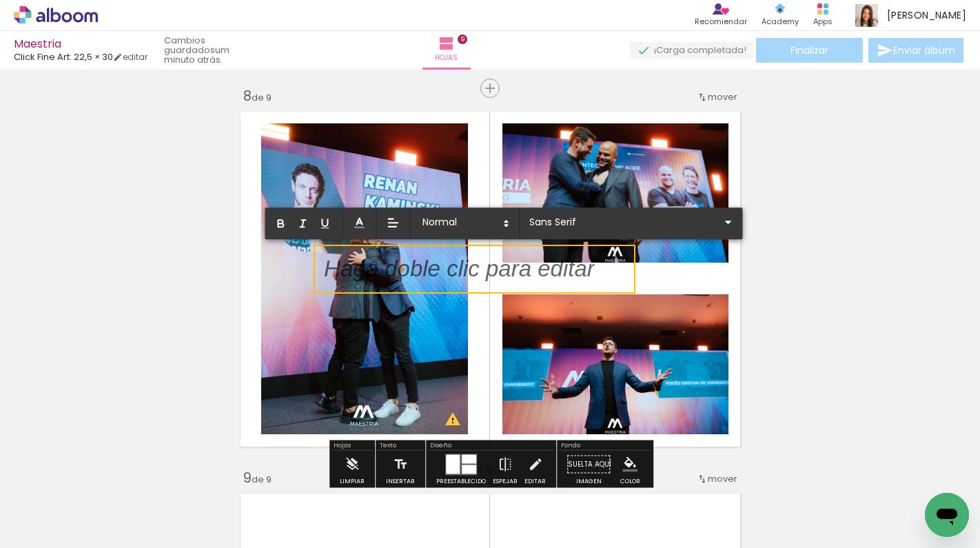
click at [599, 268] on quentale-selection at bounding box center [474, 269] width 322 height 49
click at [453, 269] on p at bounding box center [459, 277] width 271 height 32
click at [452, 268] on p at bounding box center [459, 277] width 271 height 32
click at [494, 266] on p at bounding box center [459, 277] width 271 height 32
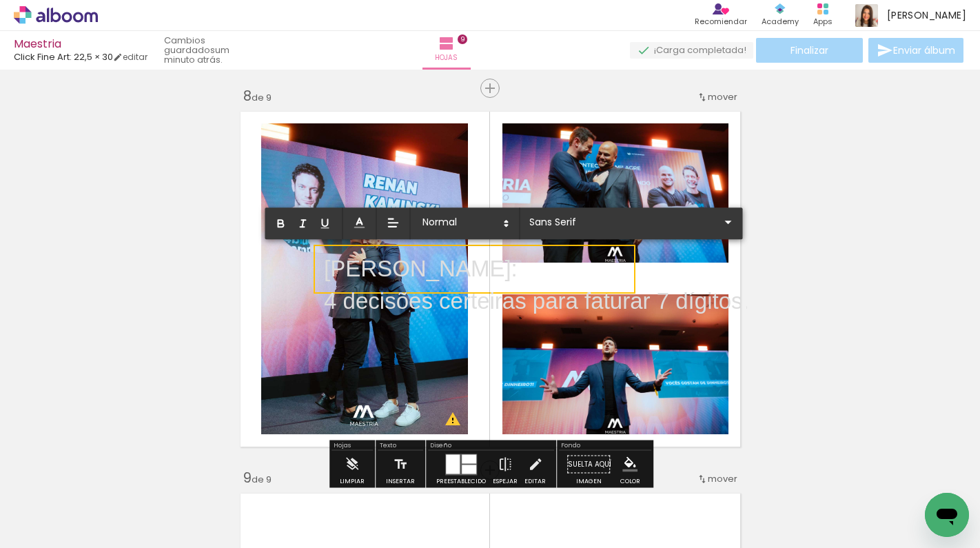
scroll to position [0, 0]
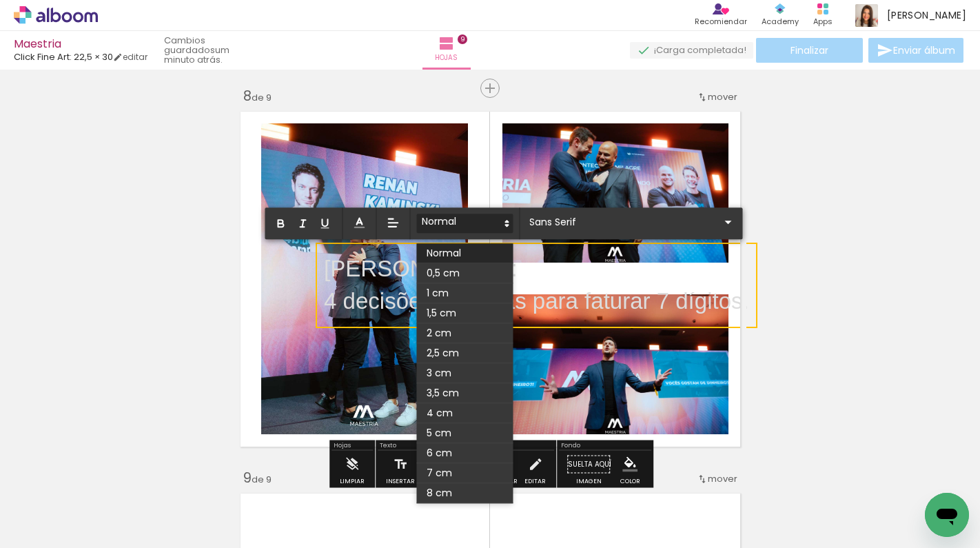
click at [506, 223] on icon at bounding box center [506, 223] width 12 height 12
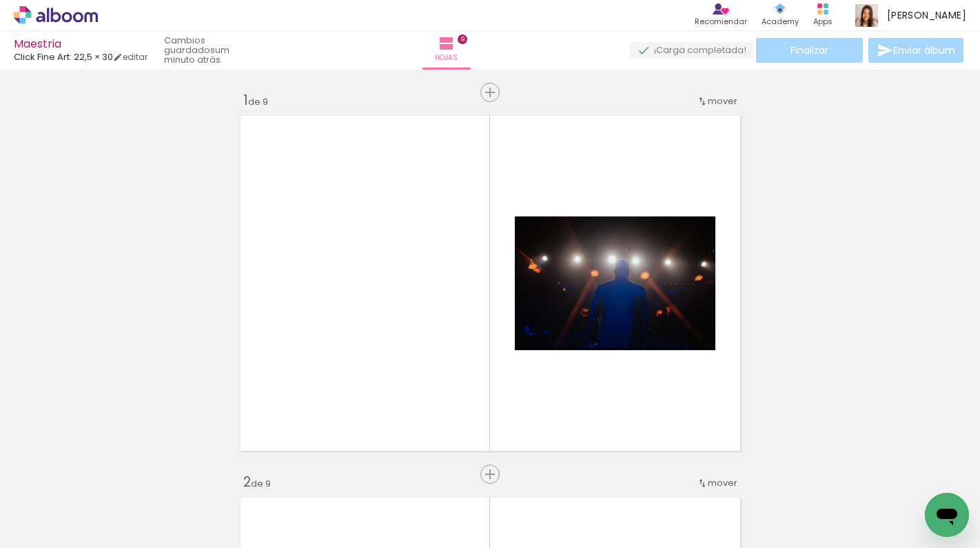
scroll to position [0, 1015]
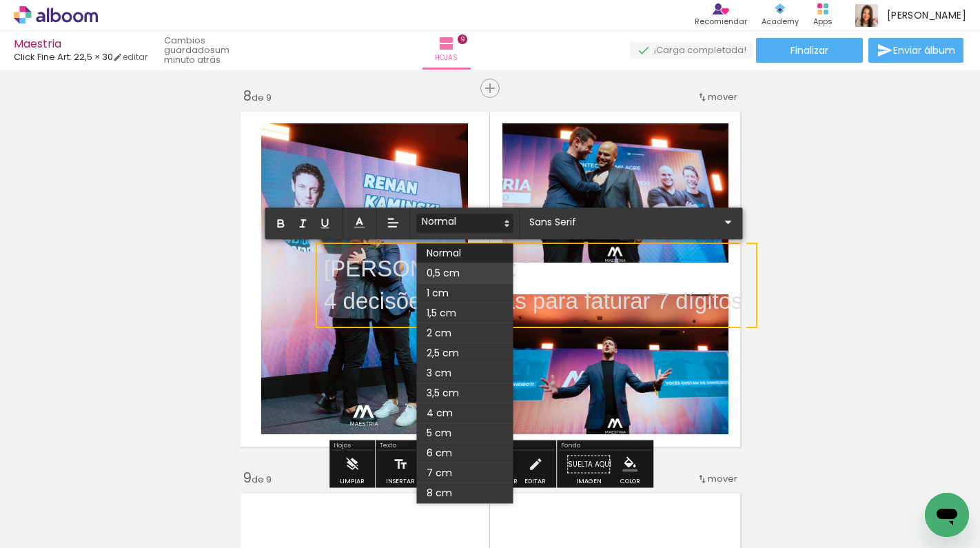
click at [459, 272] on span at bounding box center [464, 273] width 96 height 20
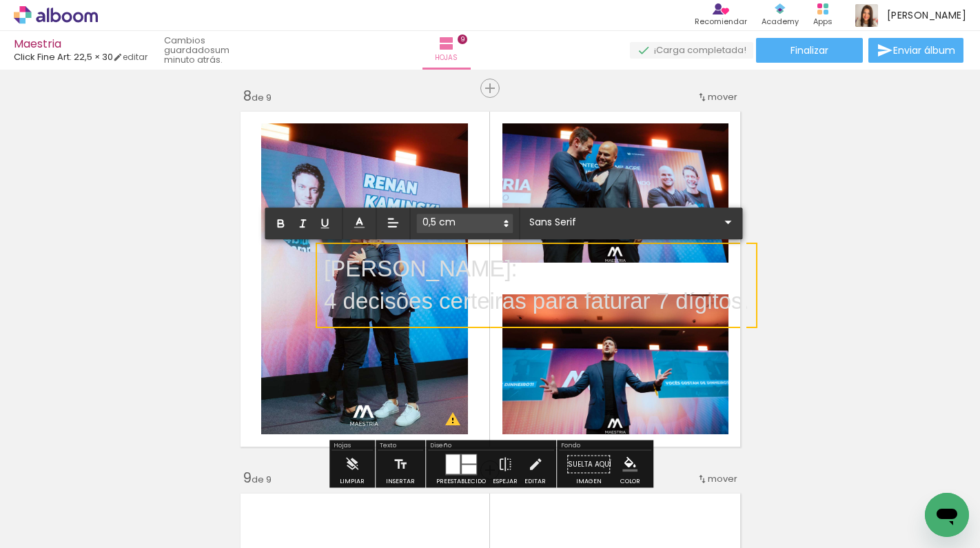
click at [566, 298] on p "4 decisões certeiras para faturar 7 dígitos. ﻿" at bounding box center [536, 301] width 425 height 32
drag, startPoint x: 745, startPoint y: 307, endPoint x: 332, endPoint y: 263, distance: 415.6
click at [331, 261] on div "[PERSON_NAME]: 4 decisões certeiras para faturar 7 dígitos." at bounding box center [536, 285] width 425 height 65
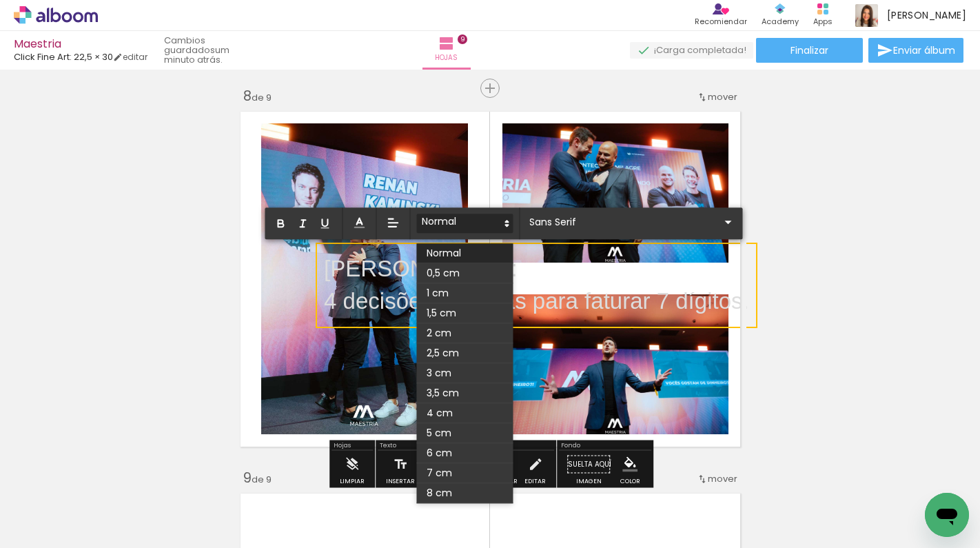
click at [503, 223] on icon at bounding box center [506, 223] width 12 height 12
click at [455, 408] on span at bounding box center [464, 413] width 96 height 20
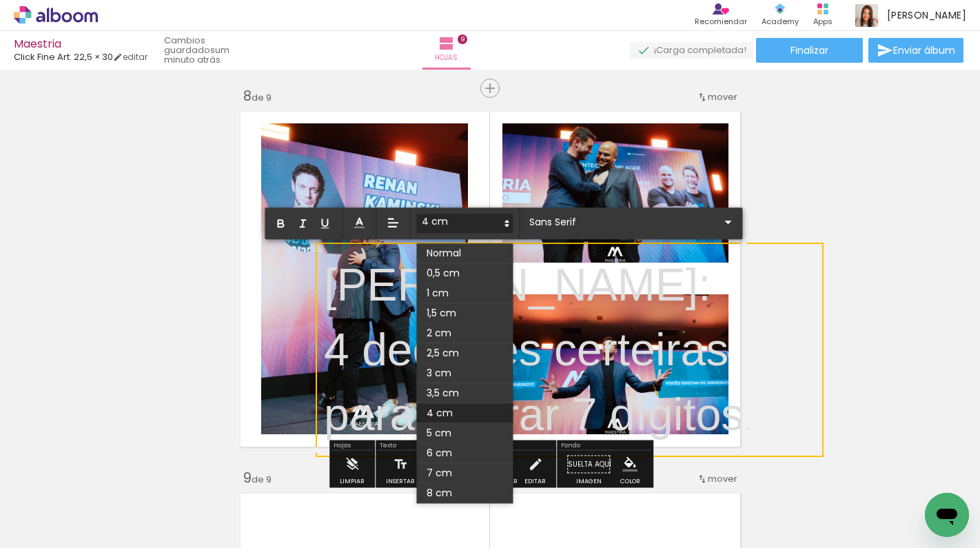
click at [507, 218] on icon at bounding box center [506, 223] width 12 height 12
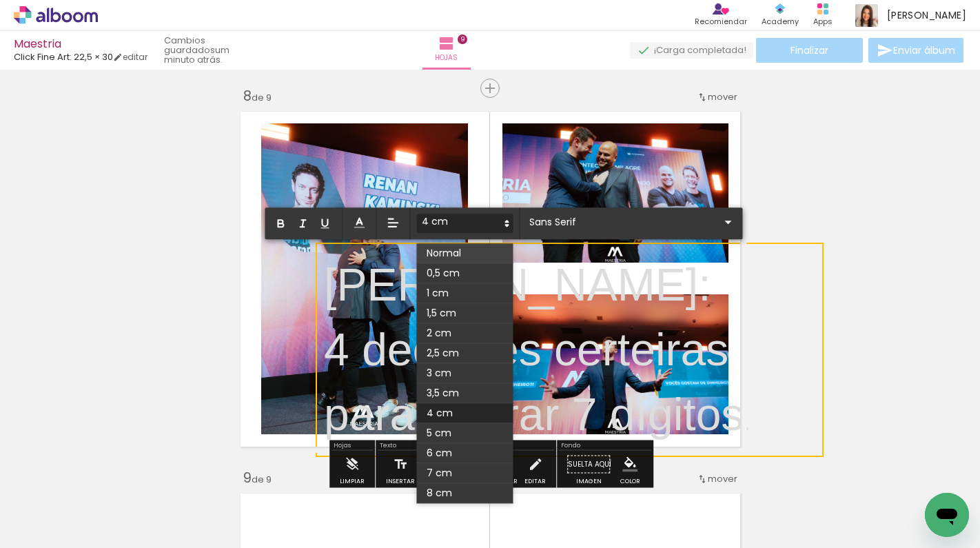
click at [458, 247] on span at bounding box center [464, 253] width 96 height 20
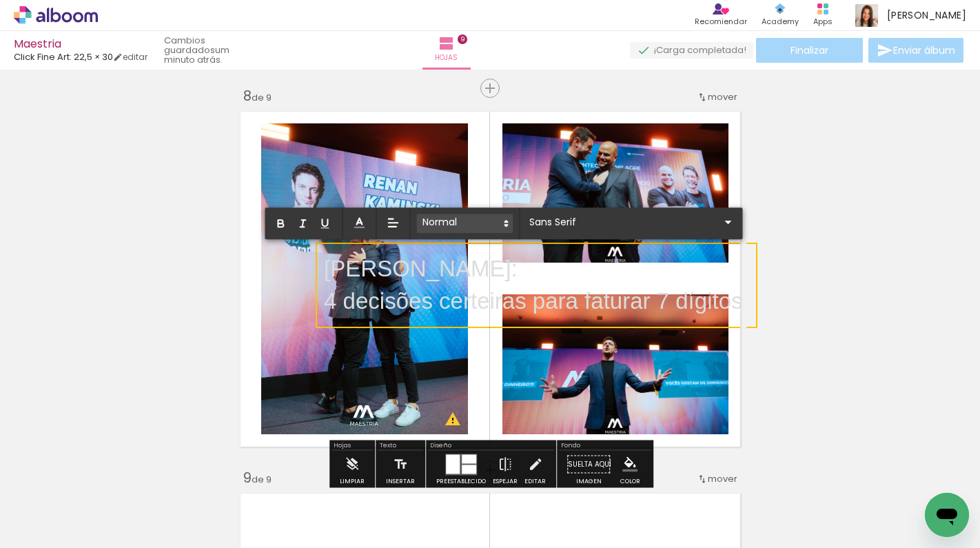
click at [495, 220] on span at bounding box center [464, 223] width 96 height 19
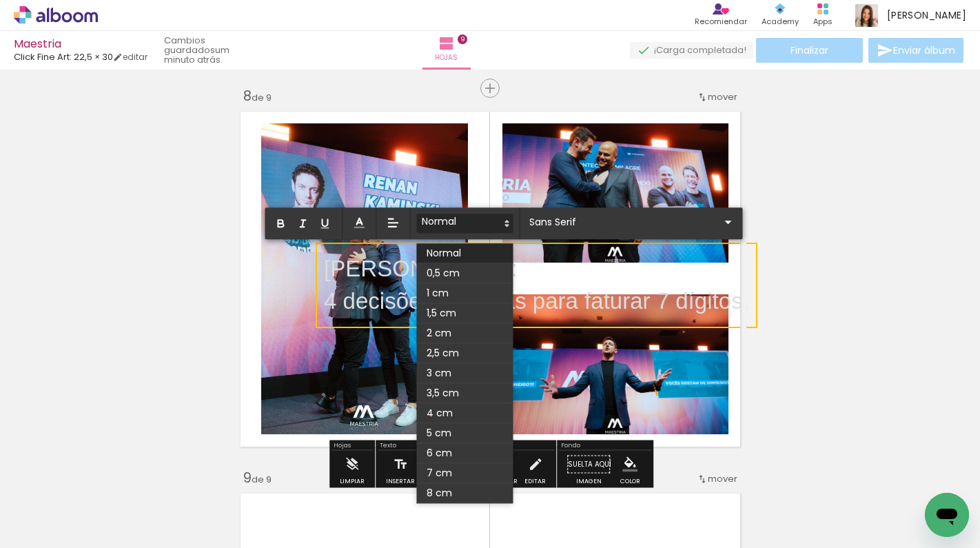
click at [448, 292] on span at bounding box center [464, 293] width 96 height 20
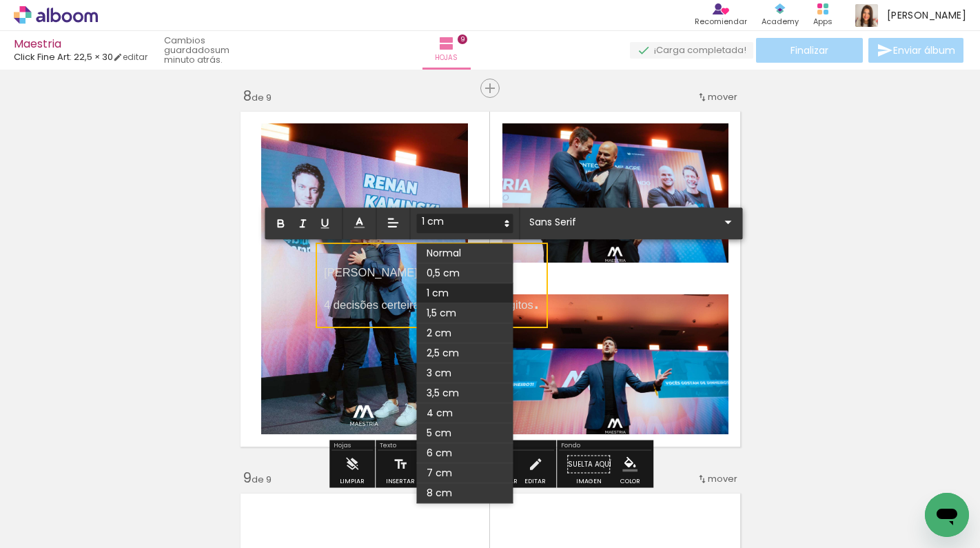
click at [499, 221] on span at bounding box center [464, 223] width 96 height 19
click at [450, 272] on span at bounding box center [464, 273] width 96 height 20
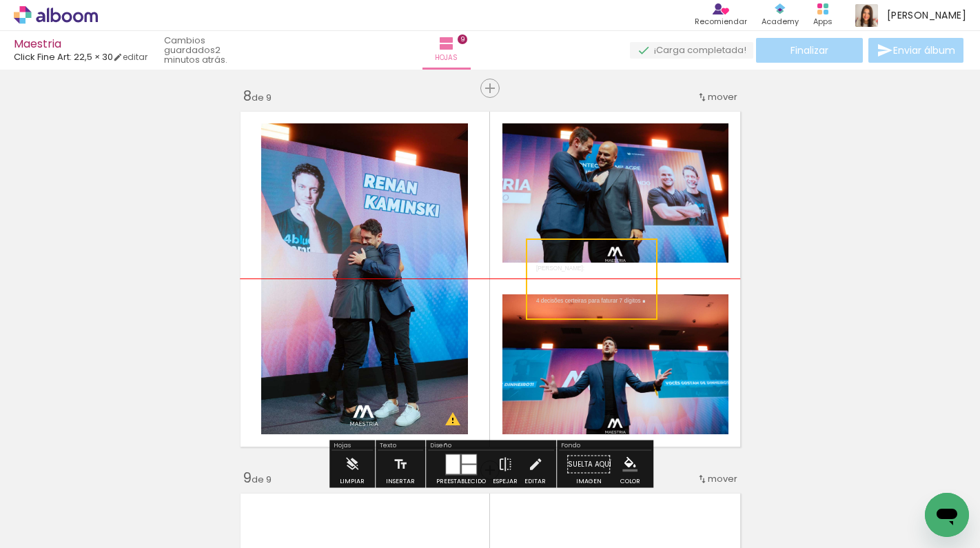
drag, startPoint x: 418, startPoint y: 254, endPoint x: 630, endPoint y: 248, distance: 211.6
click at [630, 249] on quentale-selection at bounding box center [592, 278] width 132 height 81
